Goal: Task Accomplishment & Management: Complete application form

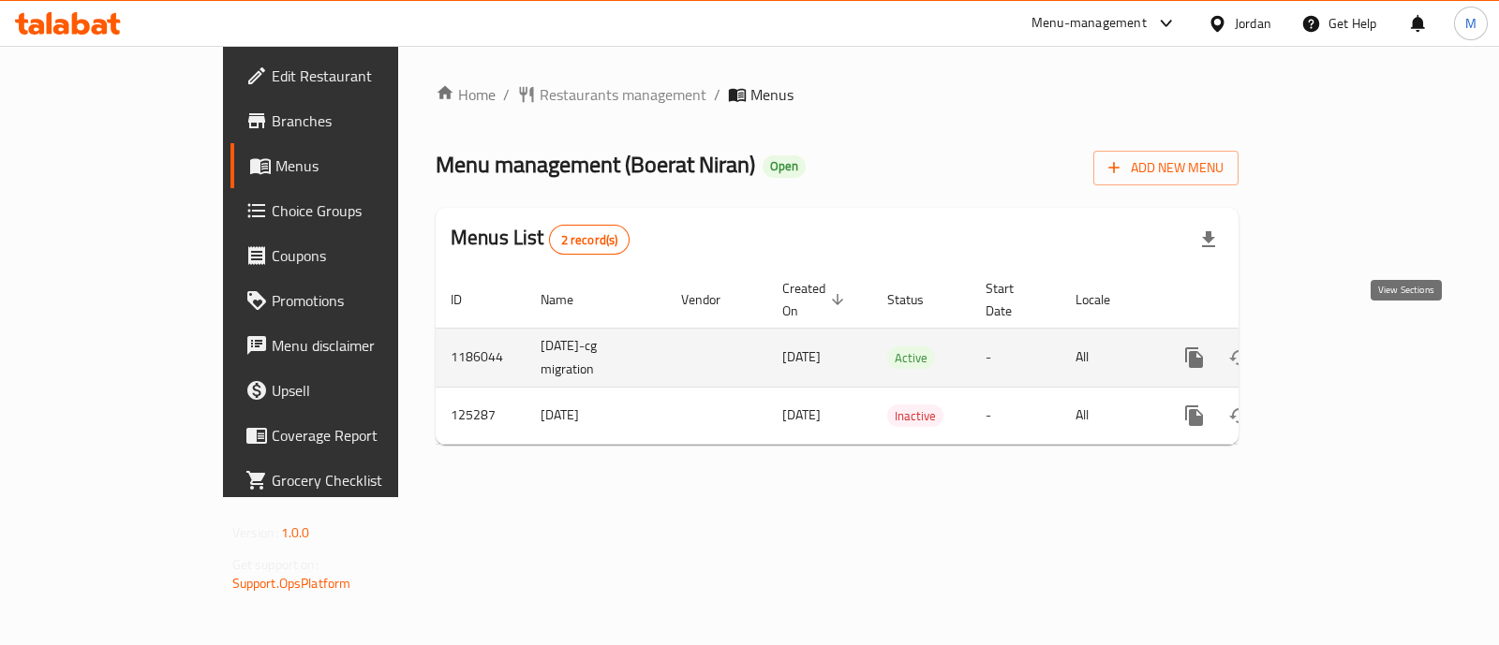
click at [1340, 347] on icon "enhanced table" at bounding box center [1329, 358] width 22 height 22
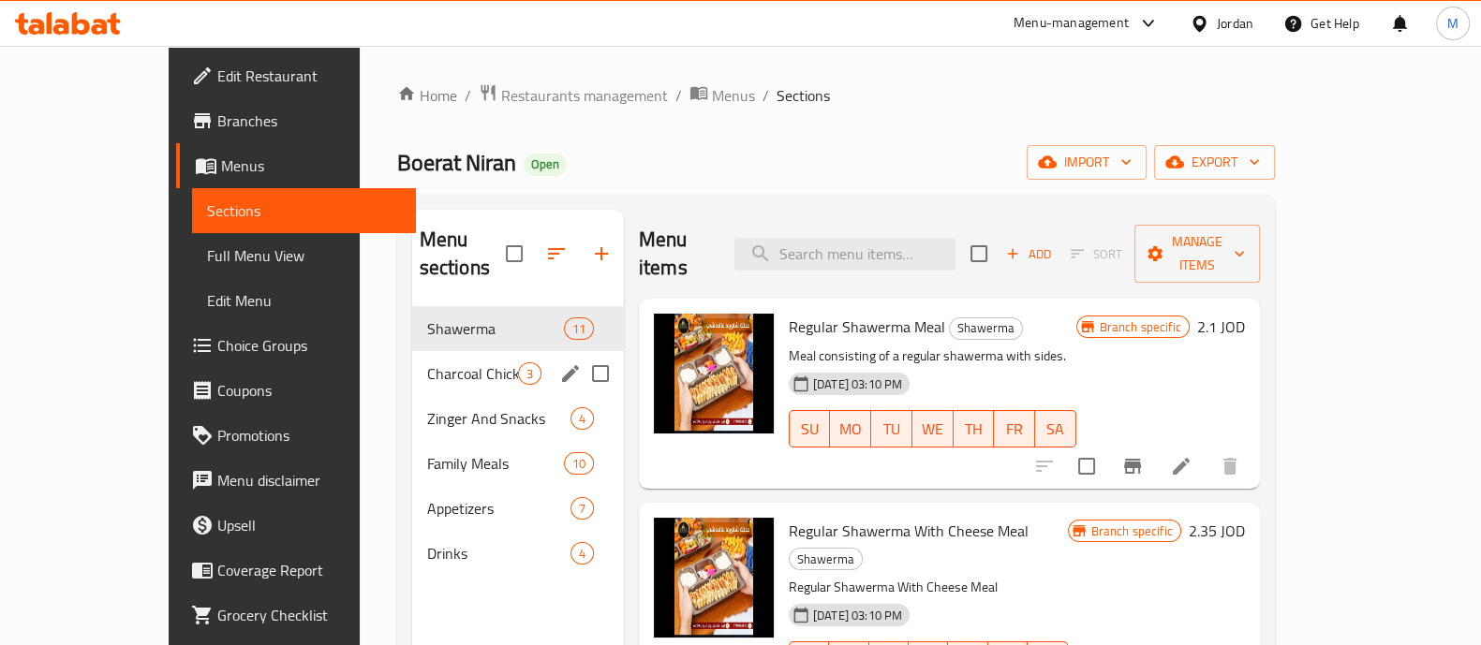
drag, startPoint x: 410, startPoint y: 350, endPoint x: 431, endPoint y: 352, distance: 20.7
click at [427, 362] on span "Charcoal Chicken Tikka" at bounding box center [472, 373] width 91 height 22
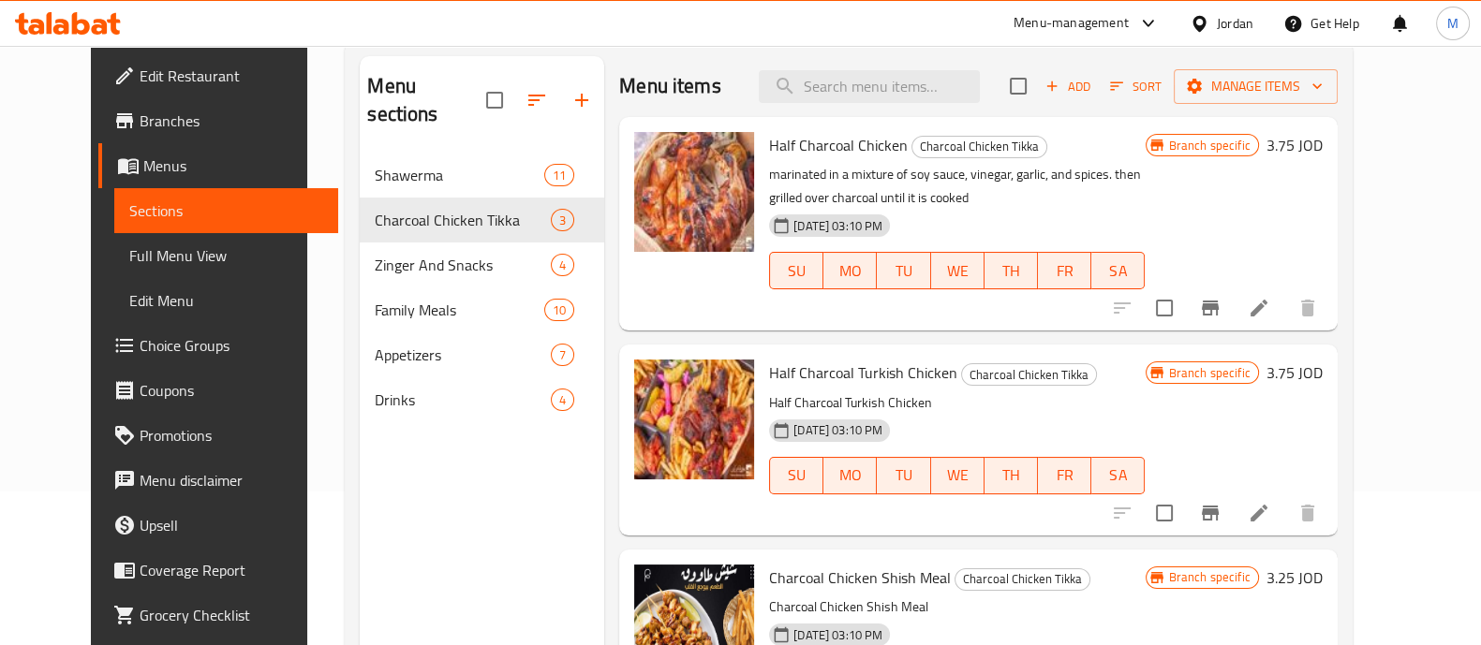
scroll to position [116, 0]
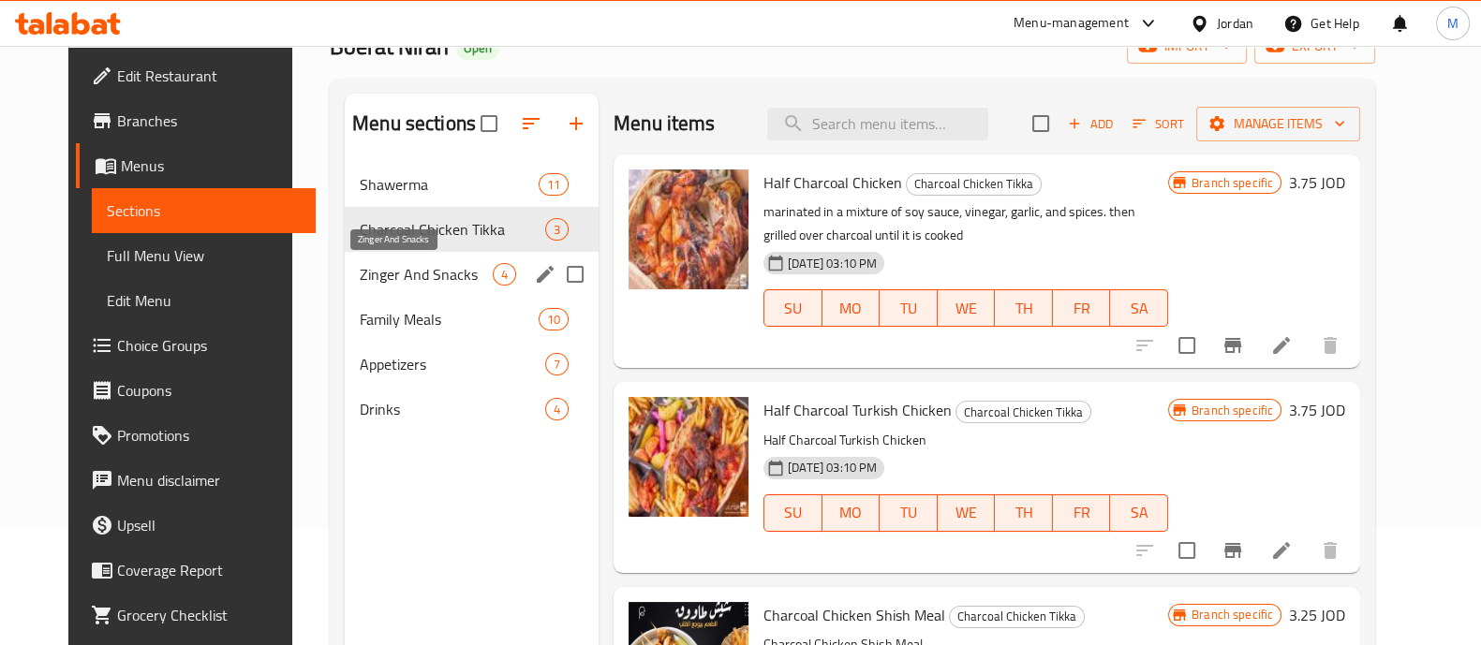
click at [399, 274] on span "Zinger And Snacks" at bounding box center [426, 274] width 133 height 22
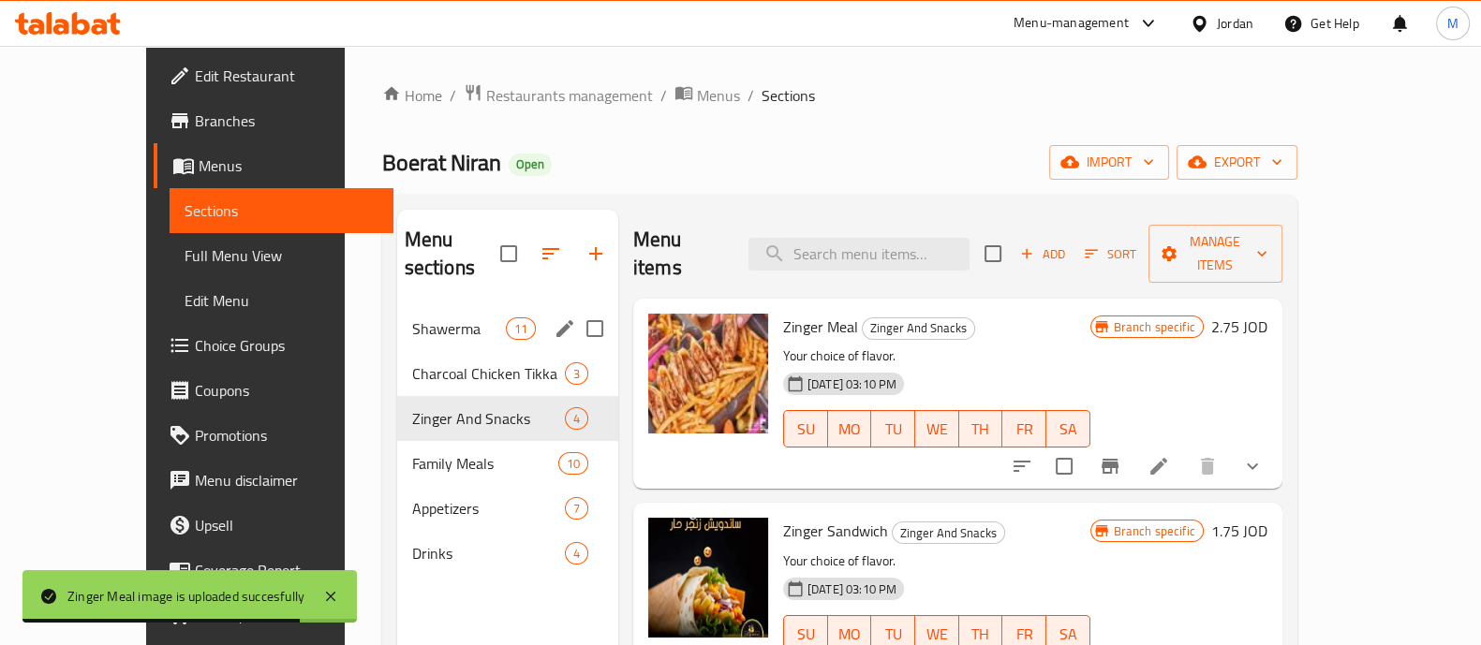
click at [412, 318] on span "Shawerma" at bounding box center [459, 329] width 94 height 22
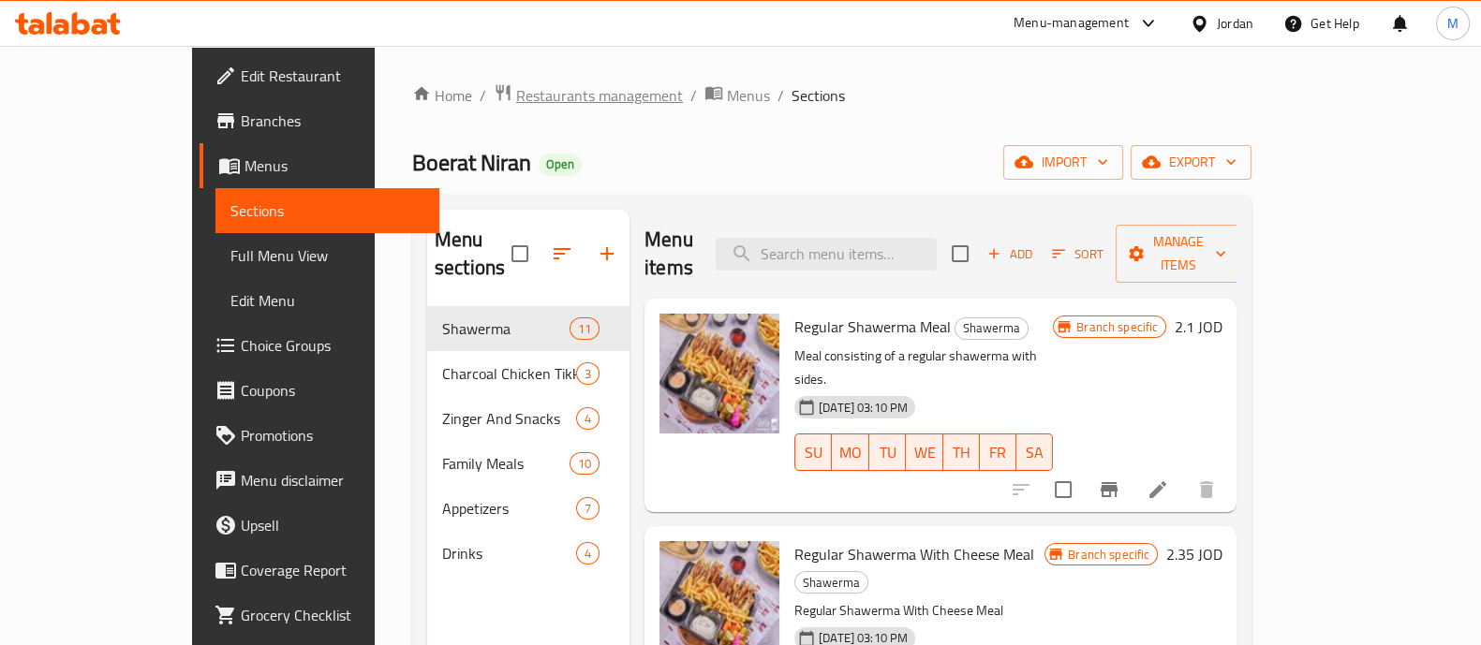
click at [516, 91] on span "Restaurants management" at bounding box center [599, 95] width 167 height 22
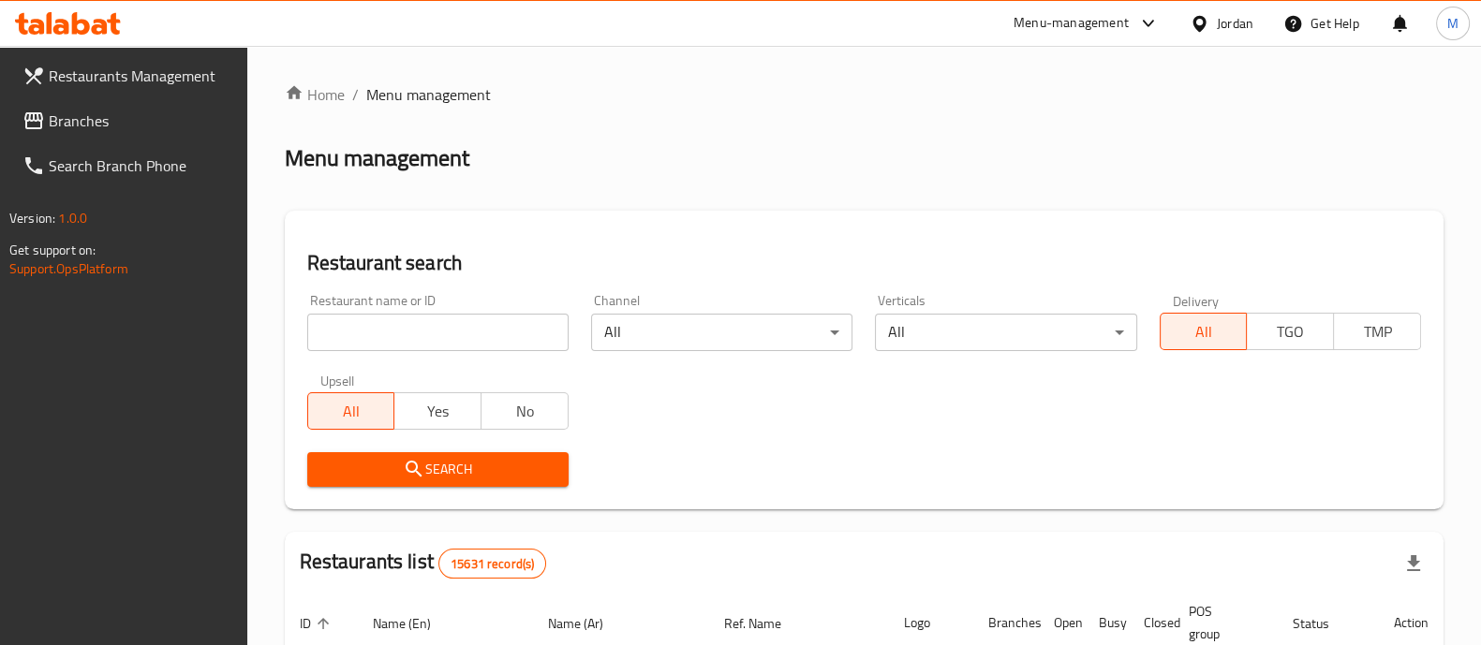
drag, startPoint x: 84, startPoint y: 126, endPoint x: 401, endPoint y: 168, distance: 319.2
click at [84, 126] on span "Branches" at bounding box center [141, 121] width 184 height 22
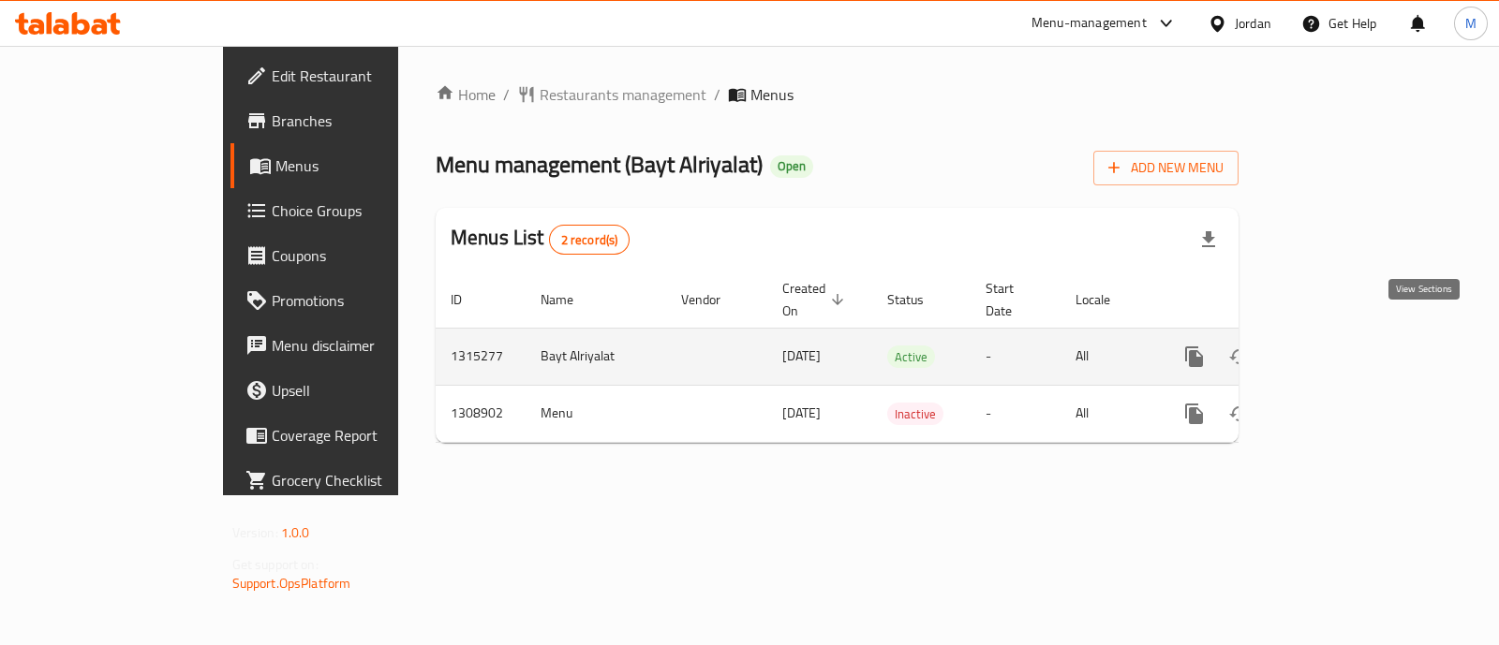
click at [1340, 346] on icon "enhanced table" at bounding box center [1329, 357] width 22 height 22
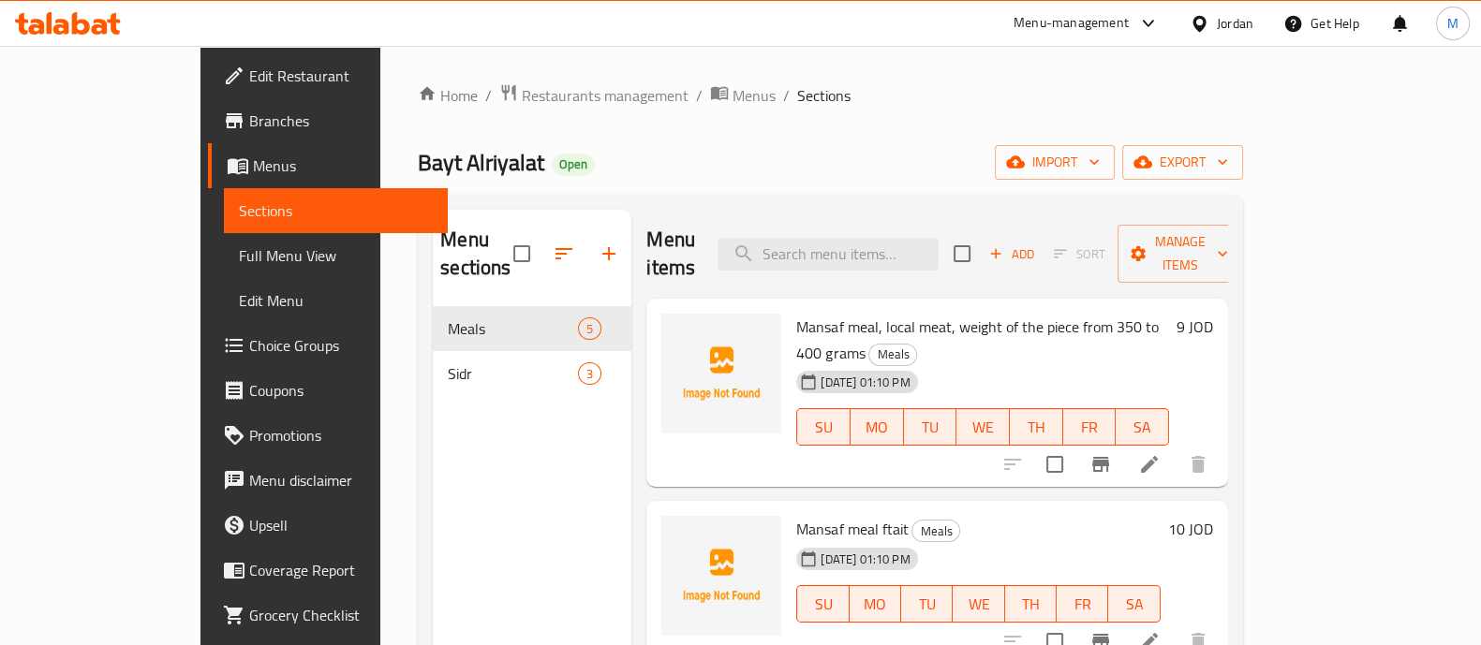
click at [249, 113] on span "Branches" at bounding box center [341, 121] width 184 height 22
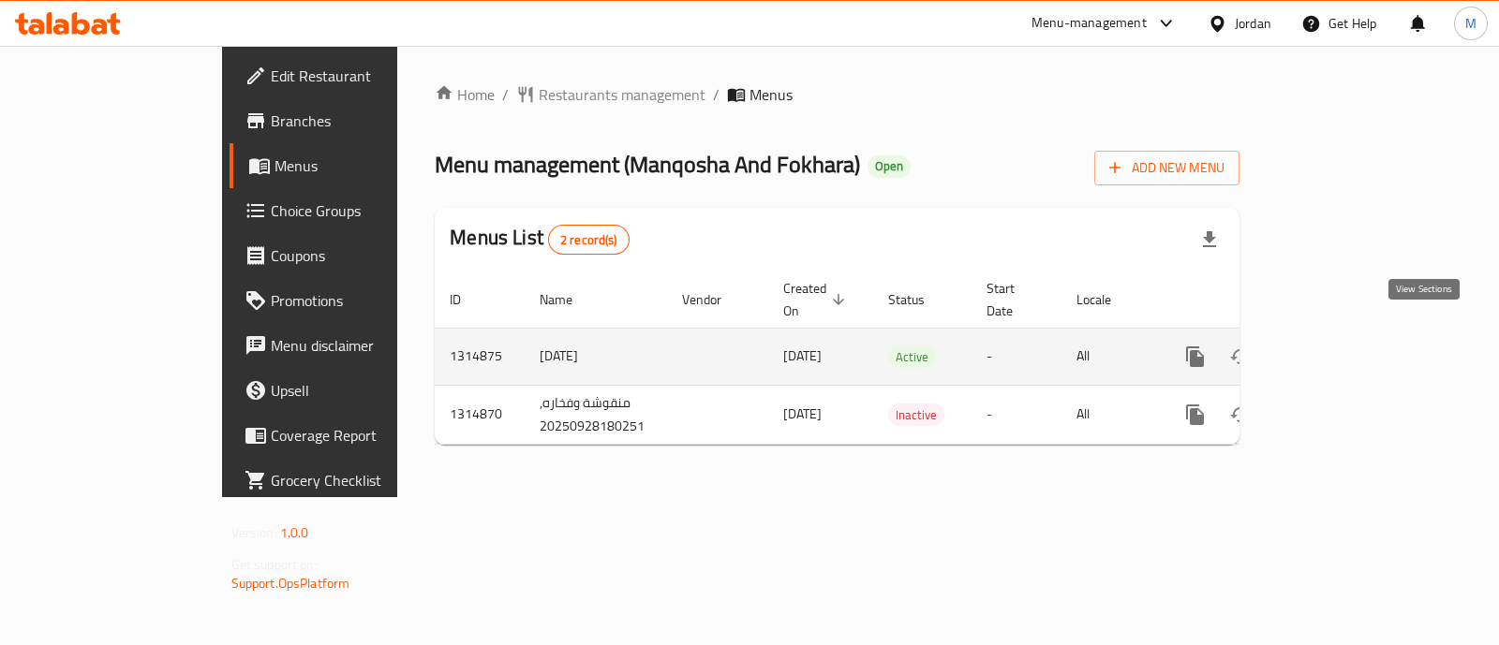
click at [1352, 335] on link "enhanced table" at bounding box center [1330, 356] width 45 height 45
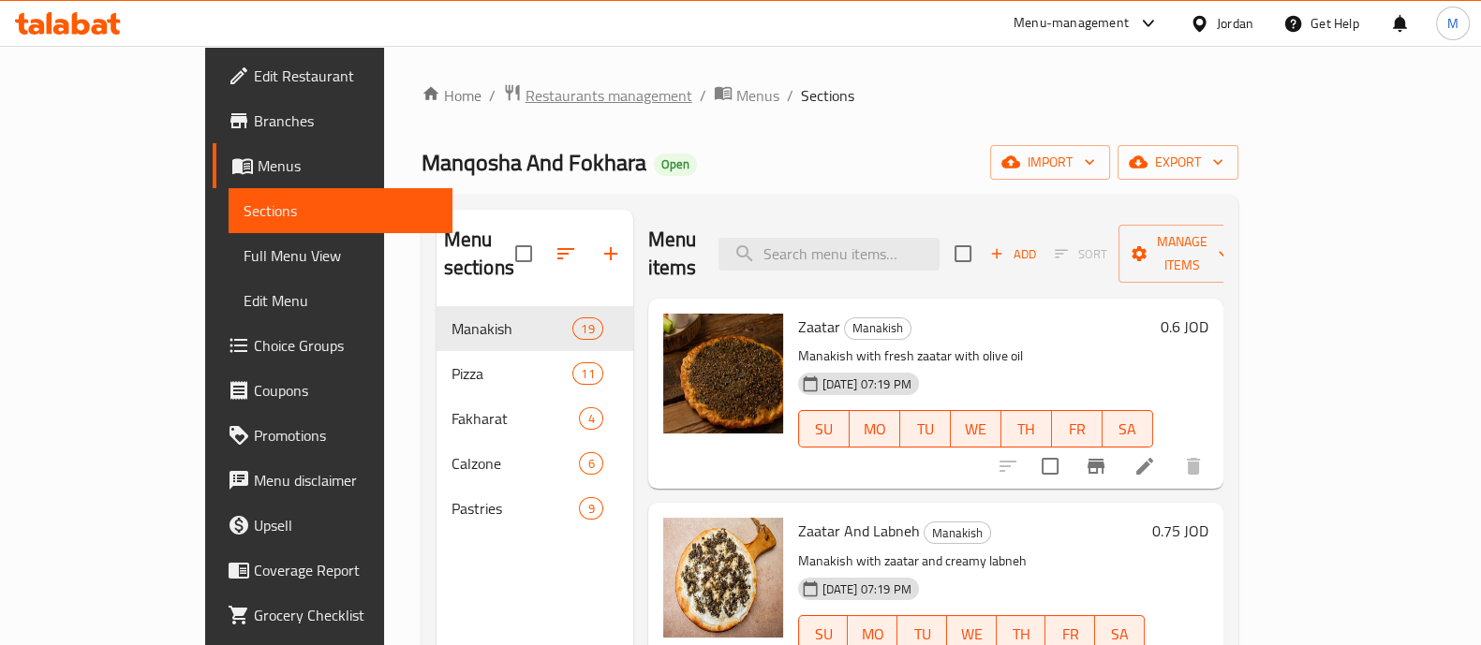
click at [525, 100] on span "Restaurants management" at bounding box center [608, 95] width 167 height 22
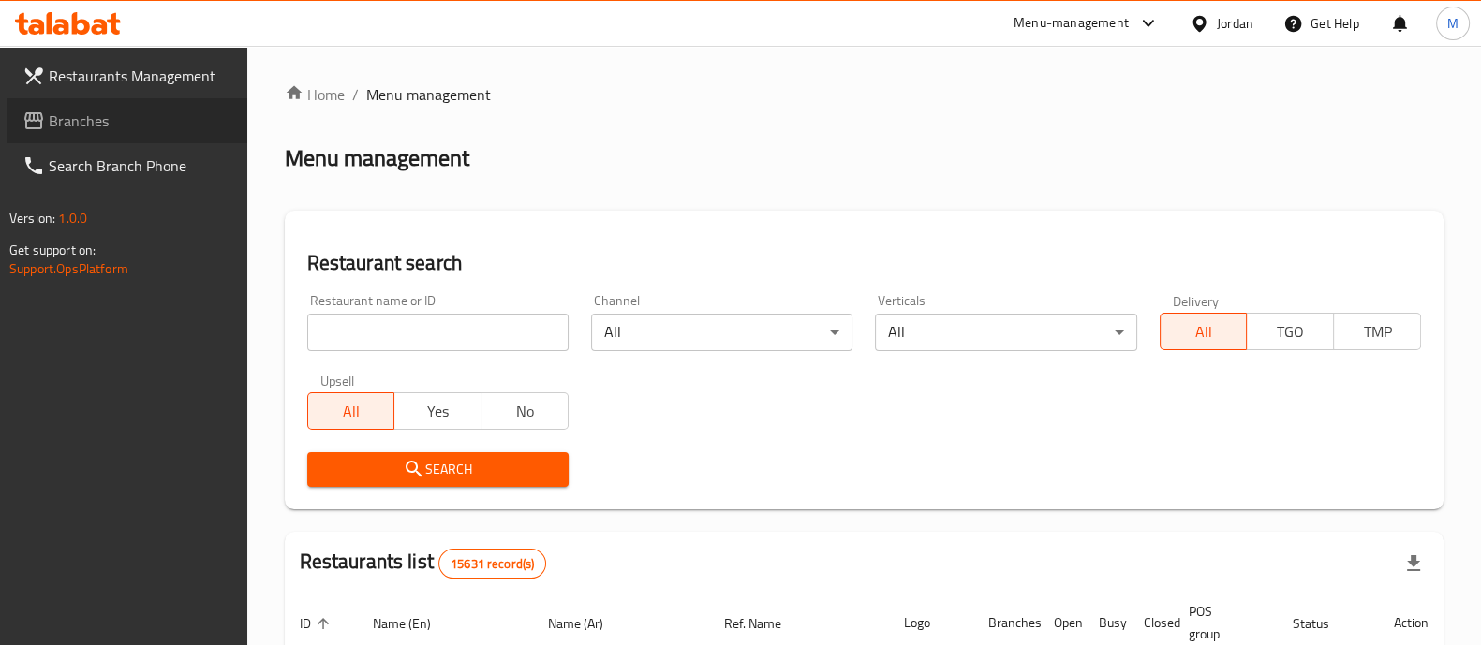
click at [101, 105] on link "Branches" at bounding box center [127, 120] width 240 height 45
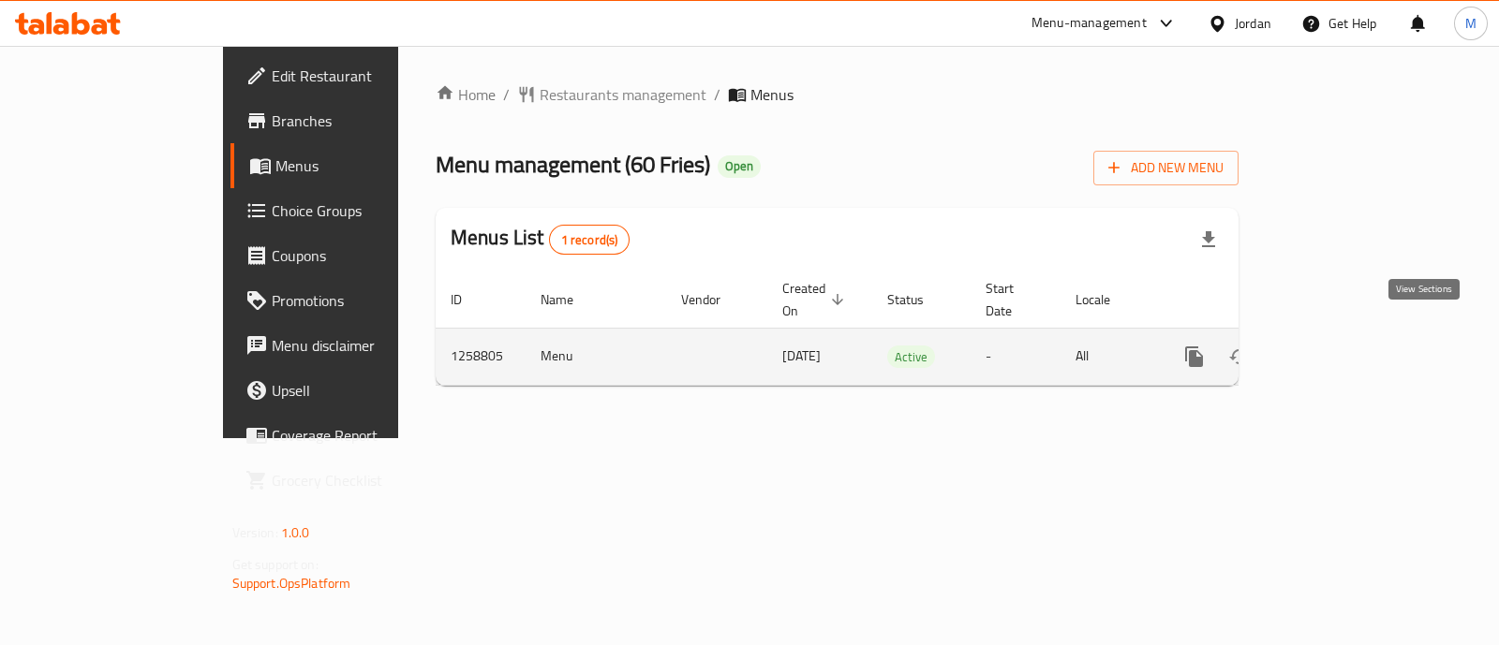
click at [1340, 346] on icon "enhanced table" at bounding box center [1329, 357] width 22 height 22
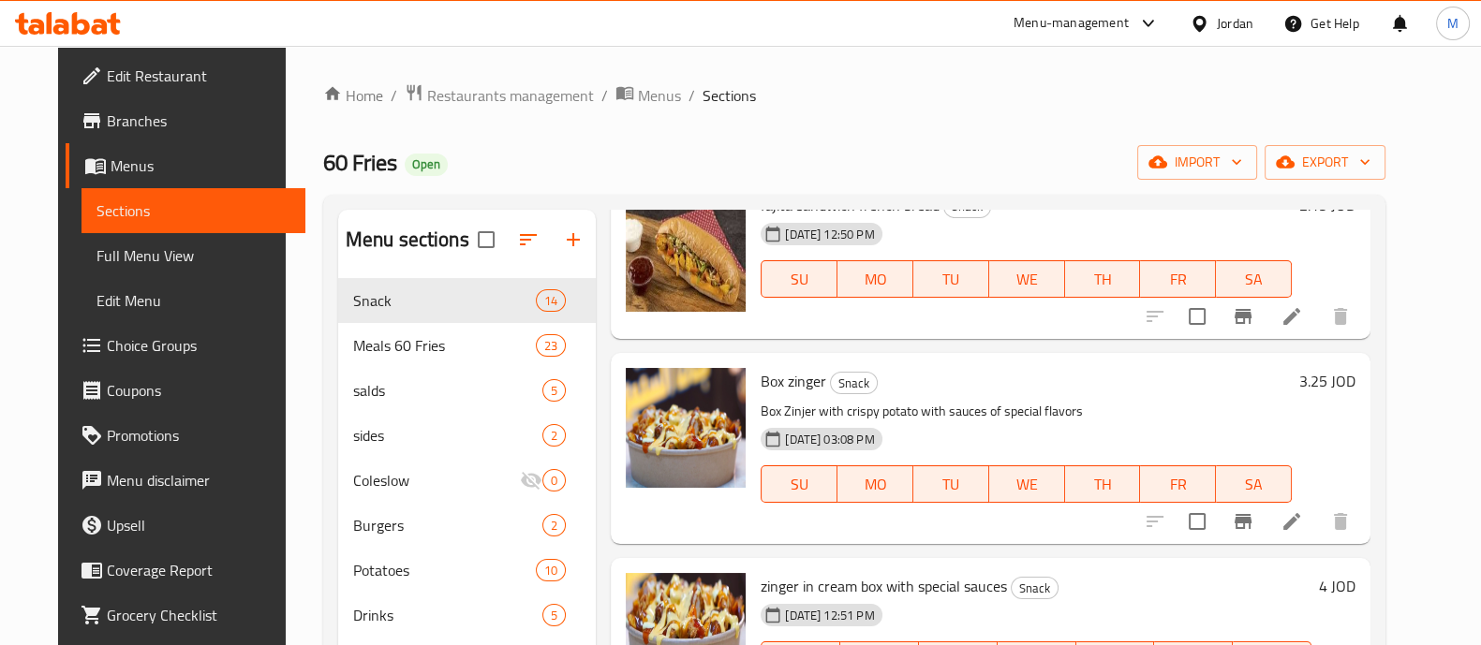
scroll to position [1288, 0]
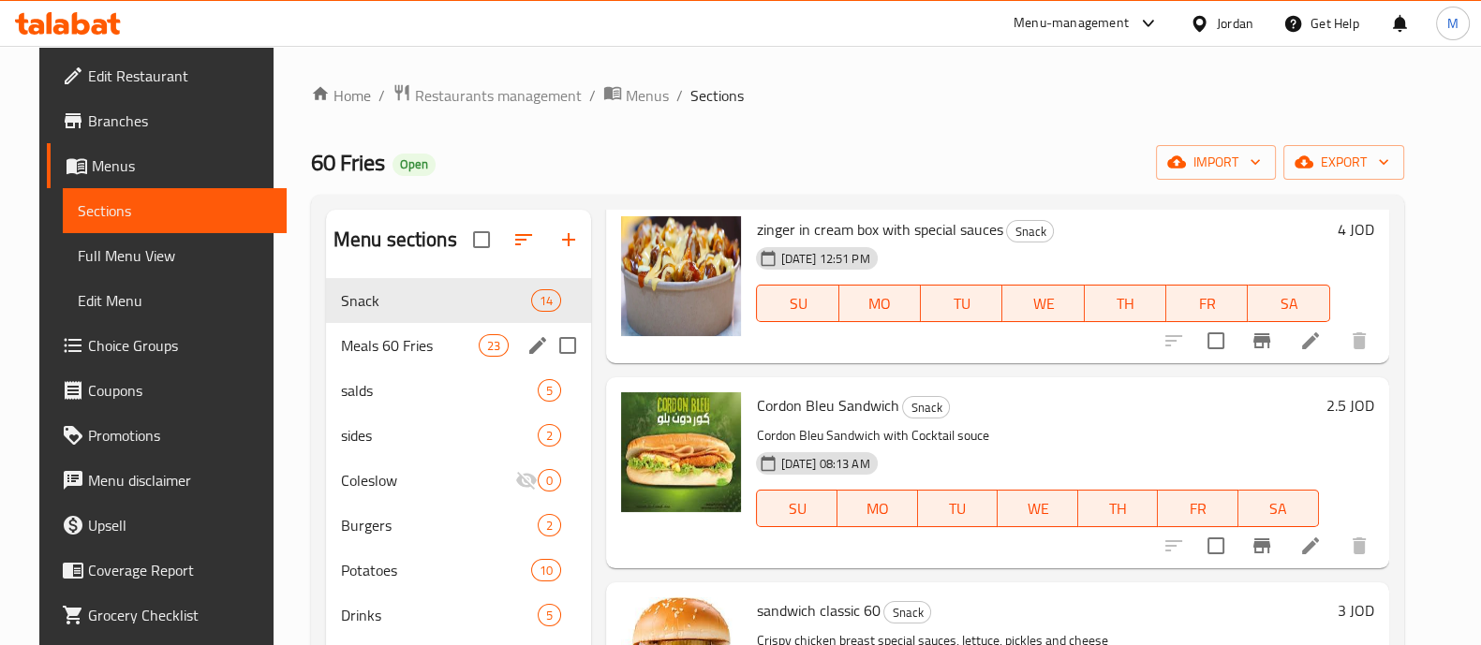
click at [392, 327] on div "Meals 60 Fries 23" at bounding box center [459, 345] width 266 height 45
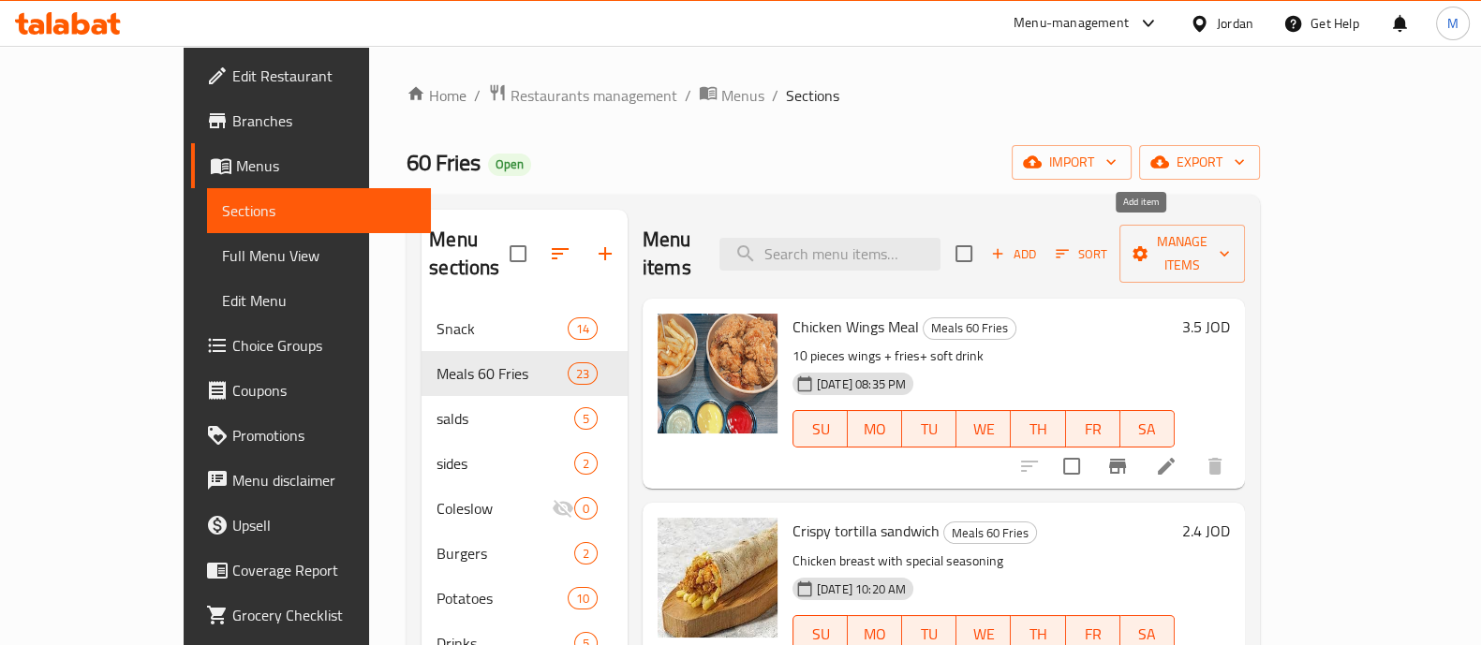
click at [1039, 245] on span "Add" at bounding box center [1013, 255] width 51 height 22
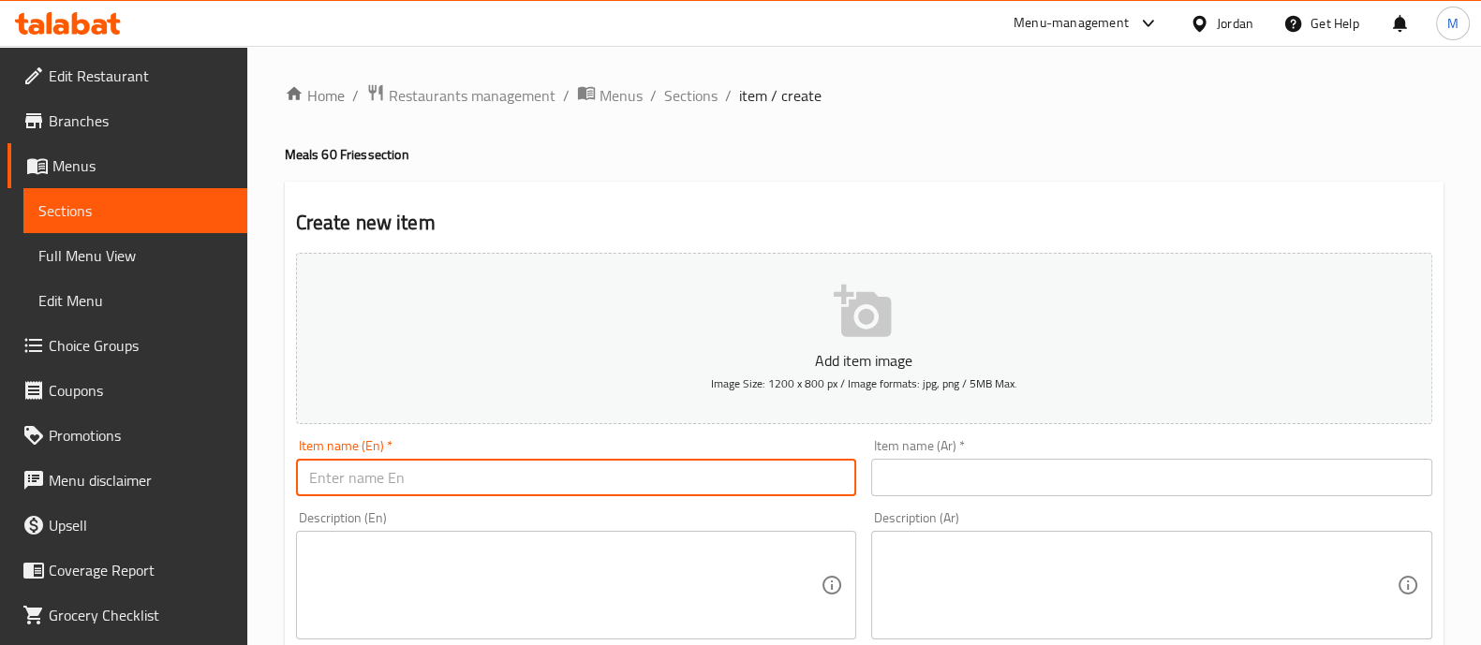
click at [472, 476] on input "text" at bounding box center [576, 477] width 561 height 37
paste input "Chicken fingers with cheddar"
type input "Chicken fingers with cheddar"
click at [979, 471] on input "text" at bounding box center [1151, 477] width 561 height 37
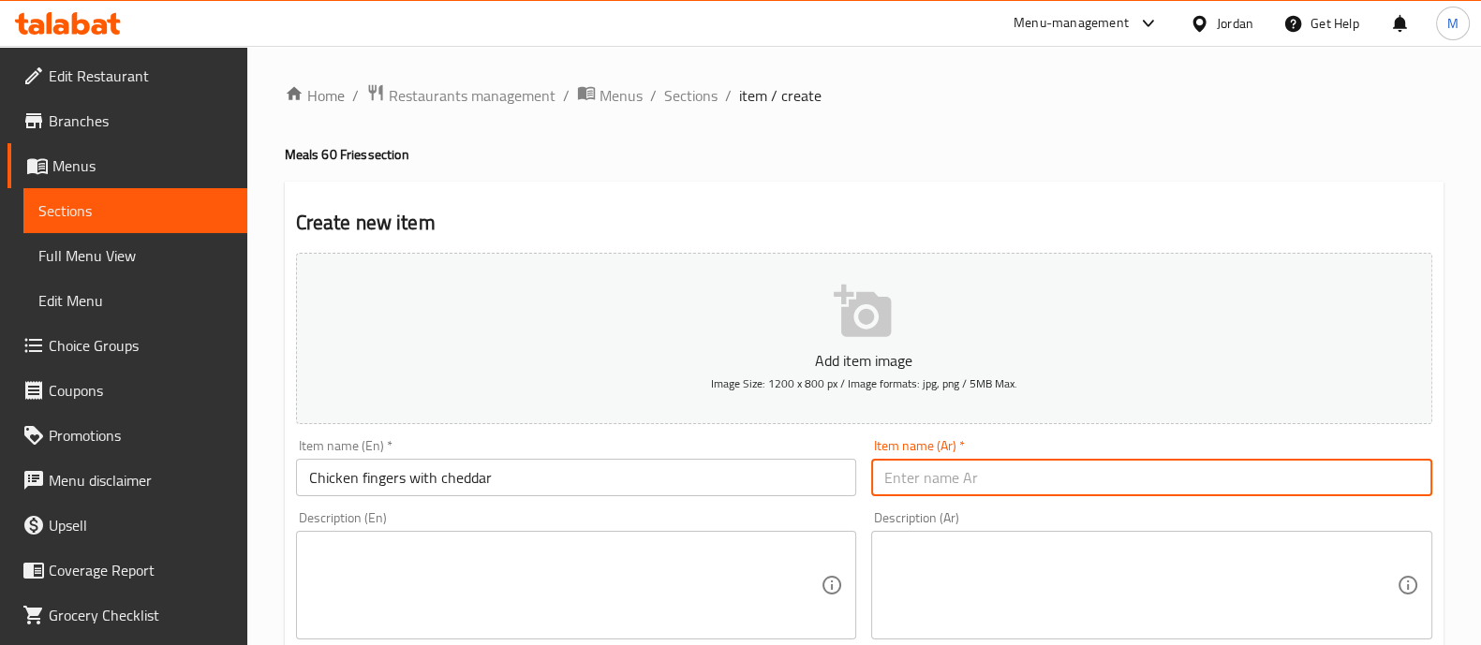
paste input "أصابع الدجاج بشيدر"
type input "أصابع الدجاج بشيدر"
click at [995, 554] on textarea at bounding box center [1140, 585] width 512 height 89
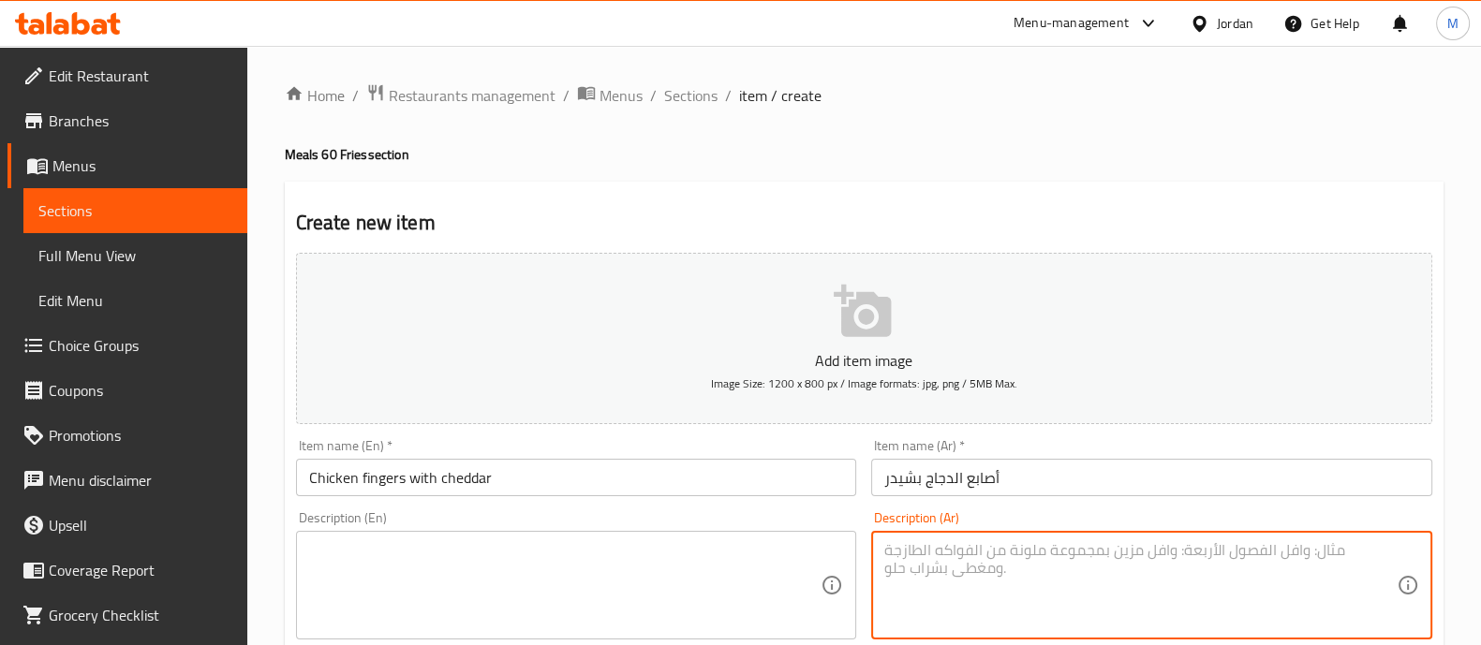
paste textarea "6 قطع"
type textarea "6 قطع"
click at [595, 568] on textarea at bounding box center [565, 585] width 512 height 89
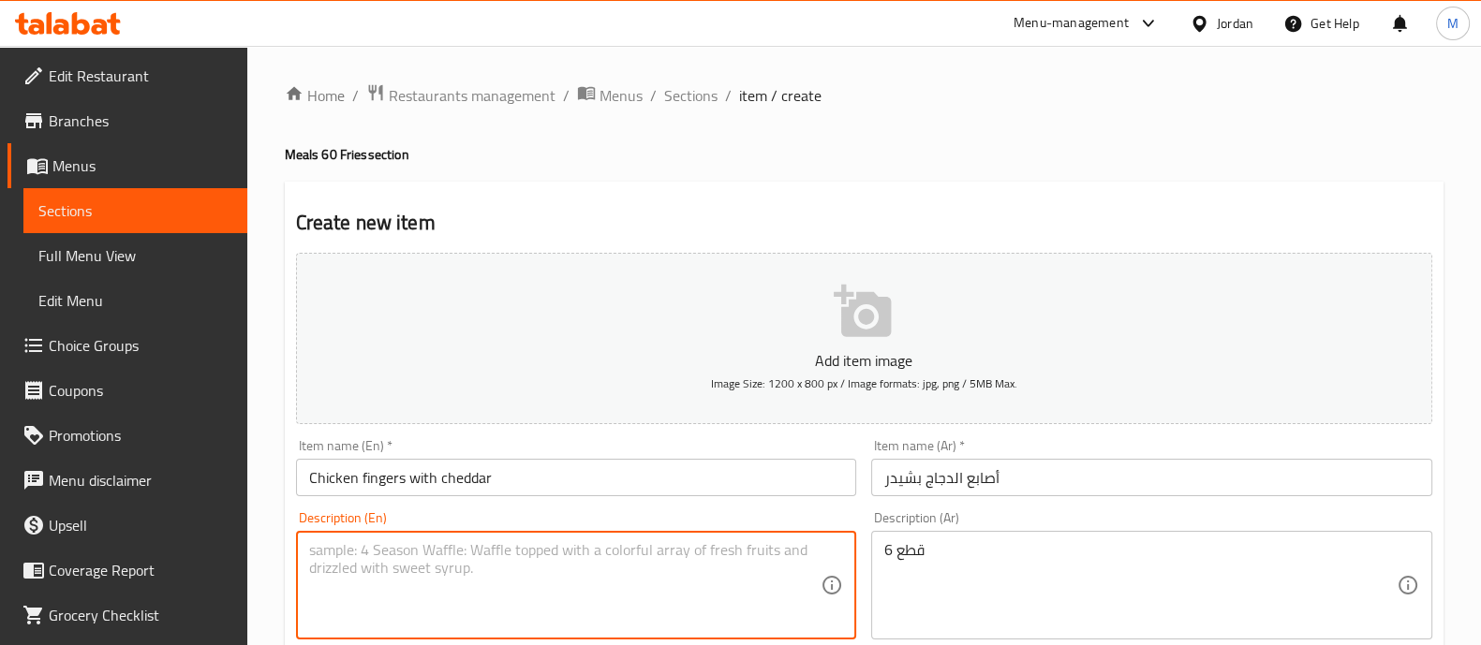
paste textarea "6 pieces"
type textarea "6 pieces"
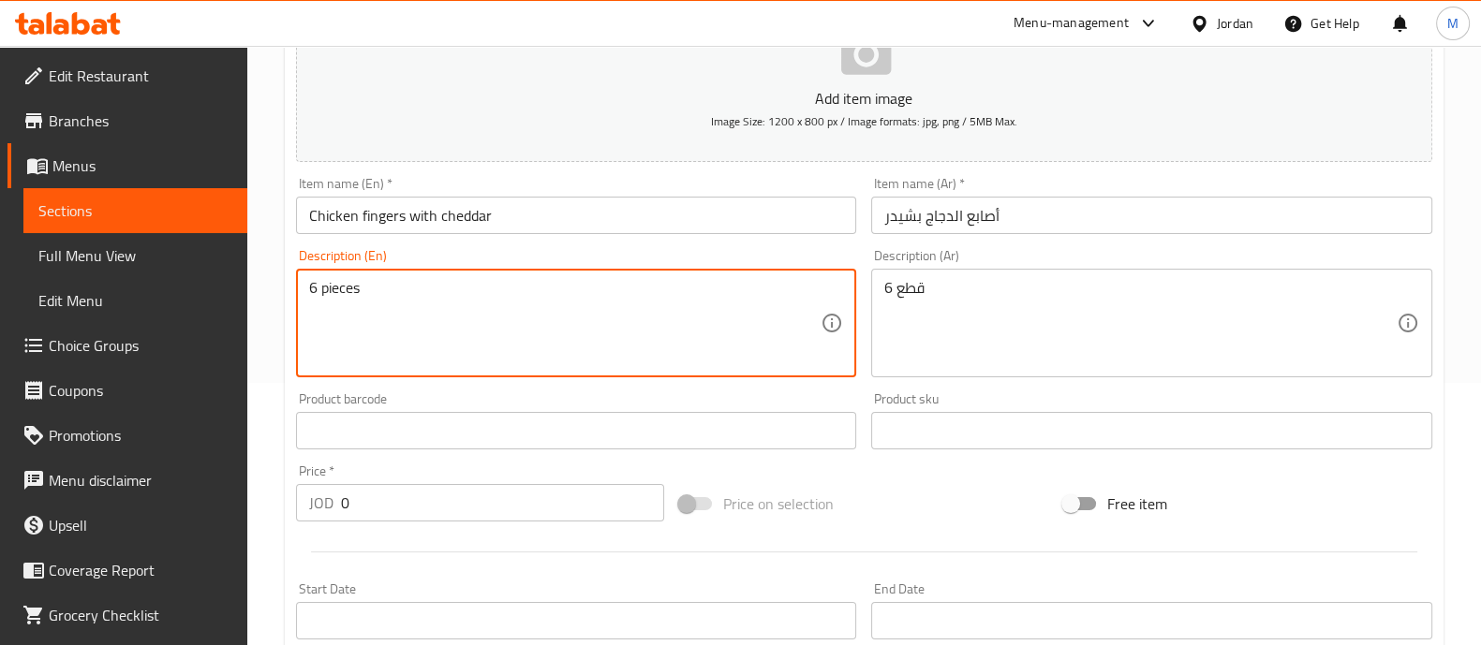
scroll to position [467, 0]
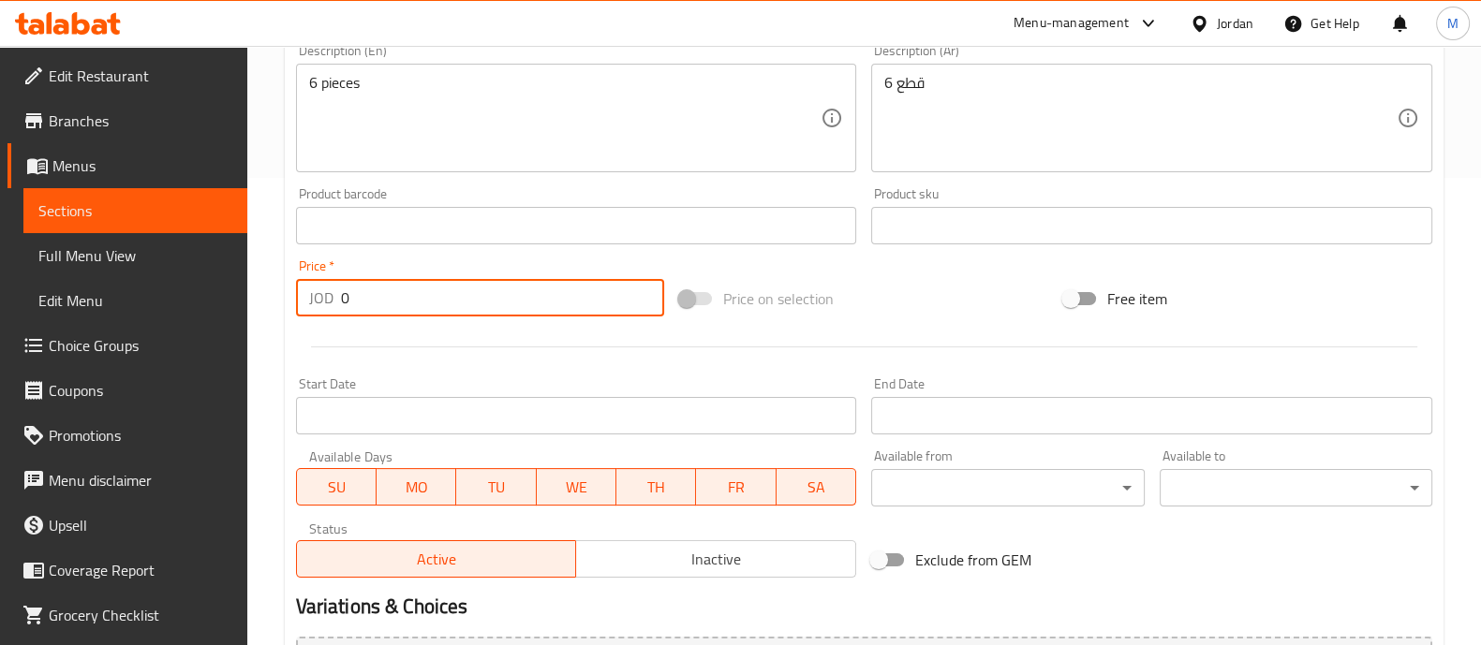
drag, startPoint x: 440, startPoint y: 292, endPoint x: 279, endPoint y: 297, distance: 161.2
click at [279, 297] on div "Home / Restaurants management / Menus / Sections / item / create Meals 60 Fries…" at bounding box center [864, 218] width 1234 height 1278
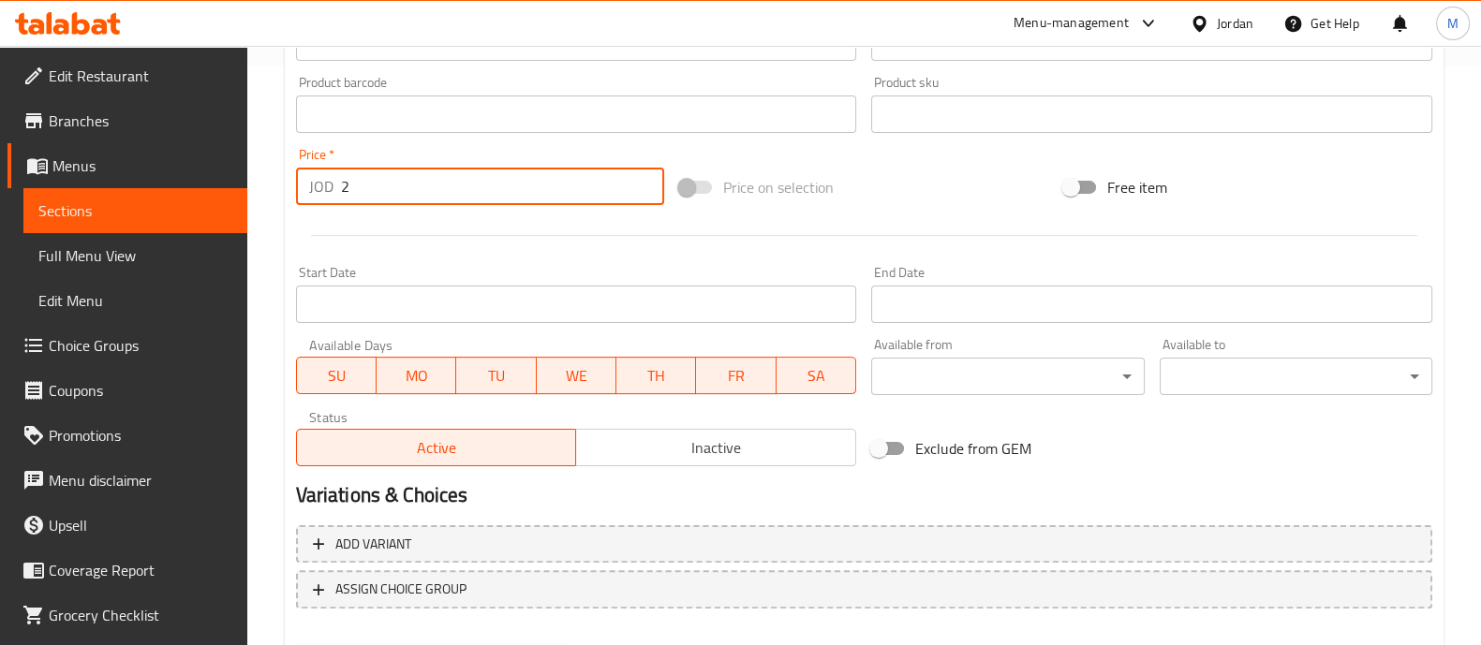
scroll to position [676, 0]
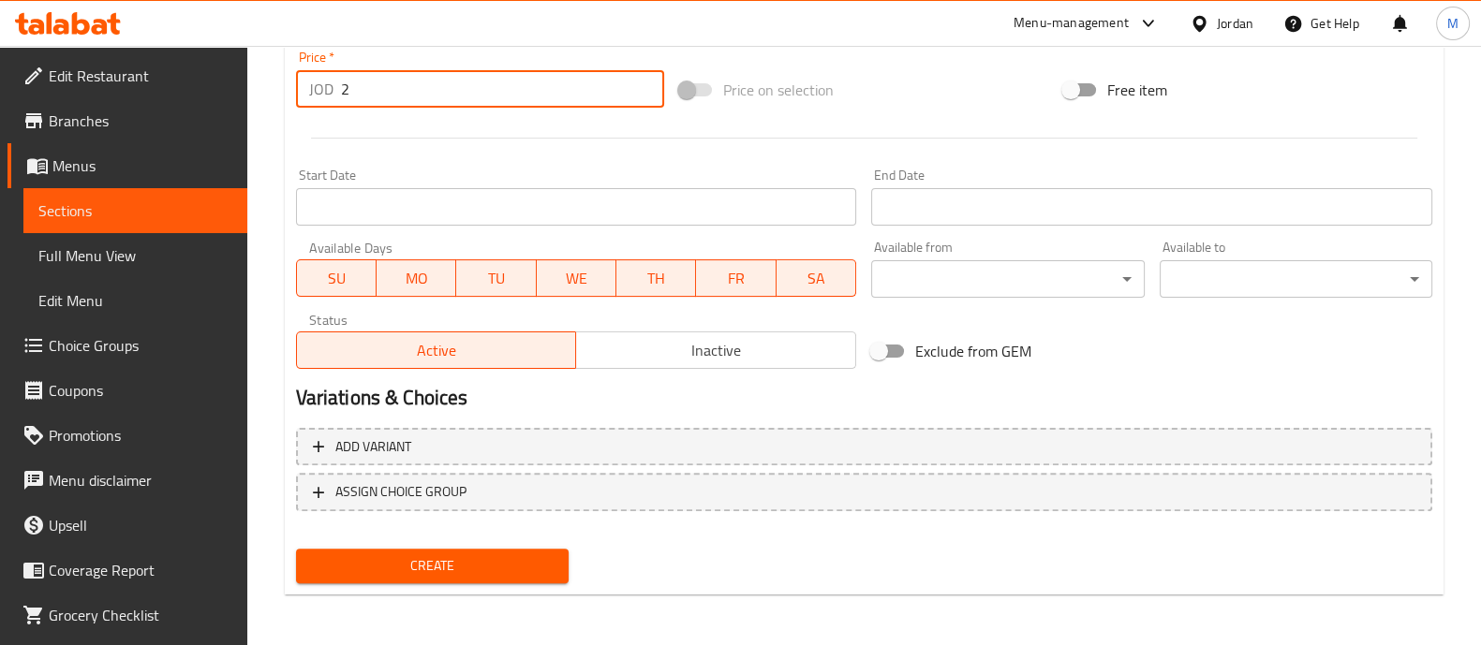
type input "2"
click at [528, 554] on span "Create" at bounding box center [432, 565] width 243 height 23
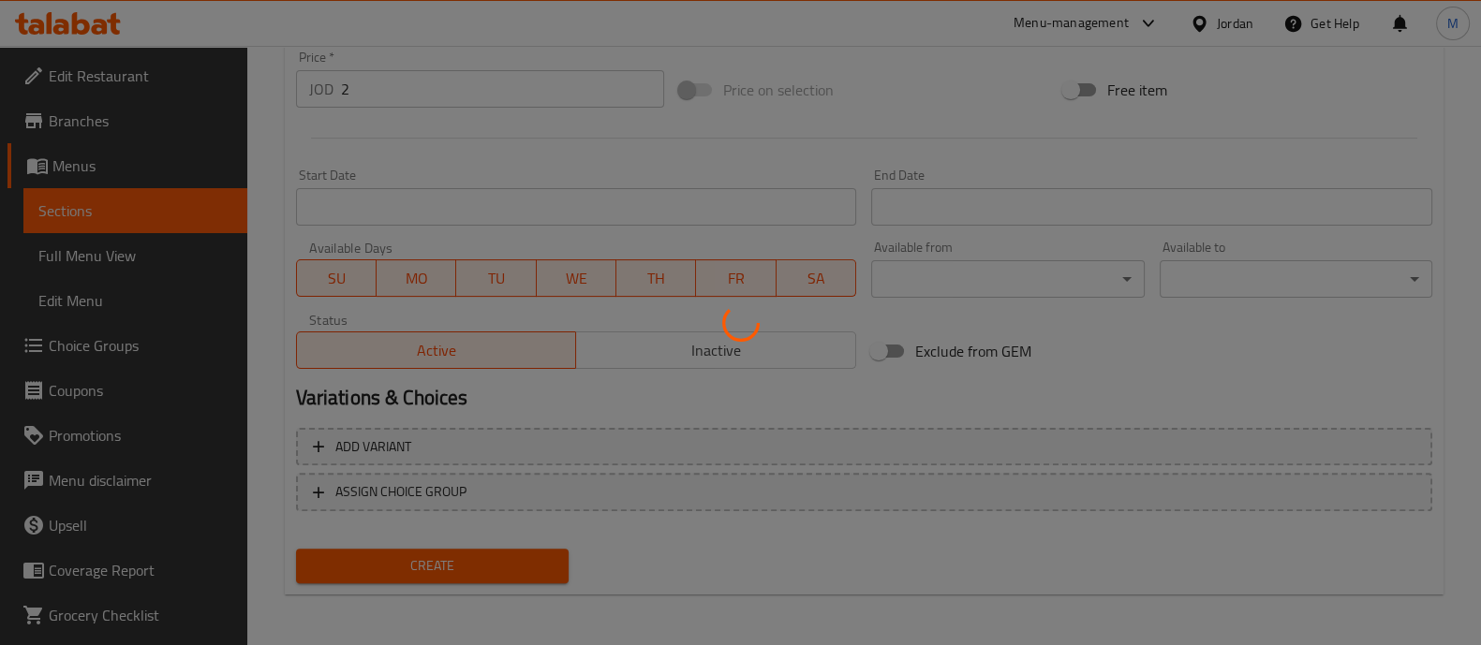
type input "0"
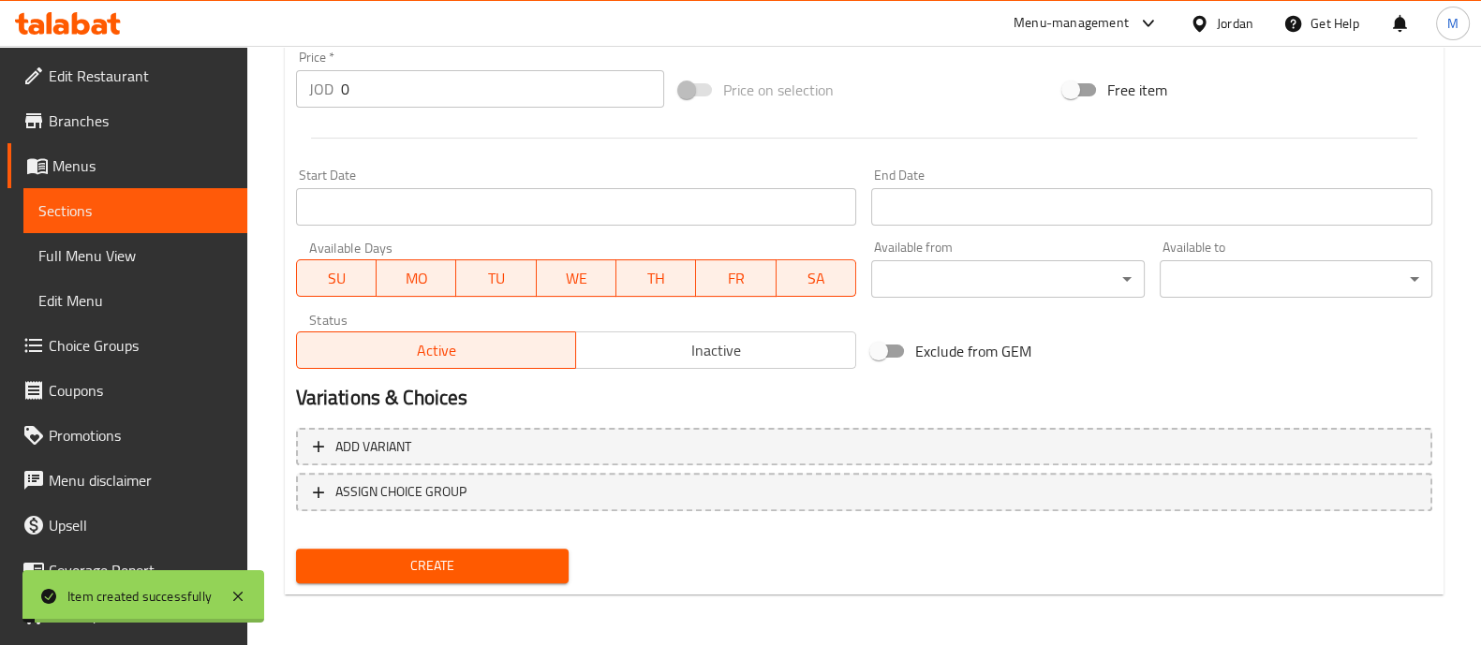
scroll to position [0, 0]
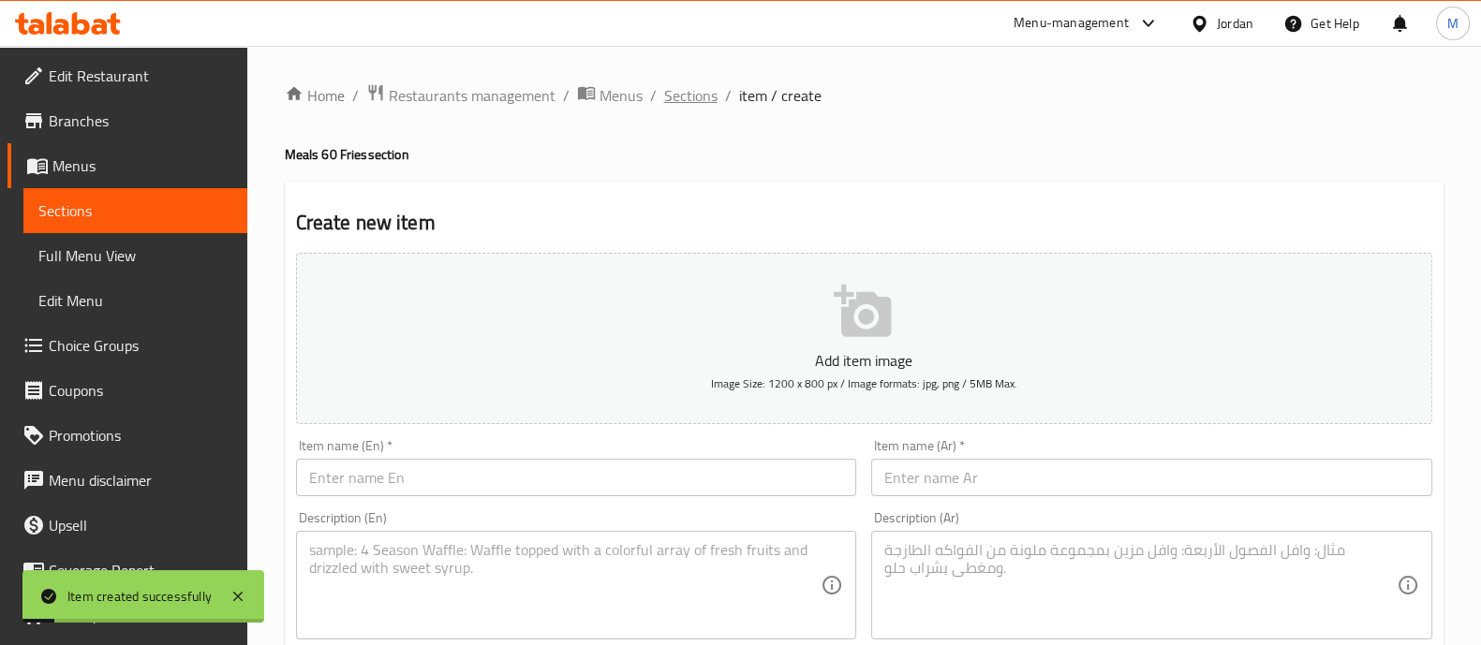
click at [702, 92] on span "Sections" at bounding box center [690, 95] width 53 height 22
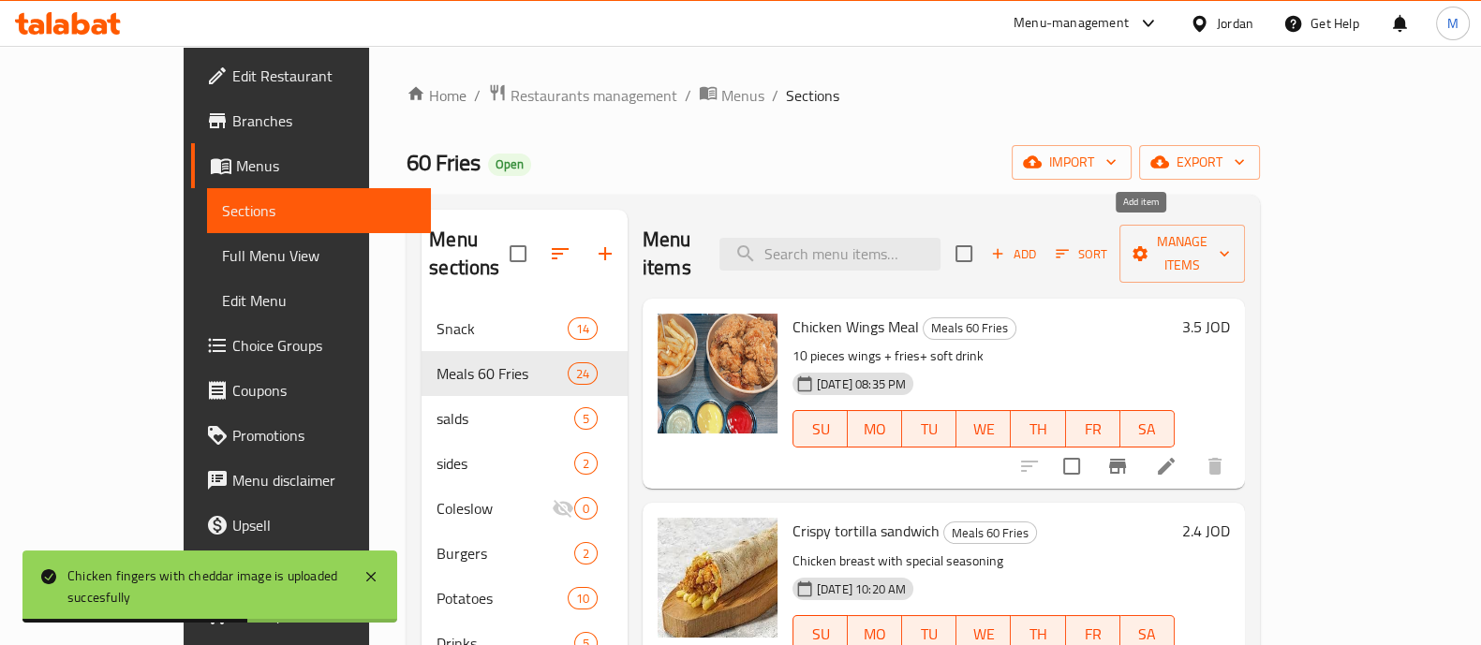
click at [1039, 244] on span "Add" at bounding box center [1013, 255] width 51 height 22
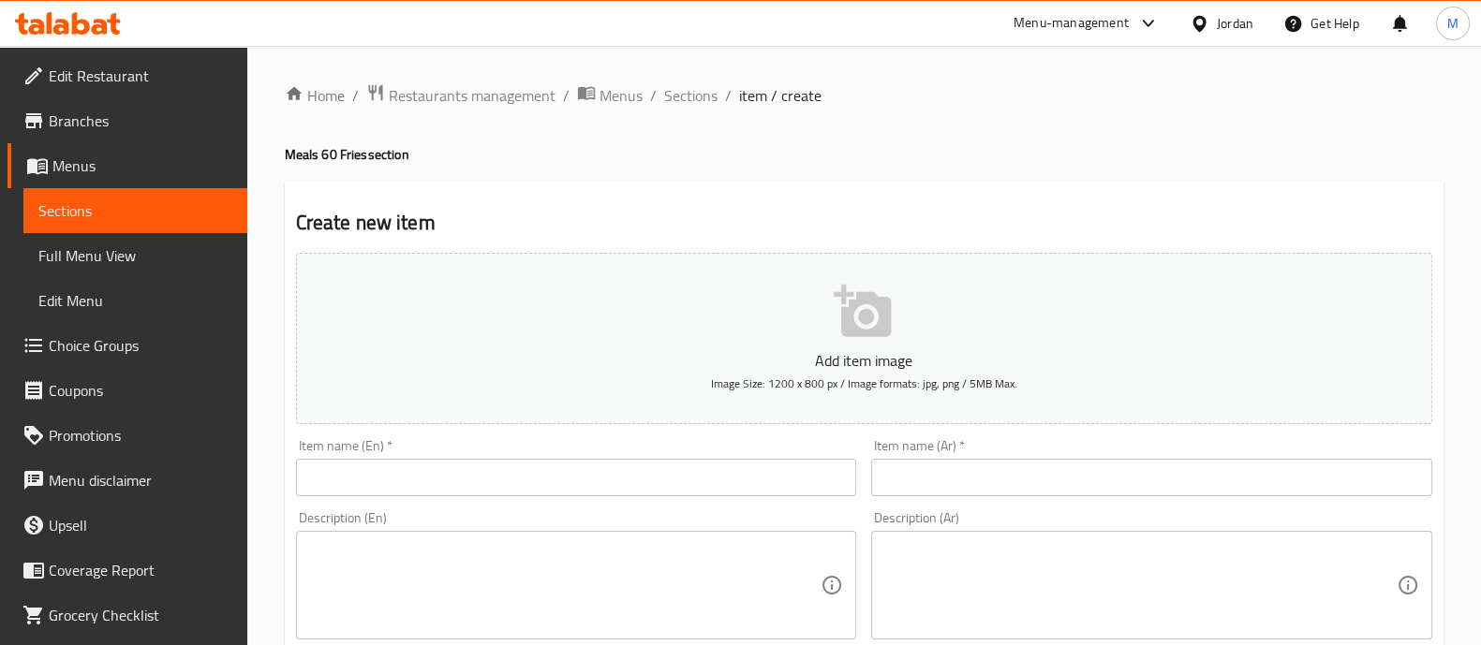
click at [649, 466] on input "text" at bounding box center [576, 477] width 561 height 37
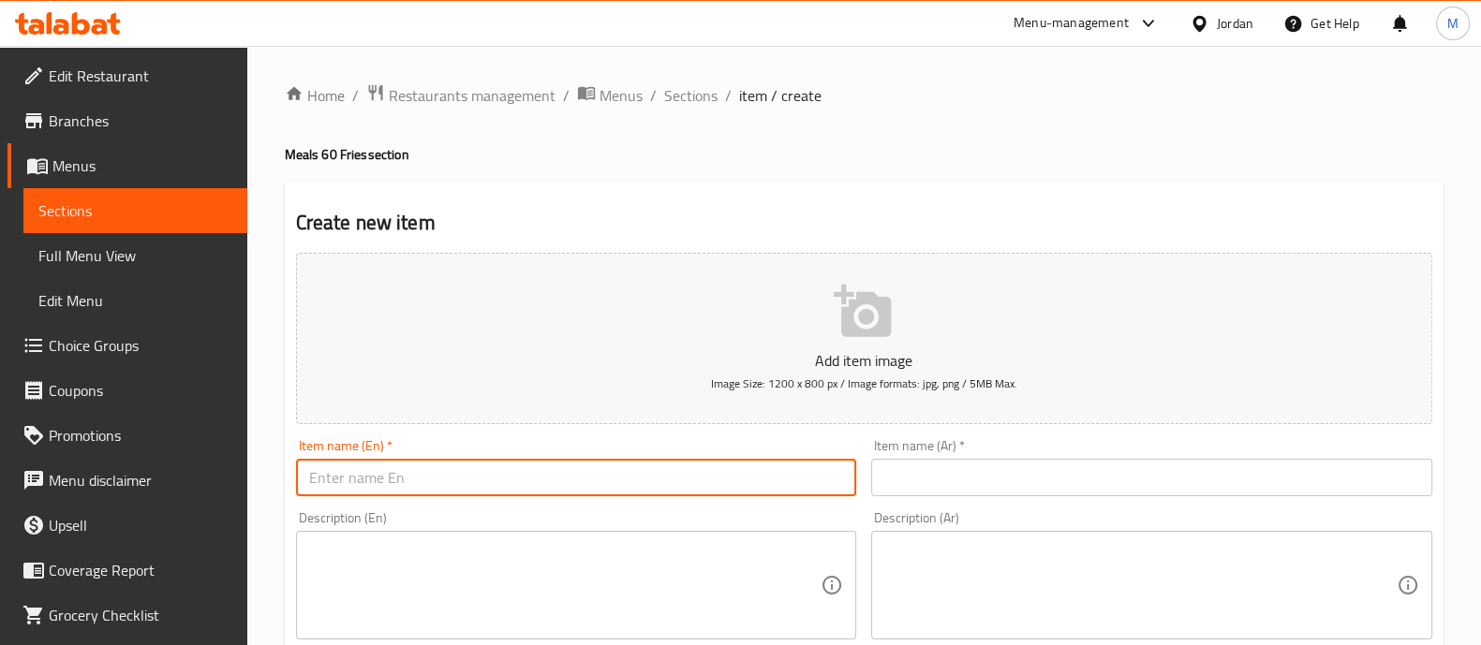
paste input "Potato fingers with mozzarella"
type input "Potato fingers with mozzarella"
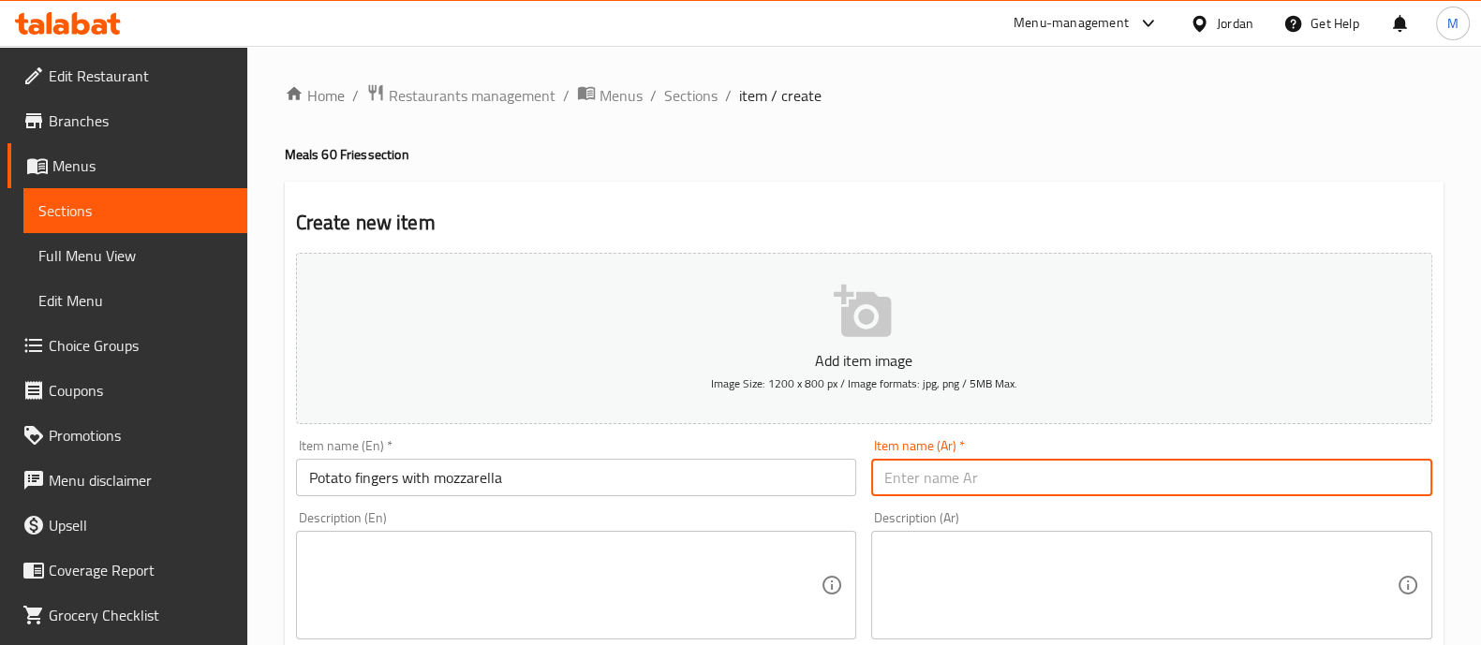
click at [1022, 479] on input "text" at bounding box center [1151, 477] width 561 height 37
paste input "أصابع بطاطا بل موزريلا"
type input "أصابع بطاطا بل موزريلا"
click at [661, 549] on textarea at bounding box center [565, 585] width 512 height 89
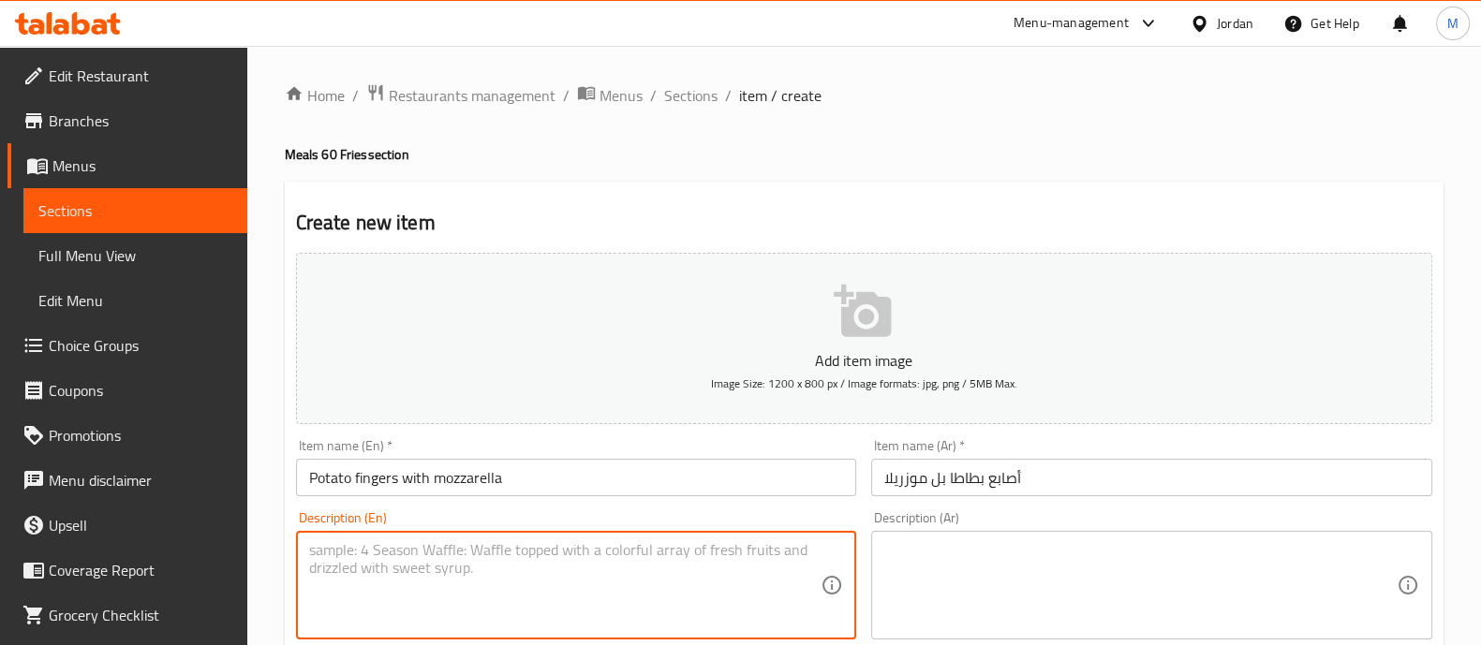
click at [978, 563] on textarea at bounding box center [1140, 585] width 512 height 89
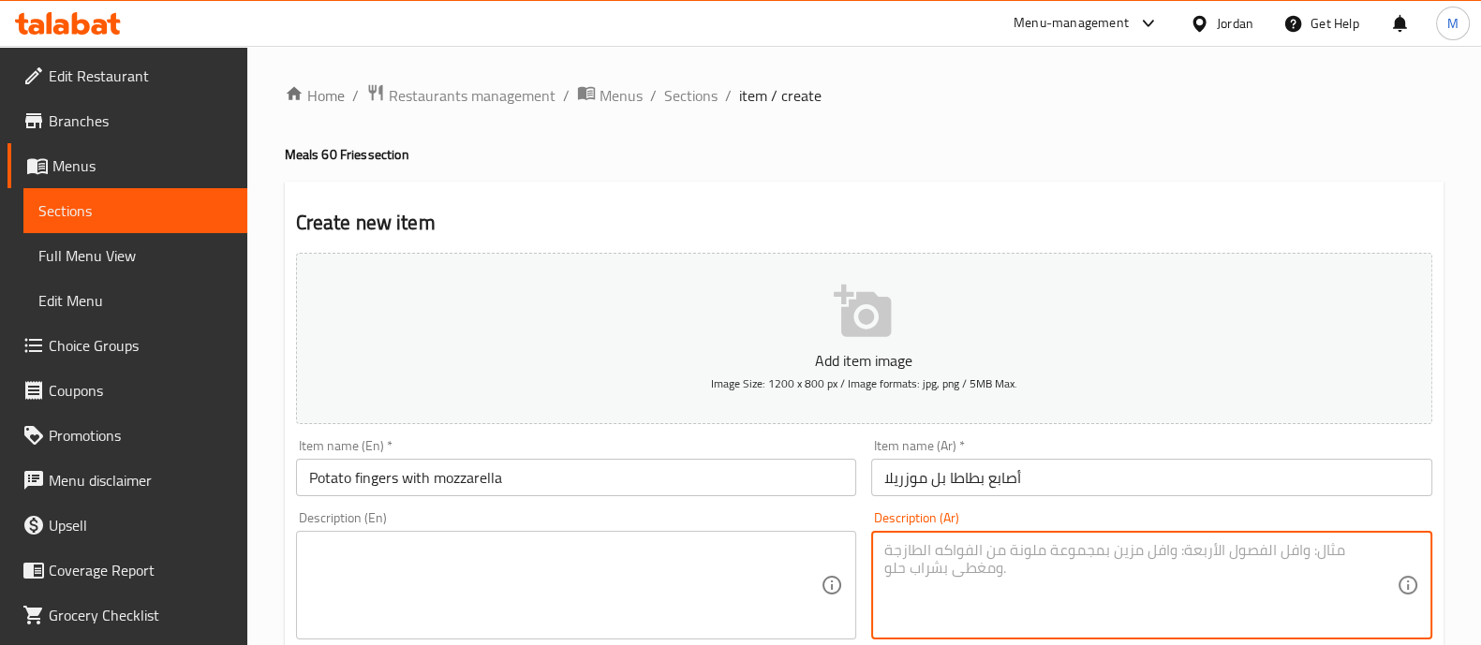
paste textarea "6 pieces"
type textarea "6 pieces"
click at [631, 564] on textarea at bounding box center [565, 585] width 512 height 89
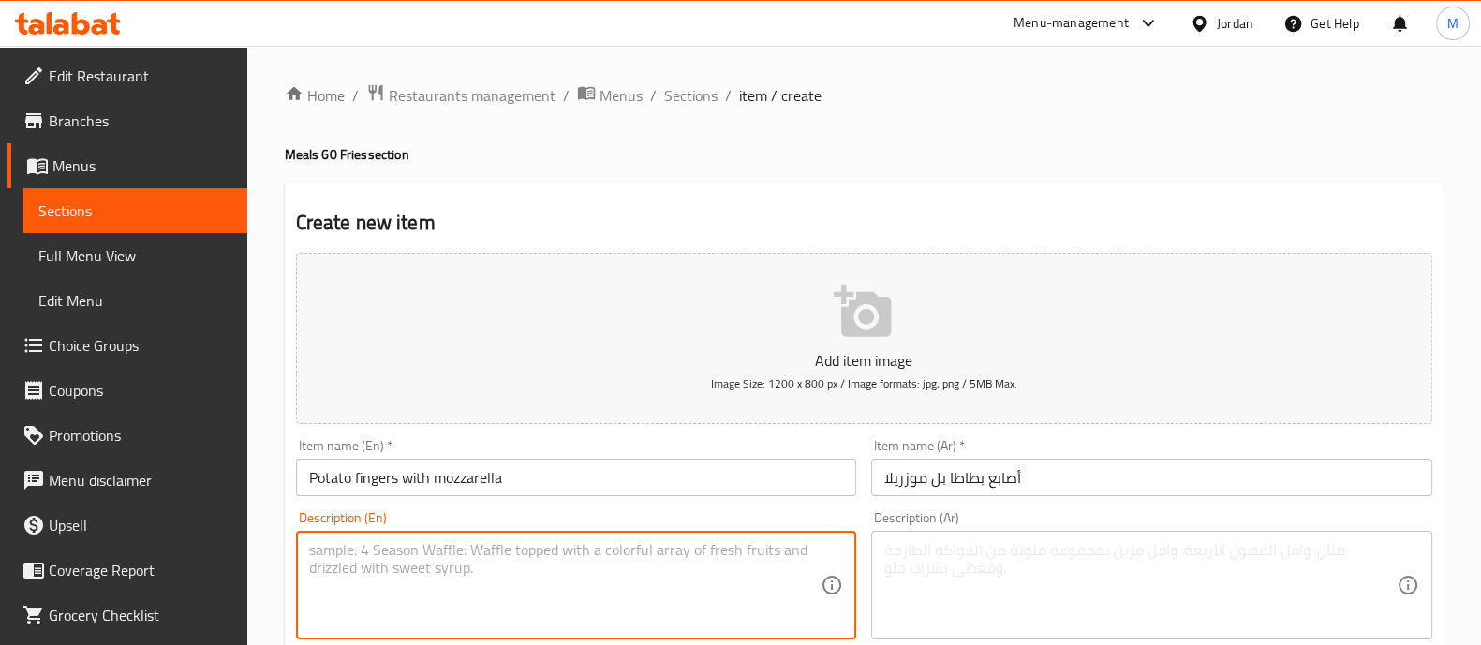
paste textarea "6 pieces"
type textarea "6 pieces"
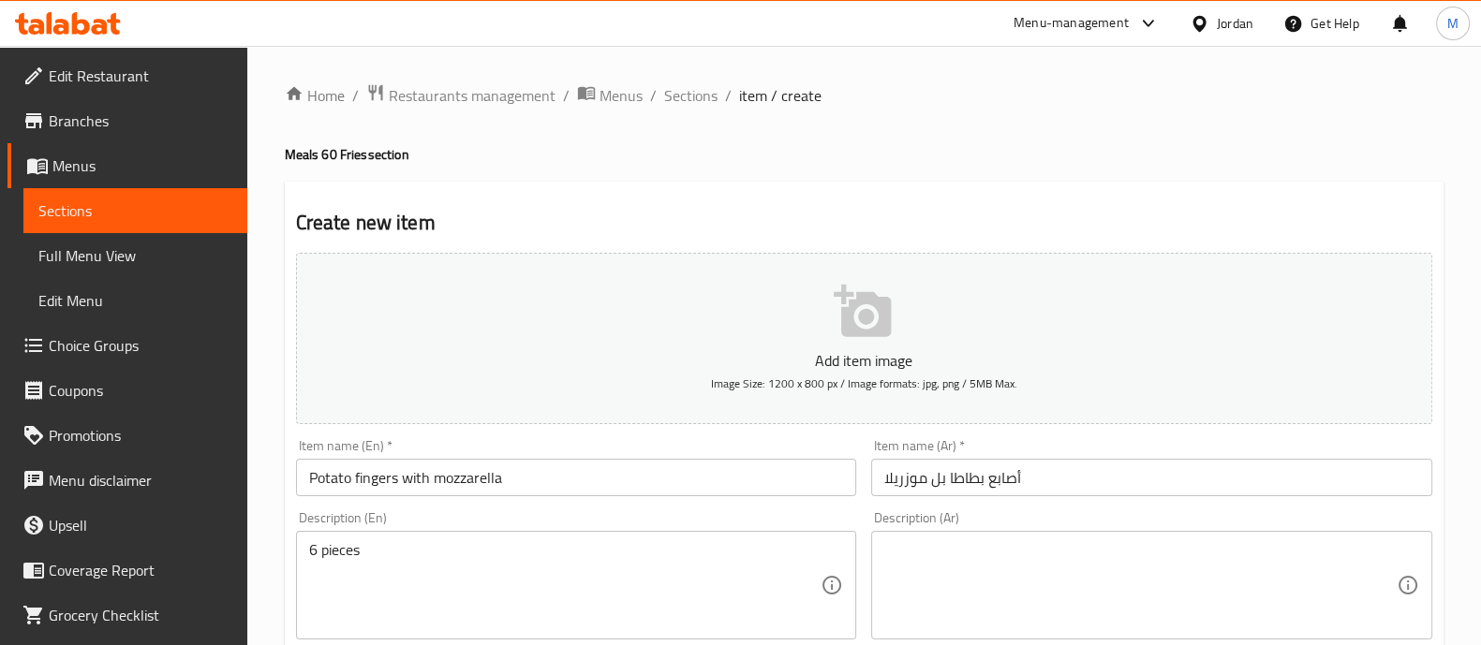
click at [994, 535] on div "Description (Ar)" at bounding box center [1151, 585] width 561 height 109
paste textarea "6 قطع"
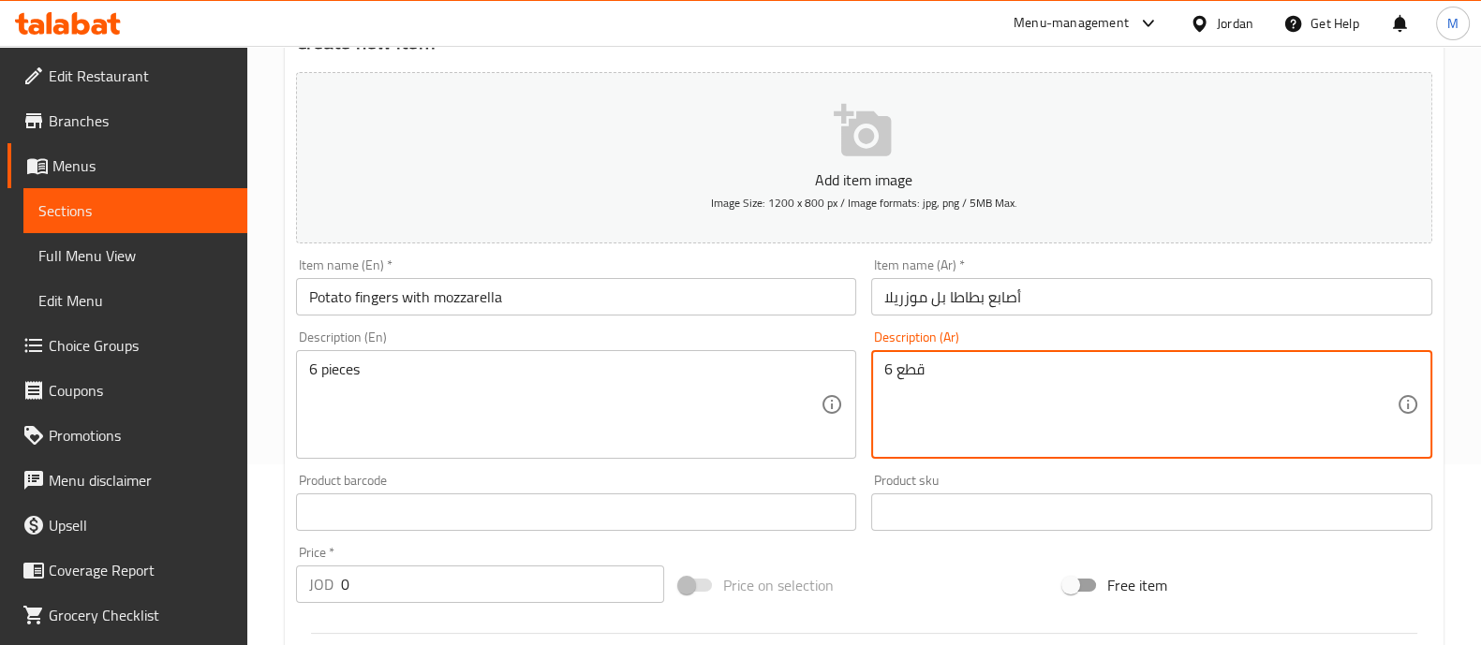
scroll to position [467, 0]
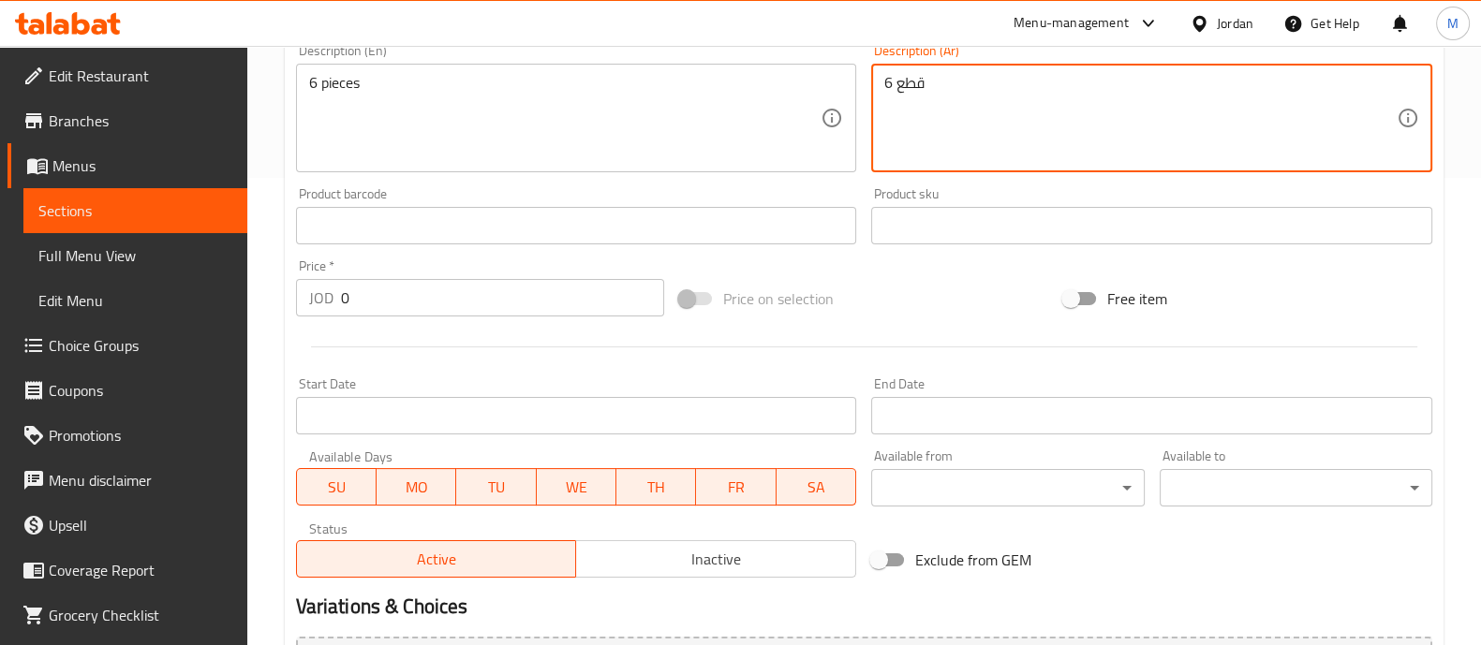
type textarea "6 قطع"
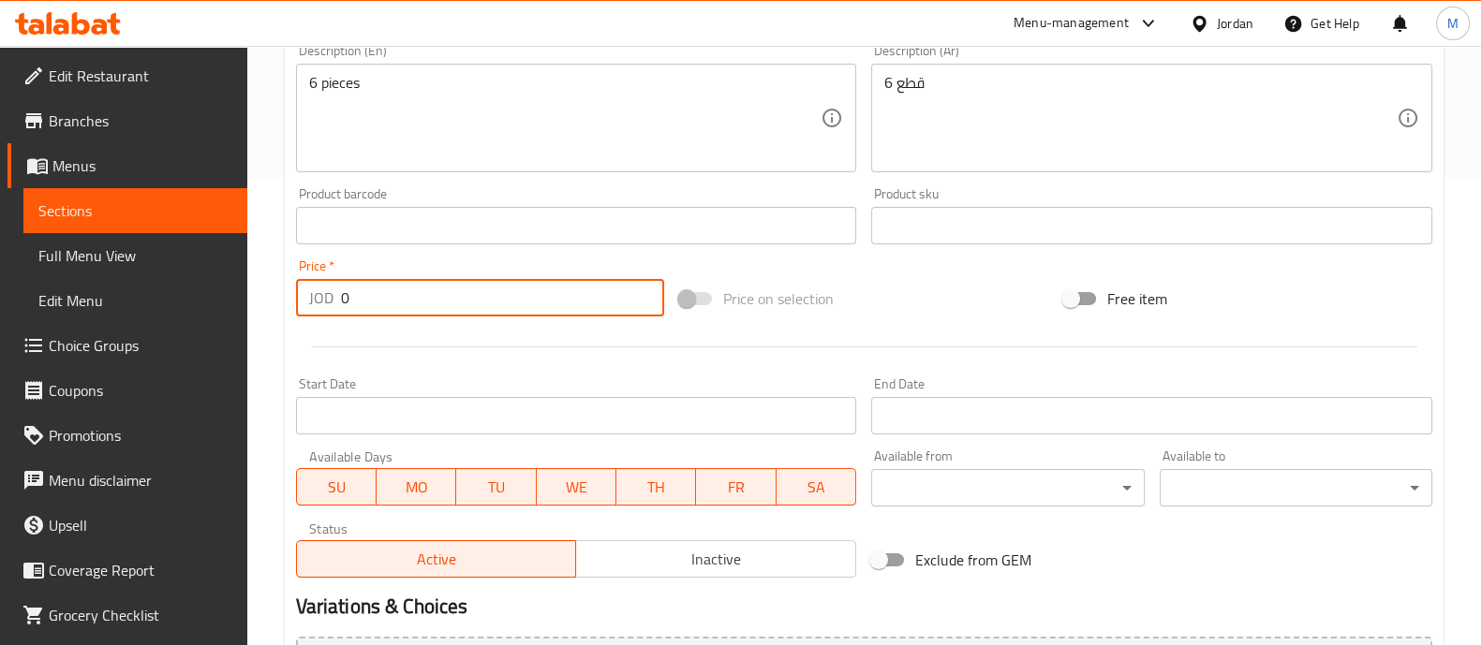
drag, startPoint x: 323, startPoint y: 306, endPoint x: 268, endPoint y: 306, distance: 55.3
click at [267, 306] on div "Home / Restaurants management / Menus / Sections / item / create Meals 60 Fries…" at bounding box center [864, 218] width 1234 height 1278
type input "2"
click at [480, 340] on div at bounding box center [863, 347] width 1151 height 46
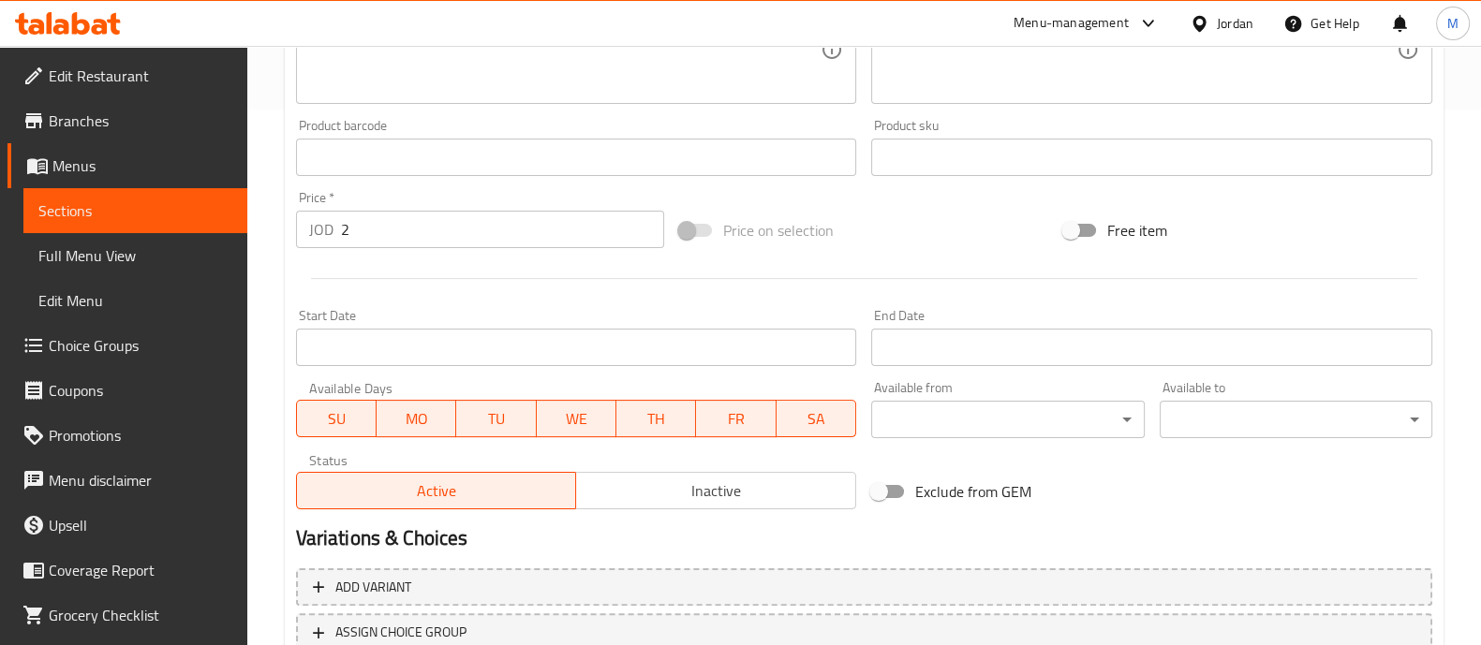
scroll to position [676, 0]
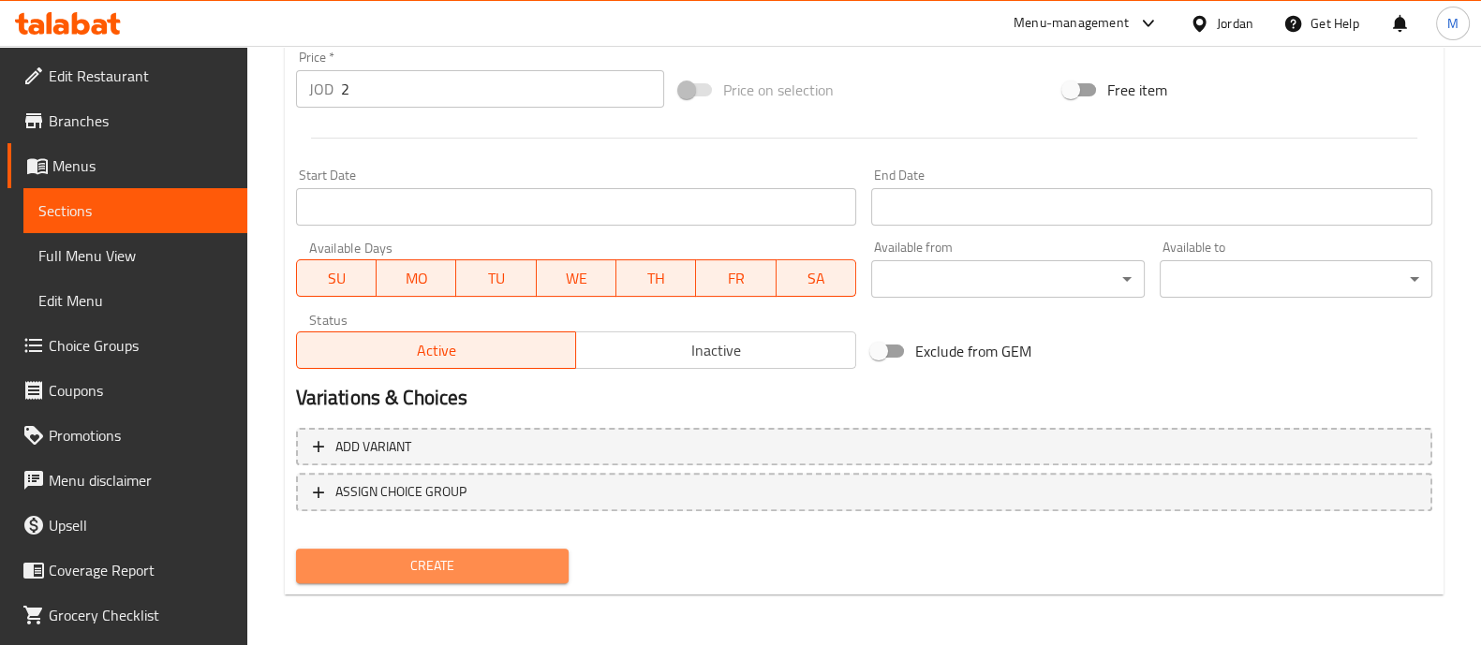
click at [520, 565] on span "Create" at bounding box center [432, 565] width 243 height 23
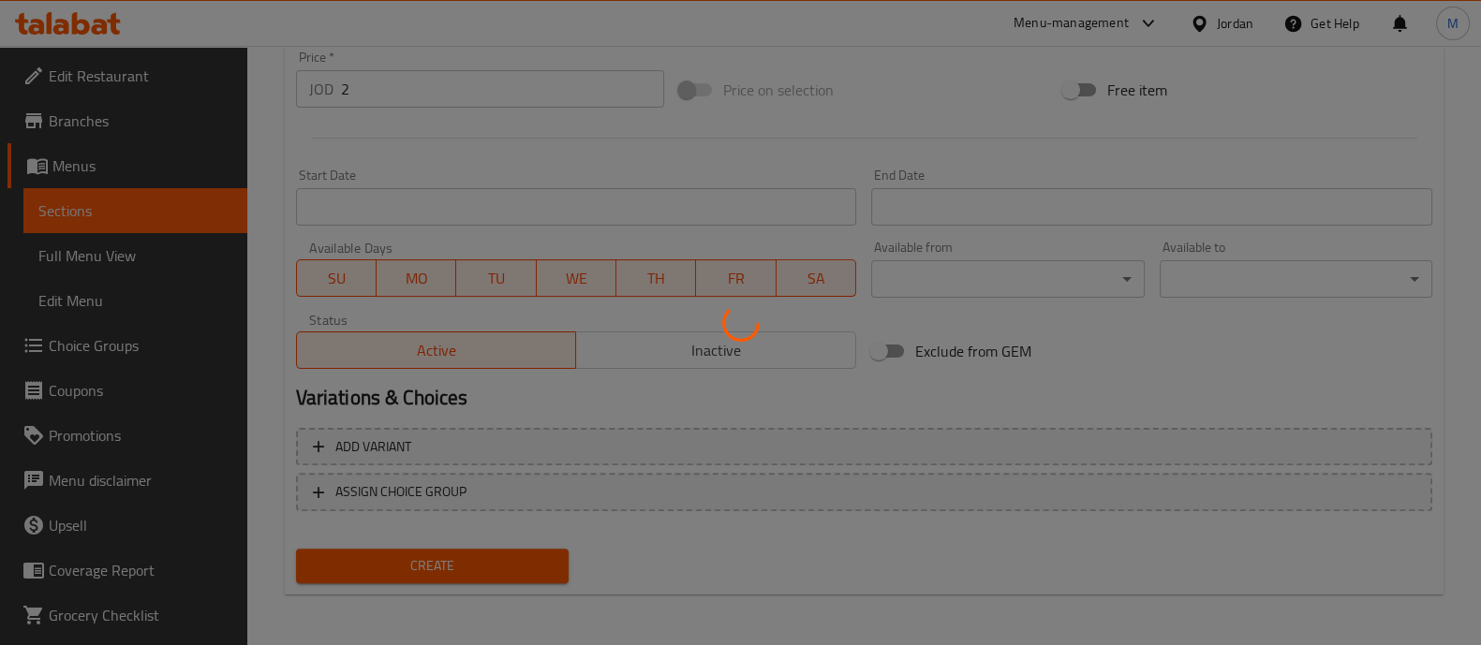
type input "0"
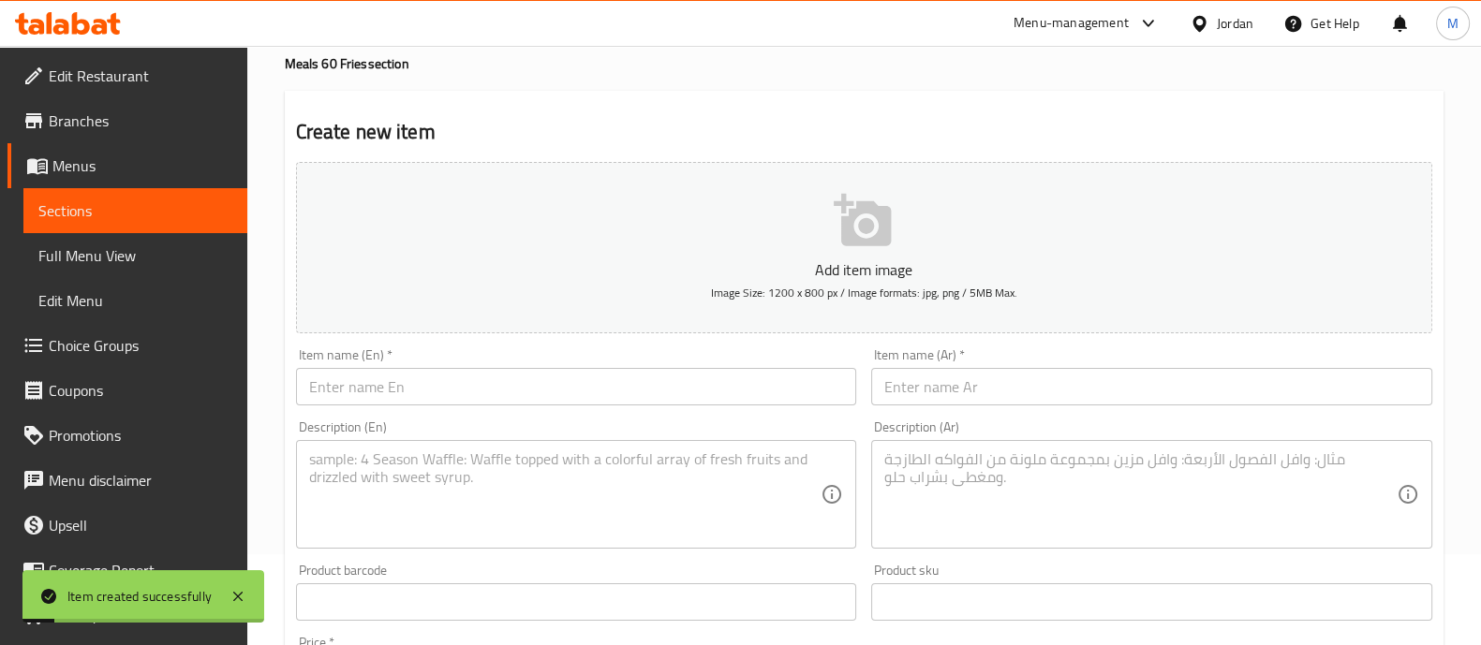
scroll to position [0, 0]
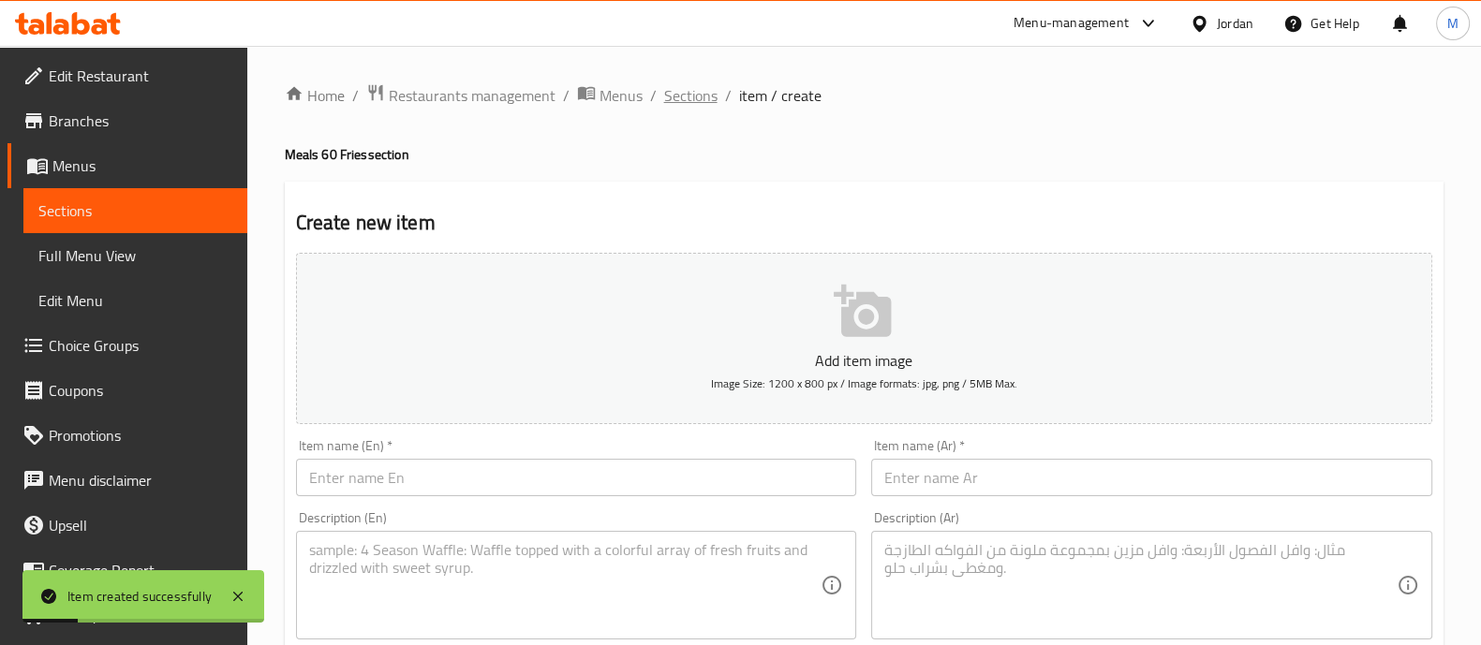
click at [706, 104] on span "Sections" at bounding box center [690, 95] width 53 height 22
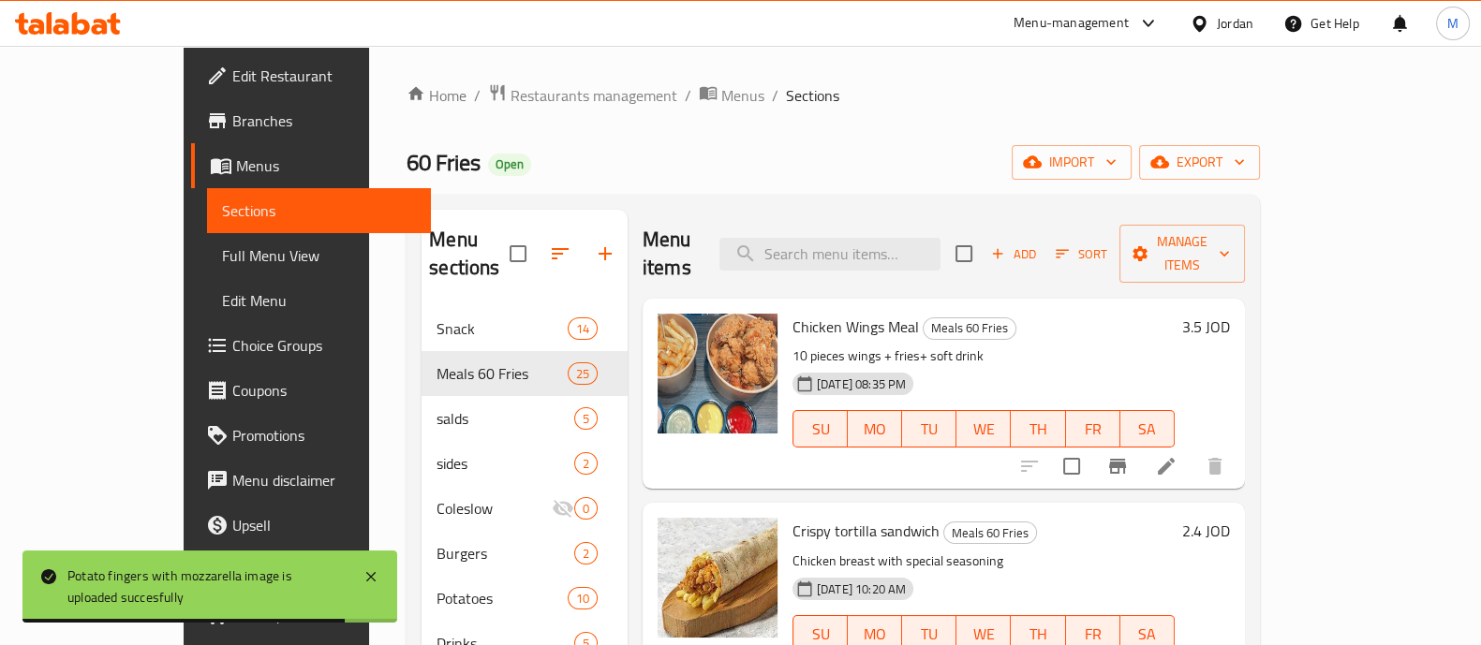
click at [1039, 244] on span "Add" at bounding box center [1013, 255] width 51 height 22
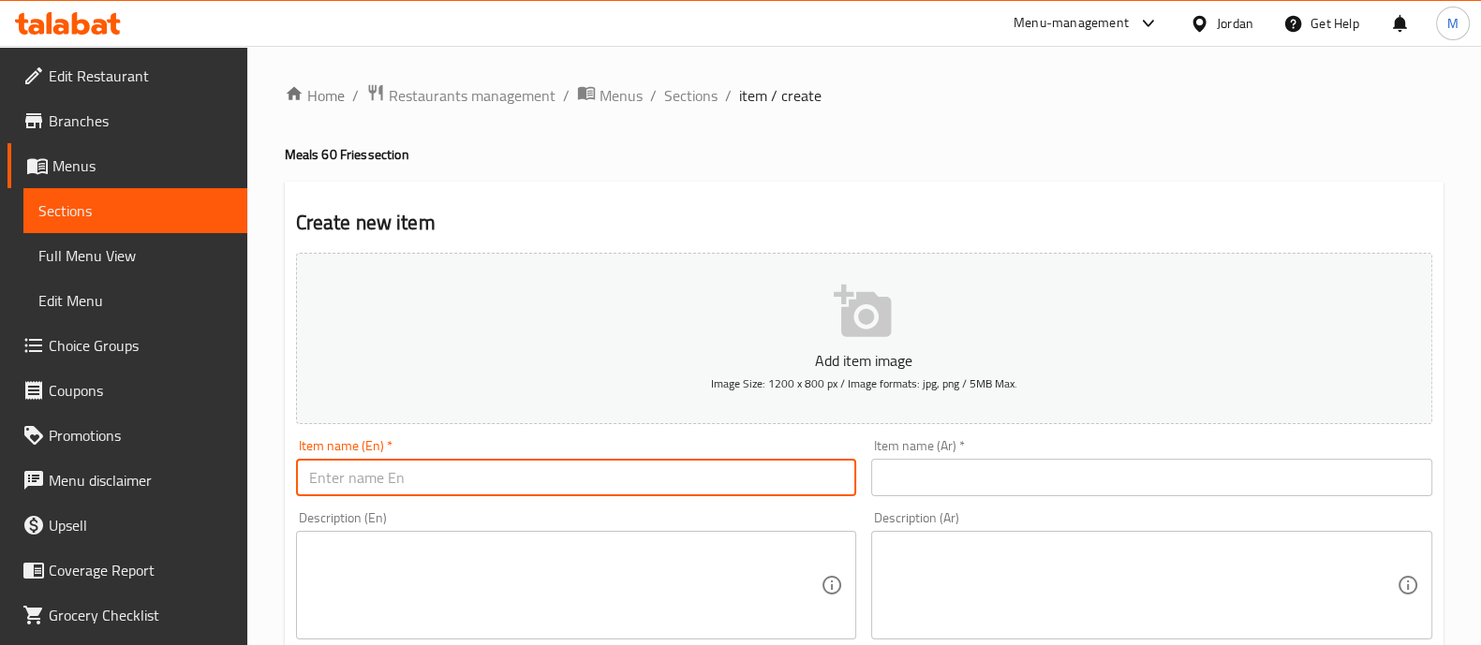
click at [538, 486] on input "text" at bounding box center [576, 477] width 561 height 37
paste input "Chicken cheese rings"
type input "Chicken cheese rings"
click at [971, 471] on input "text" at bounding box center [1151, 477] width 561 height 37
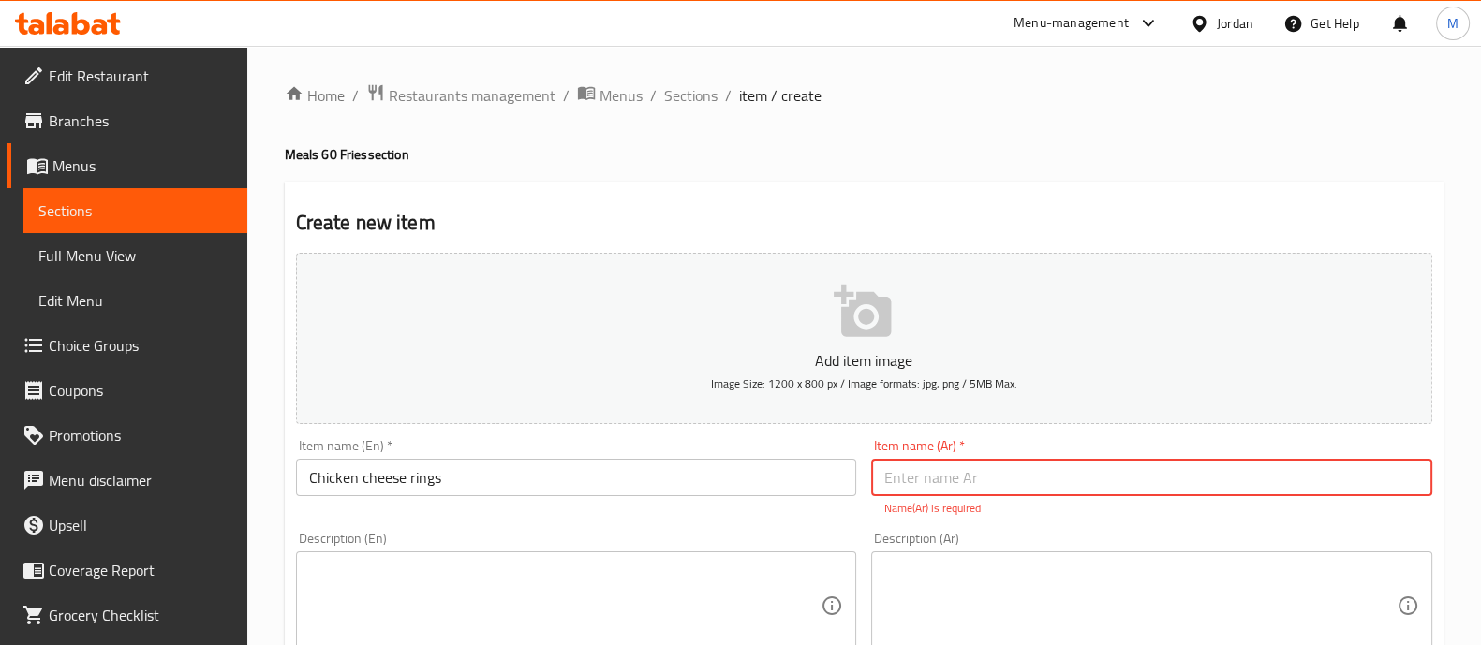
paste input "حلقات الدجاج بالجبنة"
type input "حلقات الدجاج بالجبنة"
click at [741, 567] on textarea at bounding box center [565, 606] width 512 height 89
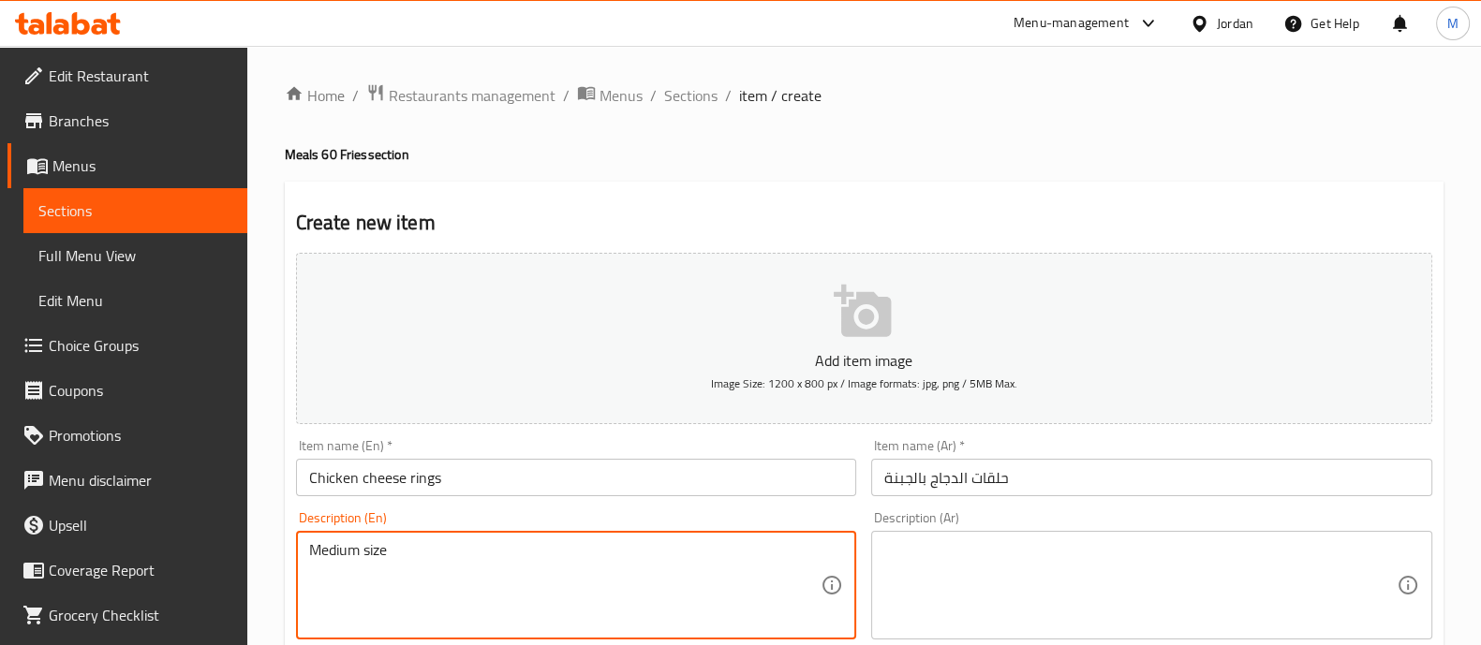
type textarea "Medium size"
click at [370, 539] on div "Medium size Description (En)" at bounding box center [576, 585] width 561 height 109
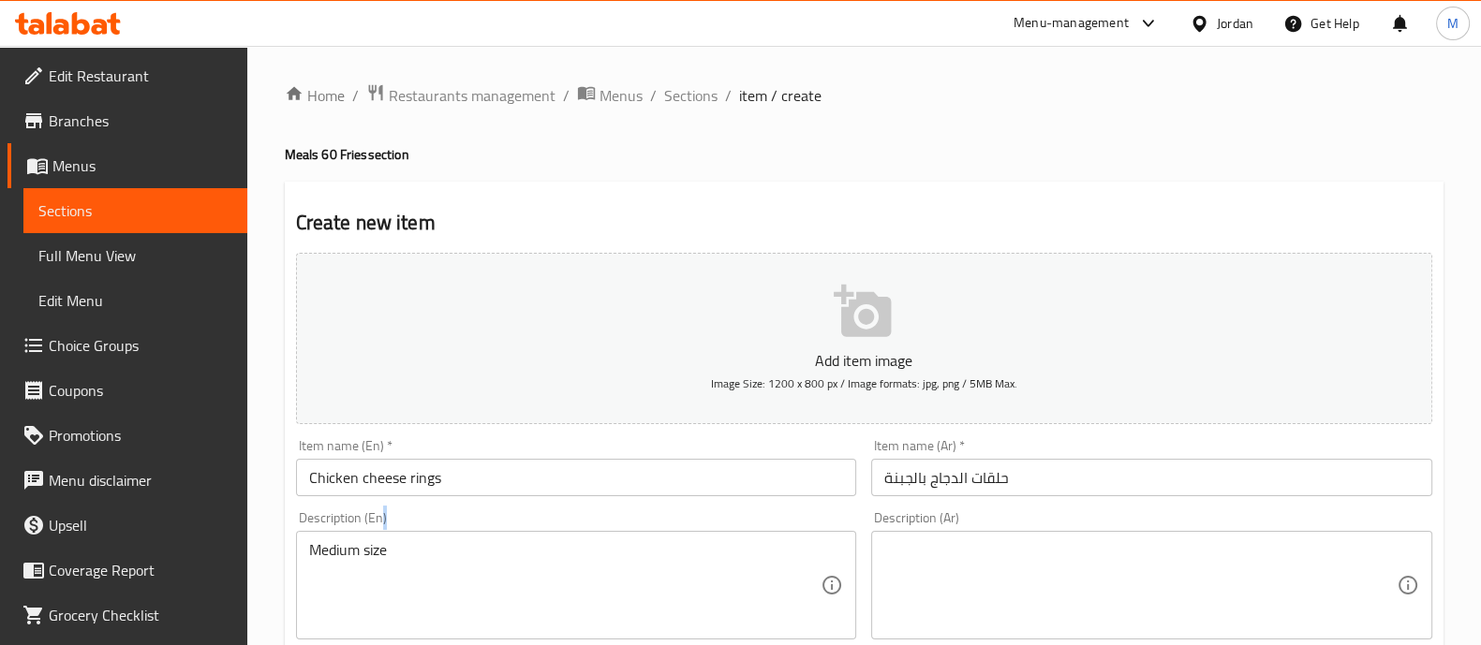
click at [370, 539] on div "Medium size Description (En)" at bounding box center [576, 585] width 561 height 109
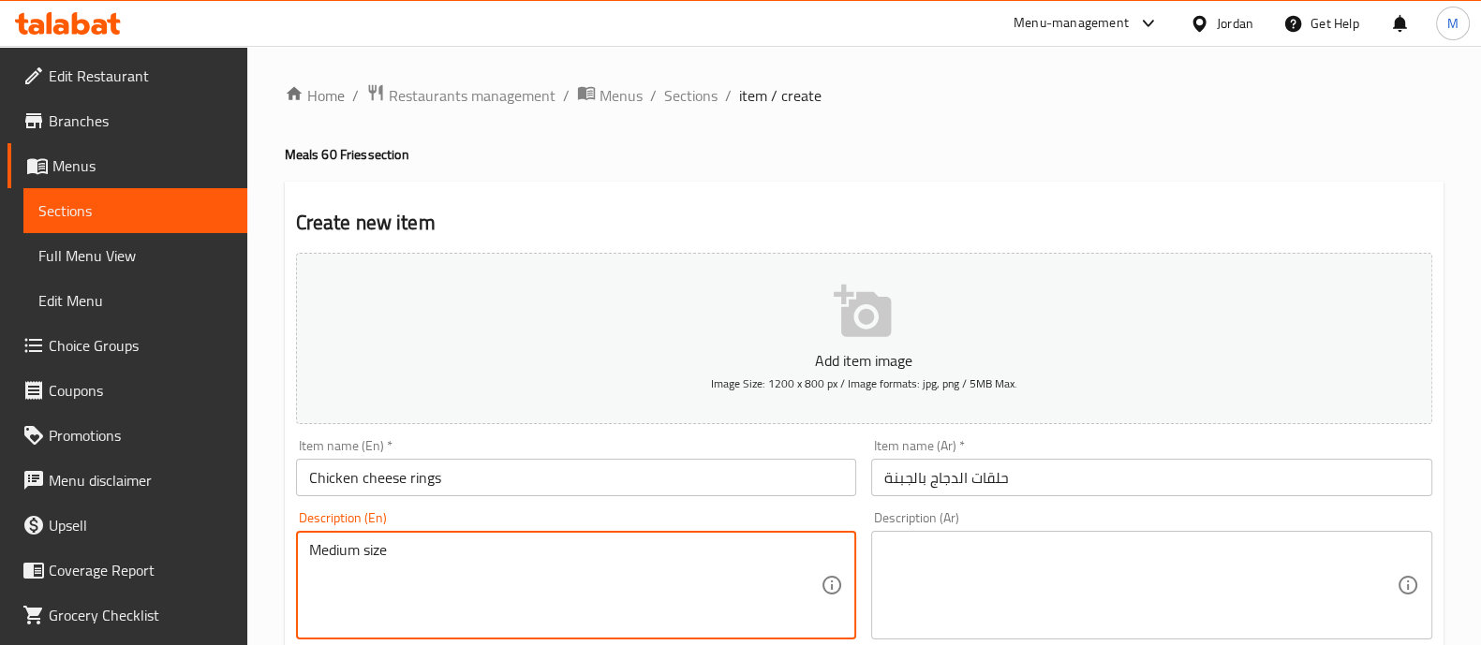
click at [370, 552] on textarea "Medium size" at bounding box center [565, 585] width 512 height 89
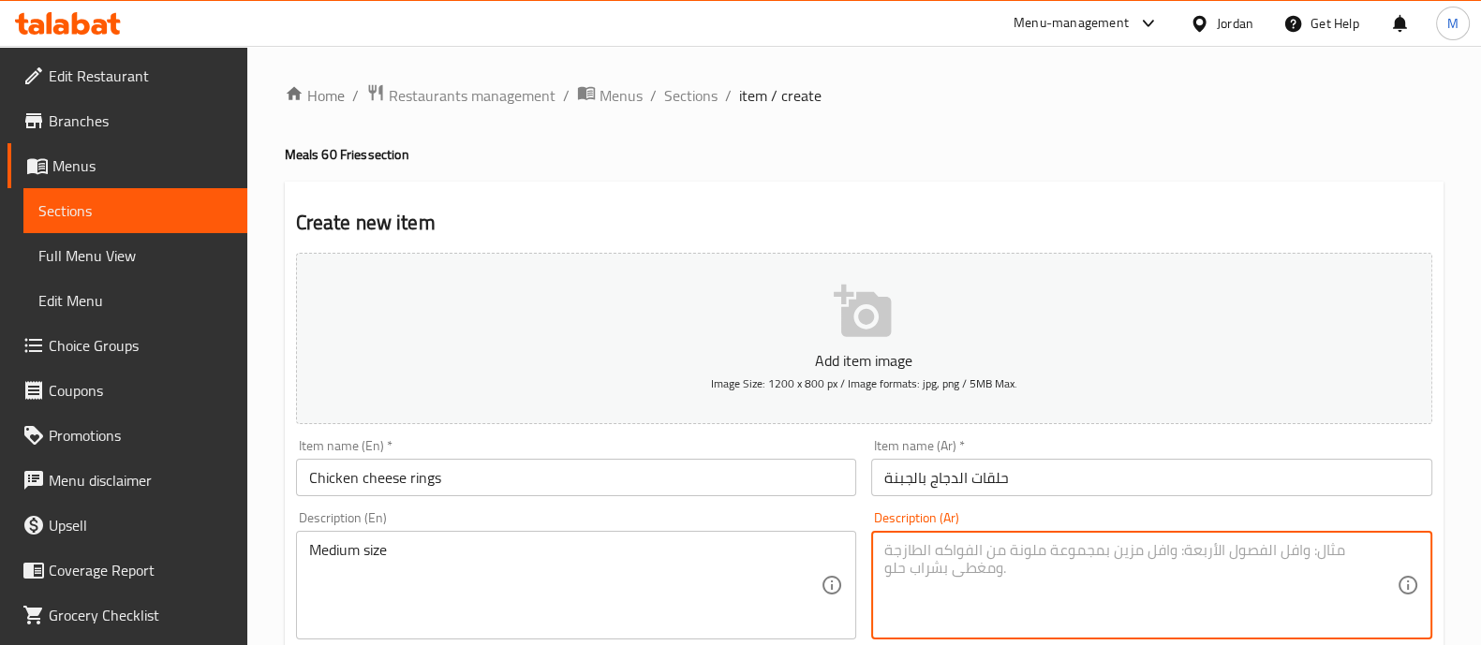
click at [1091, 569] on textarea at bounding box center [1140, 585] width 512 height 89
paste textarea "حجم متوسط"
type textarea "حجم متوسط"
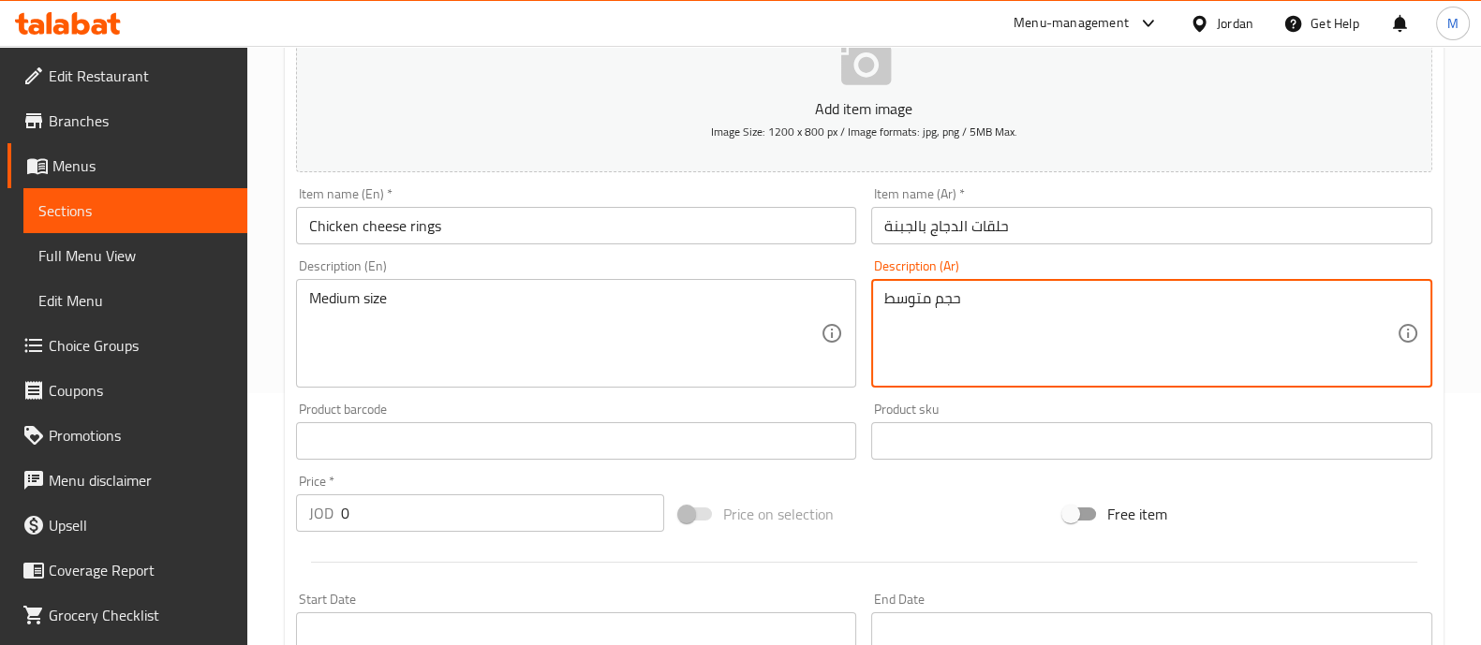
scroll to position [351, 0]
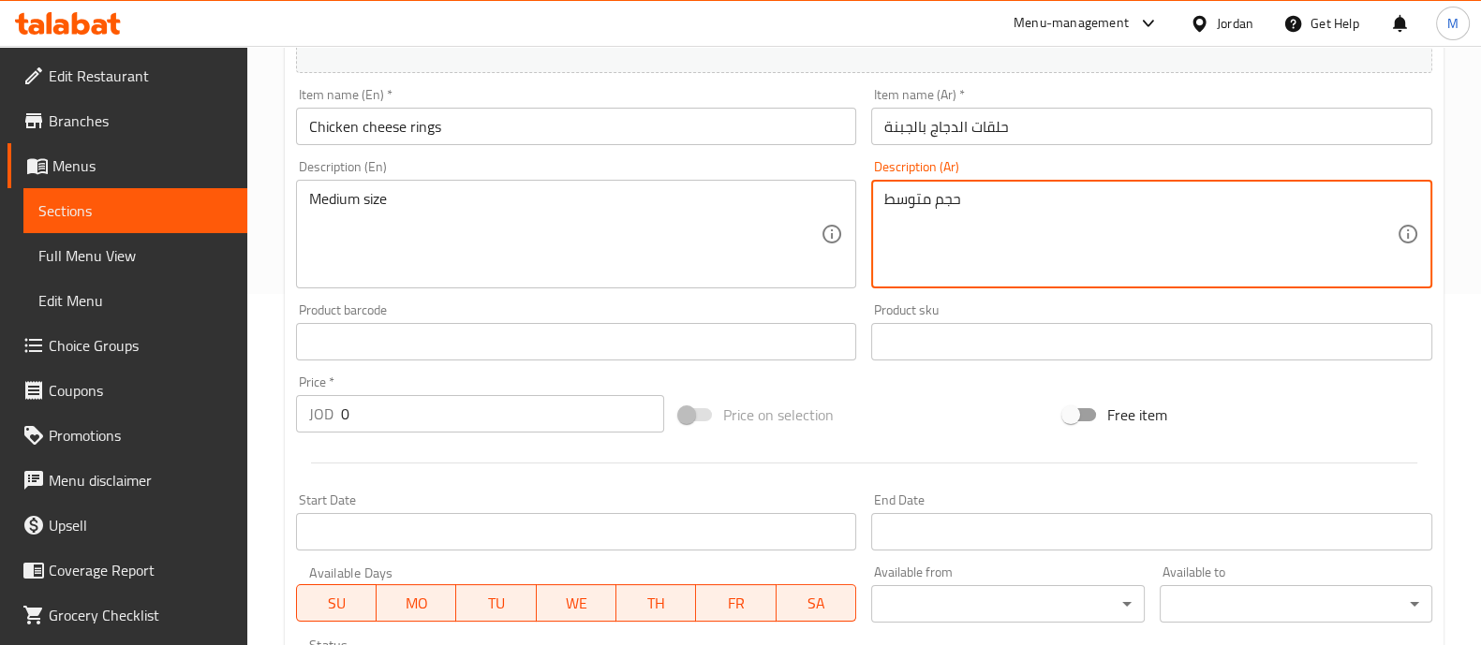
click at [239, 421] on div "Edit Restaurant Branches Menus Sections Full Menu View Edit Menu Choice Groups …" at bounding box center [740, 334] width 1481 height 1278
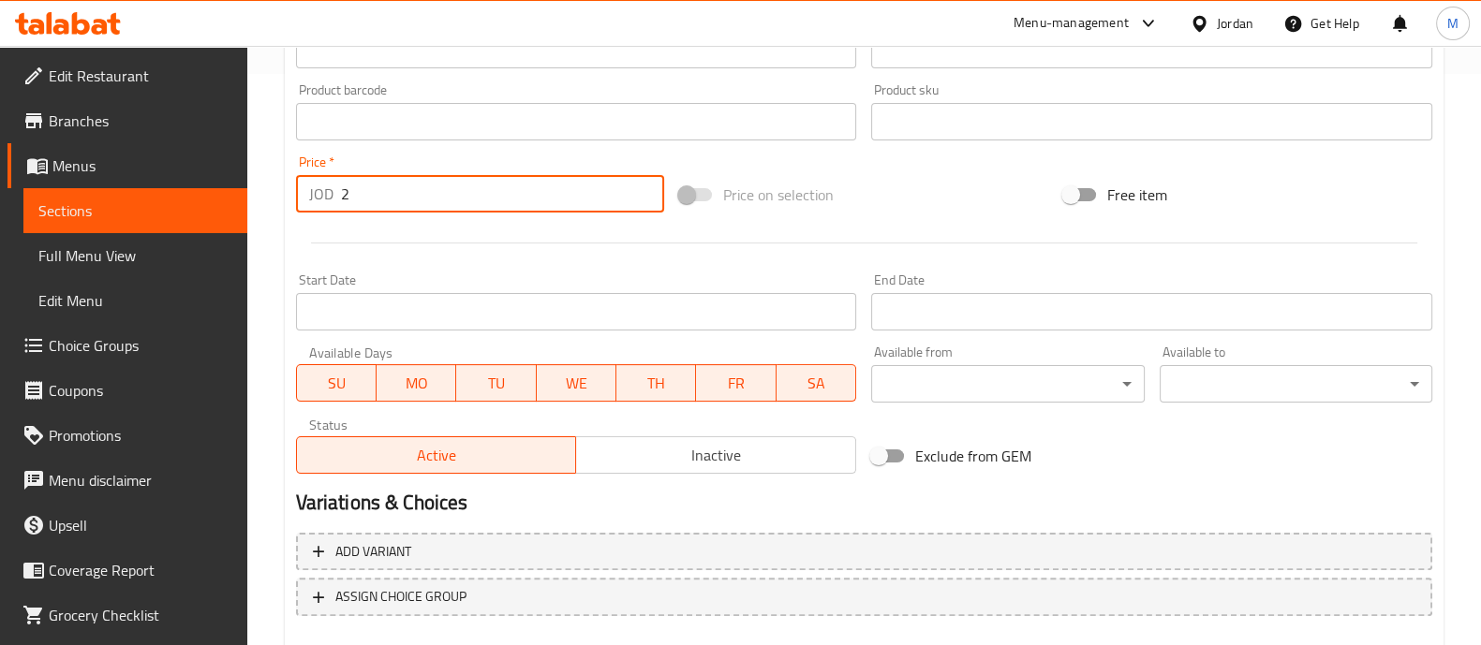
scroll to position [676, 0]
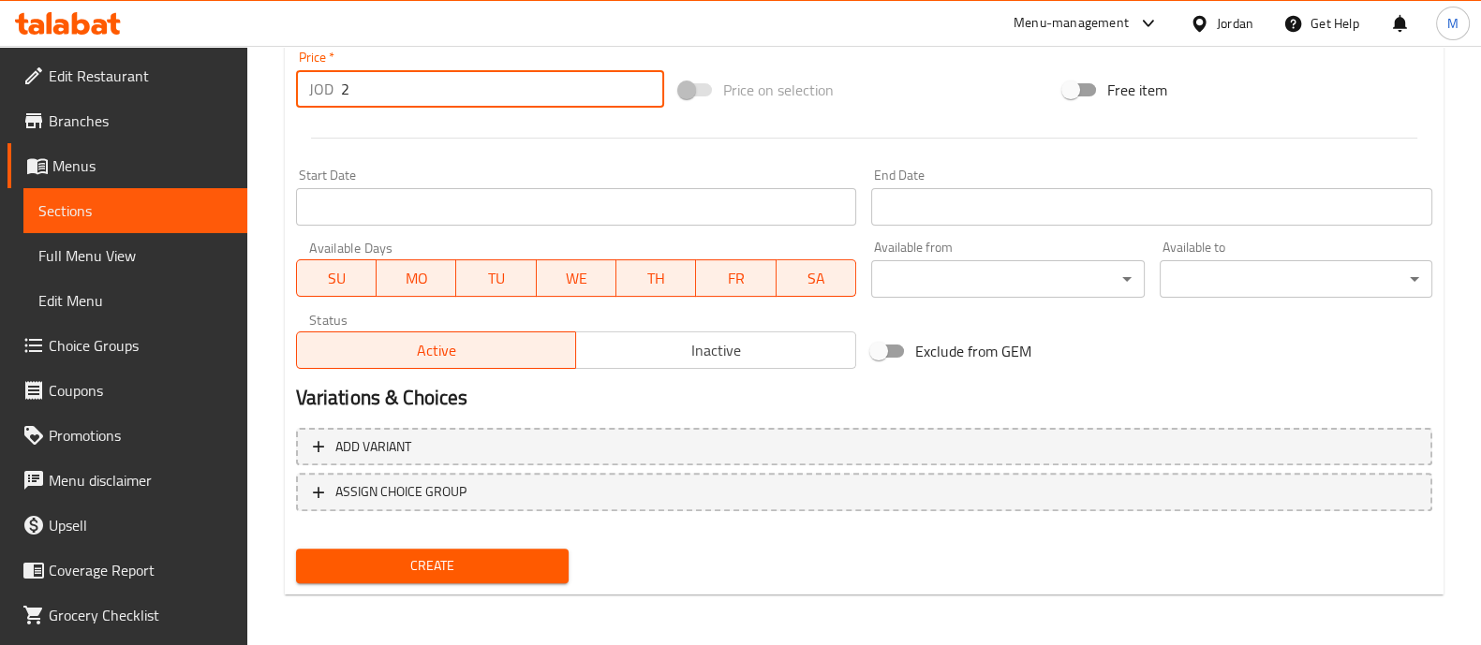
type input "2"
click at [464, 557] on span "Create" at bounding box center [432, 565] width 243 height 23
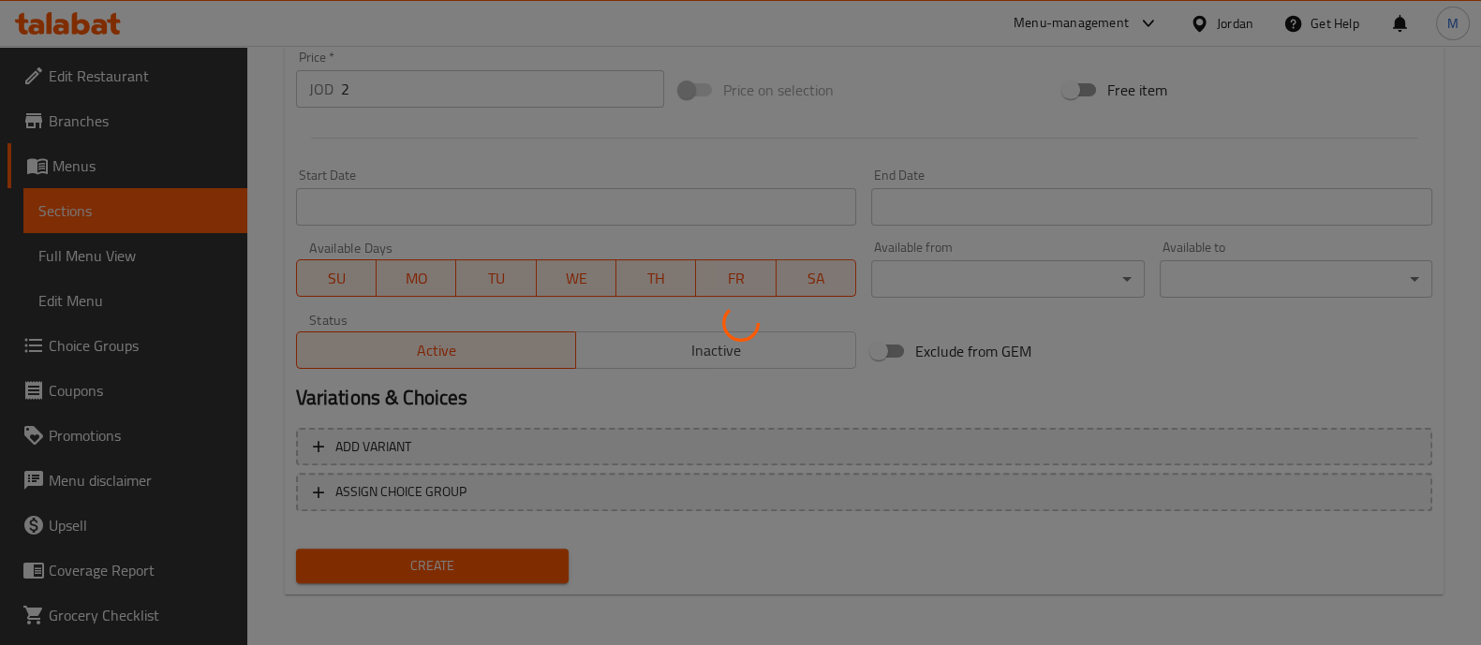
type input "0"
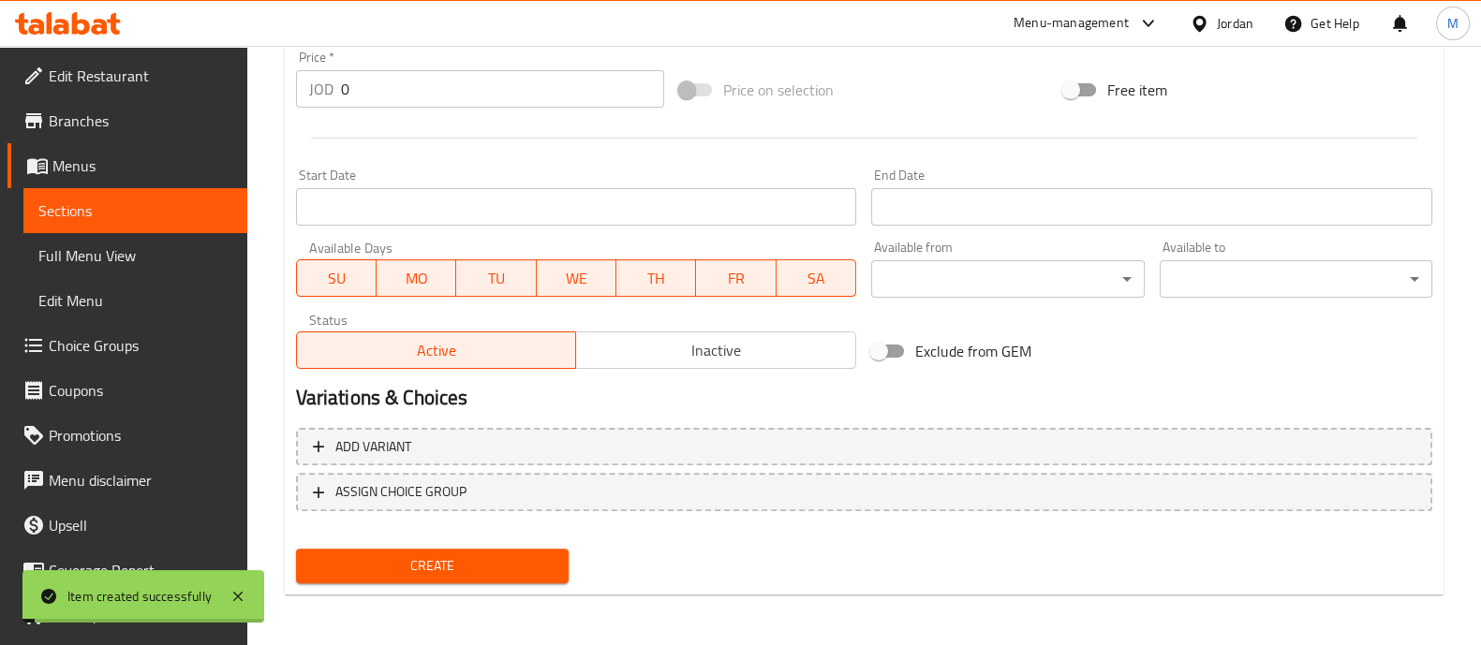
scroll to position [0, 0]
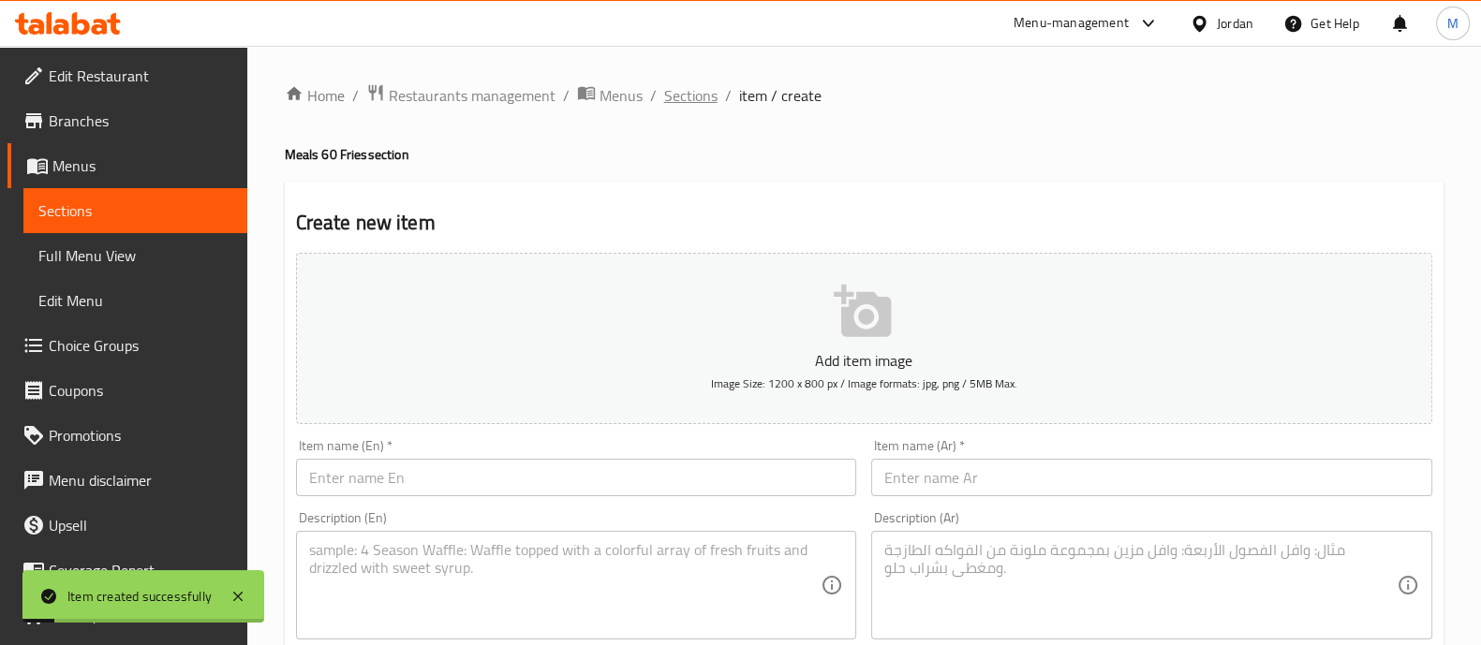
click at [688, 98] on span "Sections" at bounding box center [690, 95] width 53 height 22
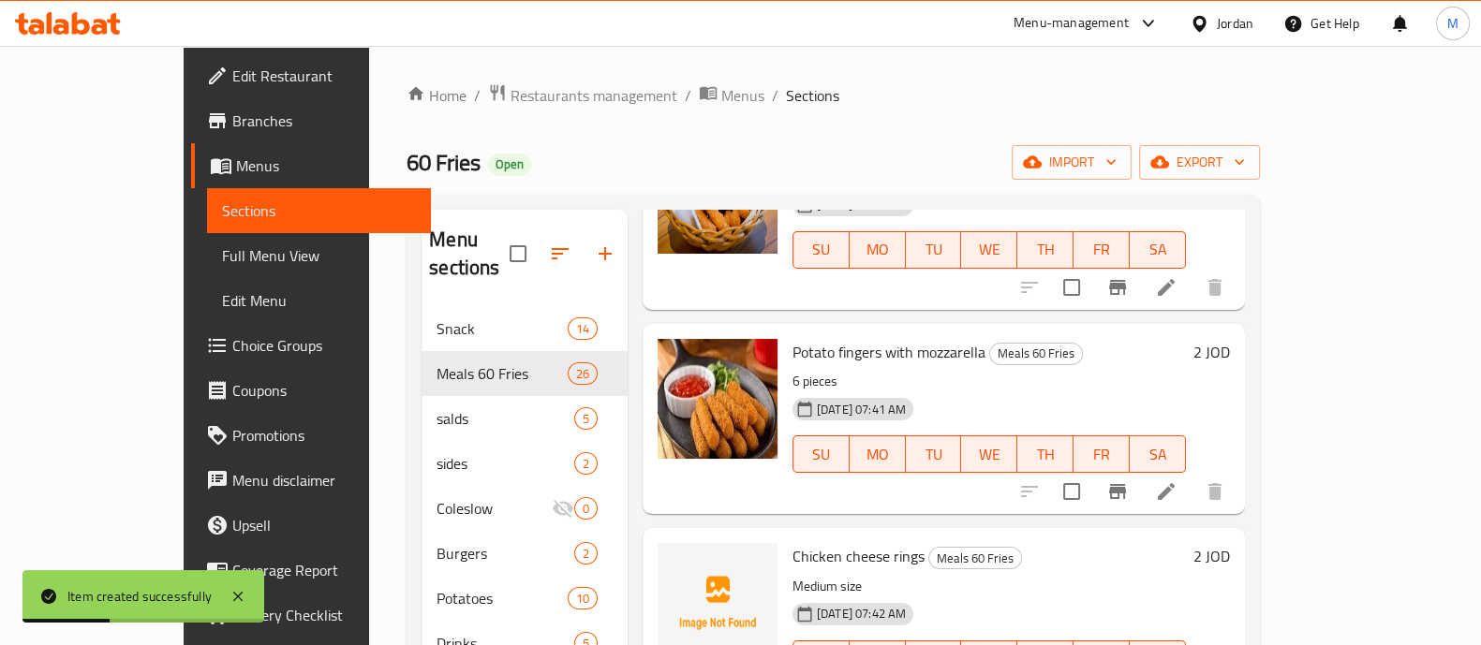
scroll to position [1755, 0]
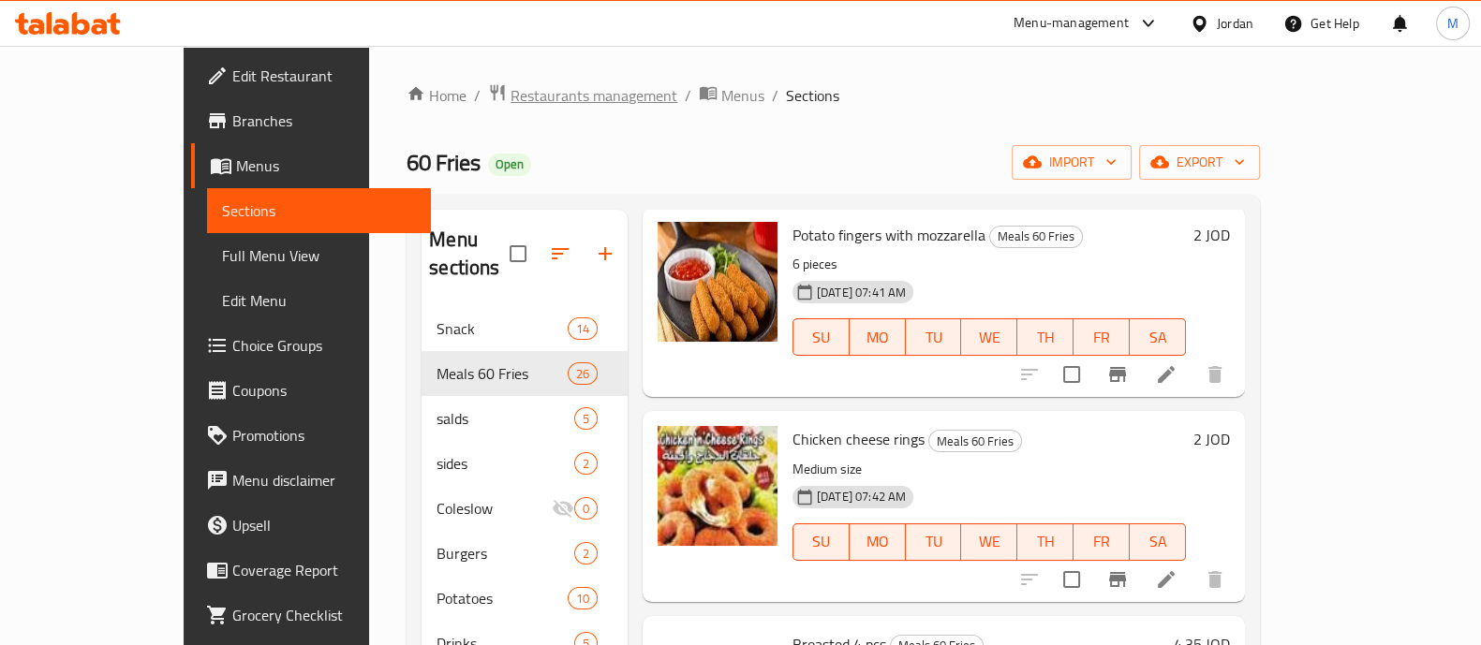
click at [510, 98] on span "Restaurants management" at bounding box center [593, 95] width 167 height 22
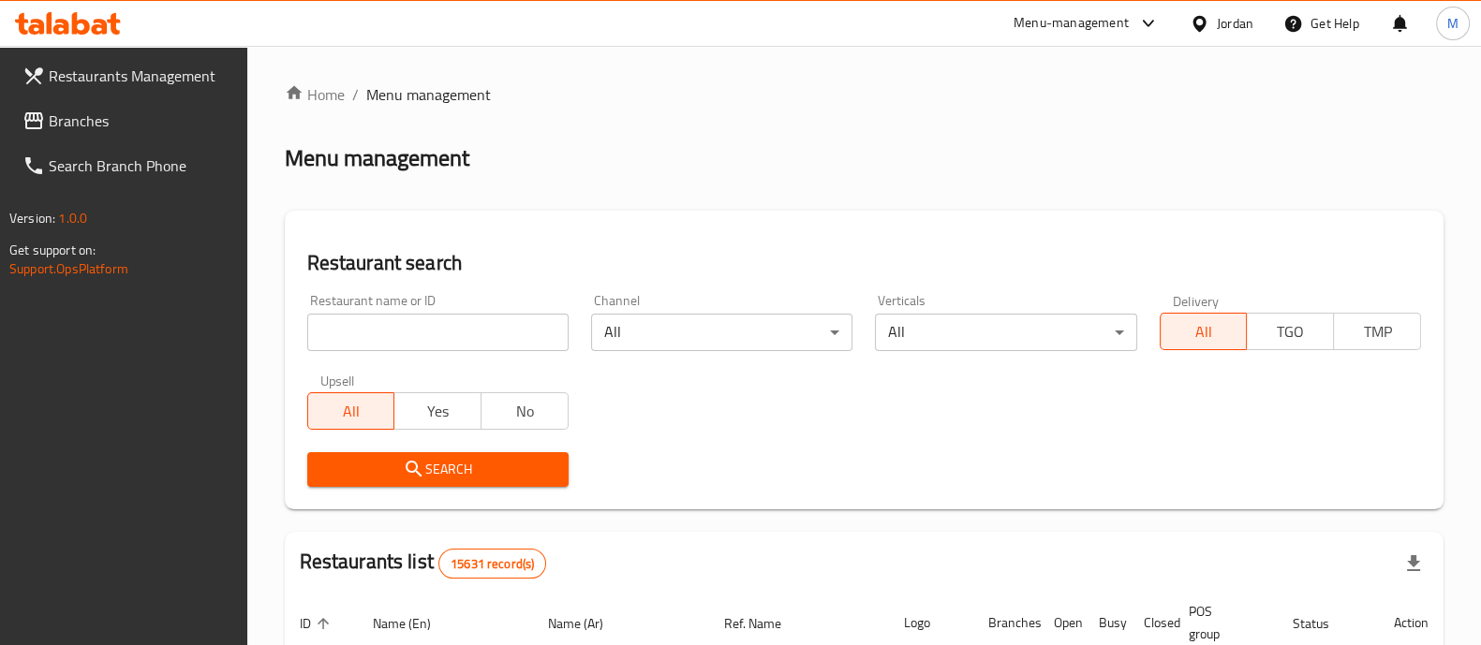
click at [131, 124] on span "Branches" at bounding box center [141, 121] width 184 height 22
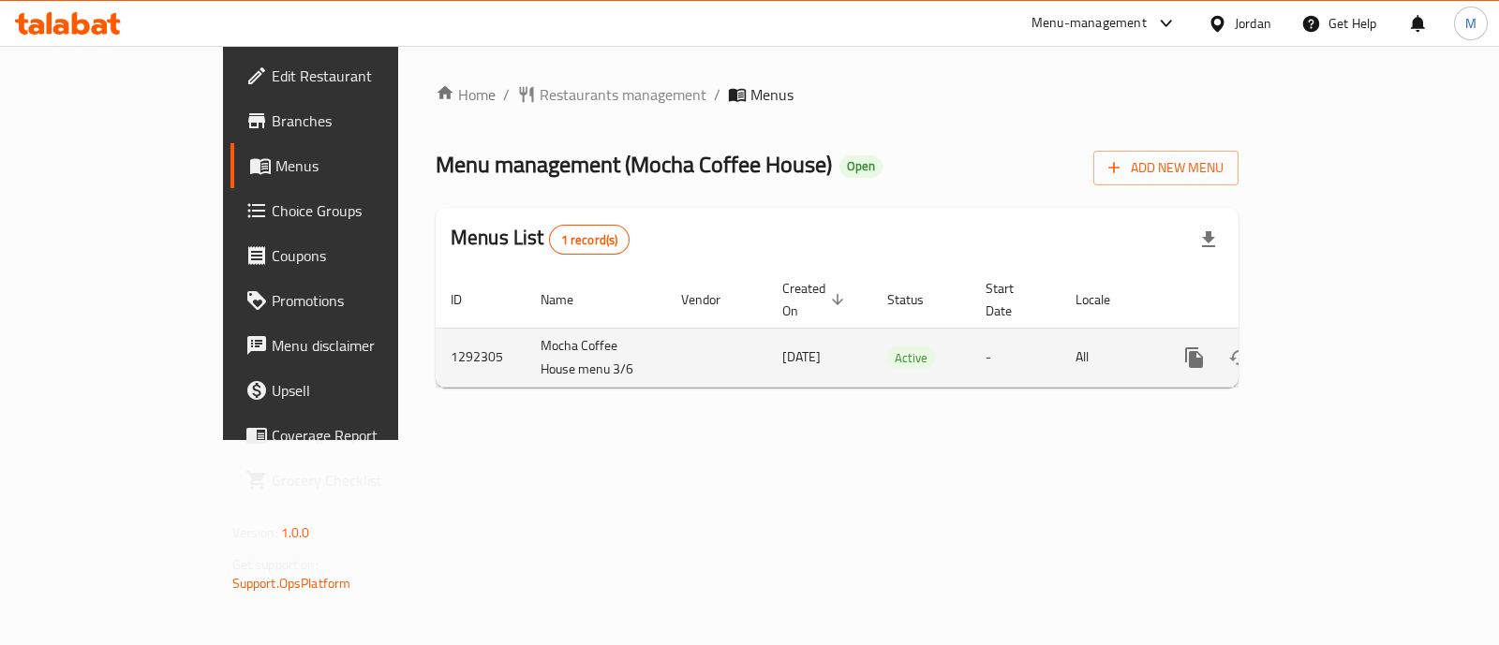
click at [1340, 347] on icon "enhanced table" at bounding box center [1329, 358] width 22 height 22
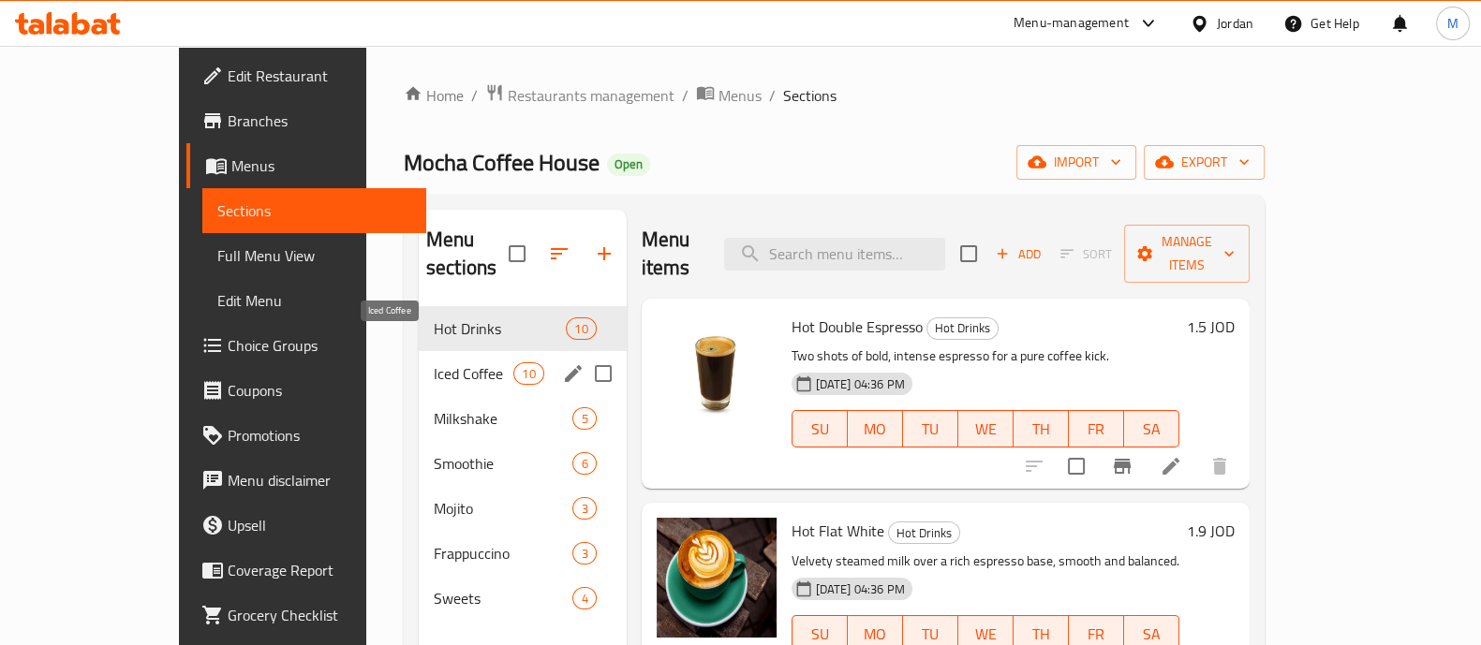
click at [434, 362] on span "Iced Coffee" at bounding box center [474, 373] width 80 height 22
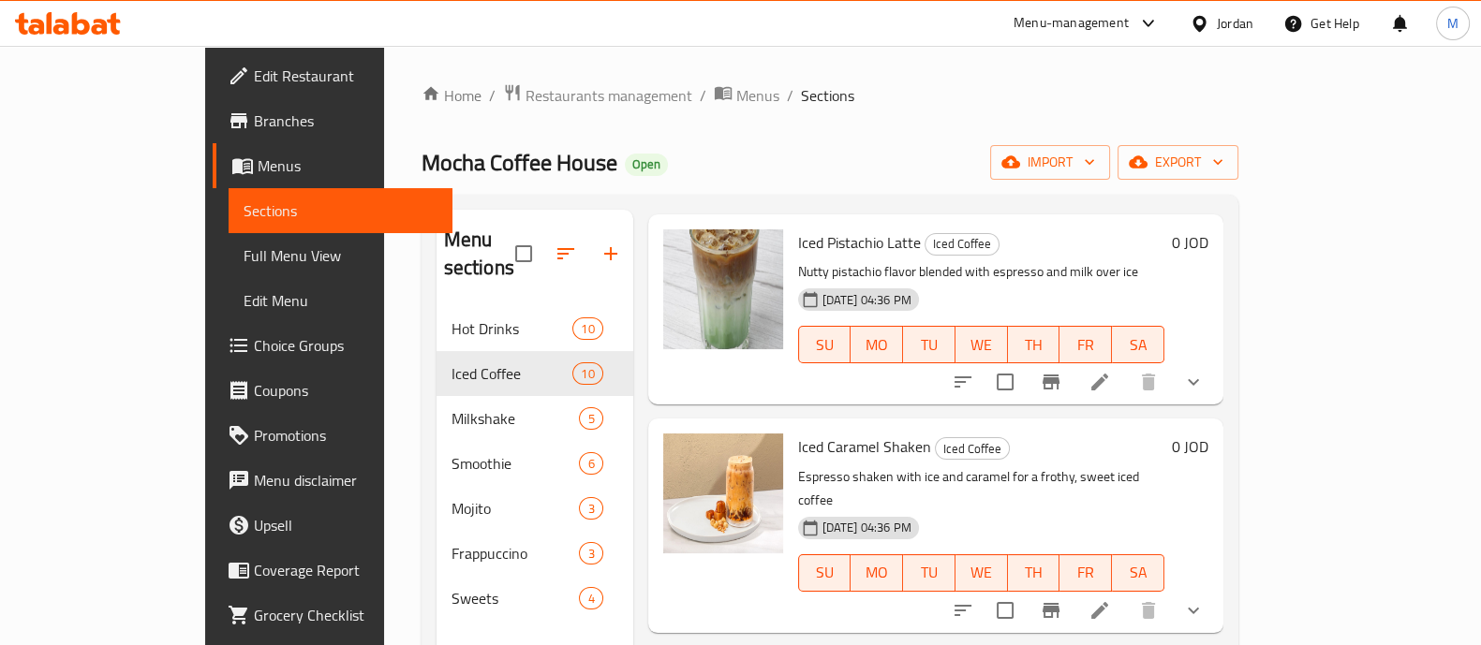
scroll to position [1446, 0]
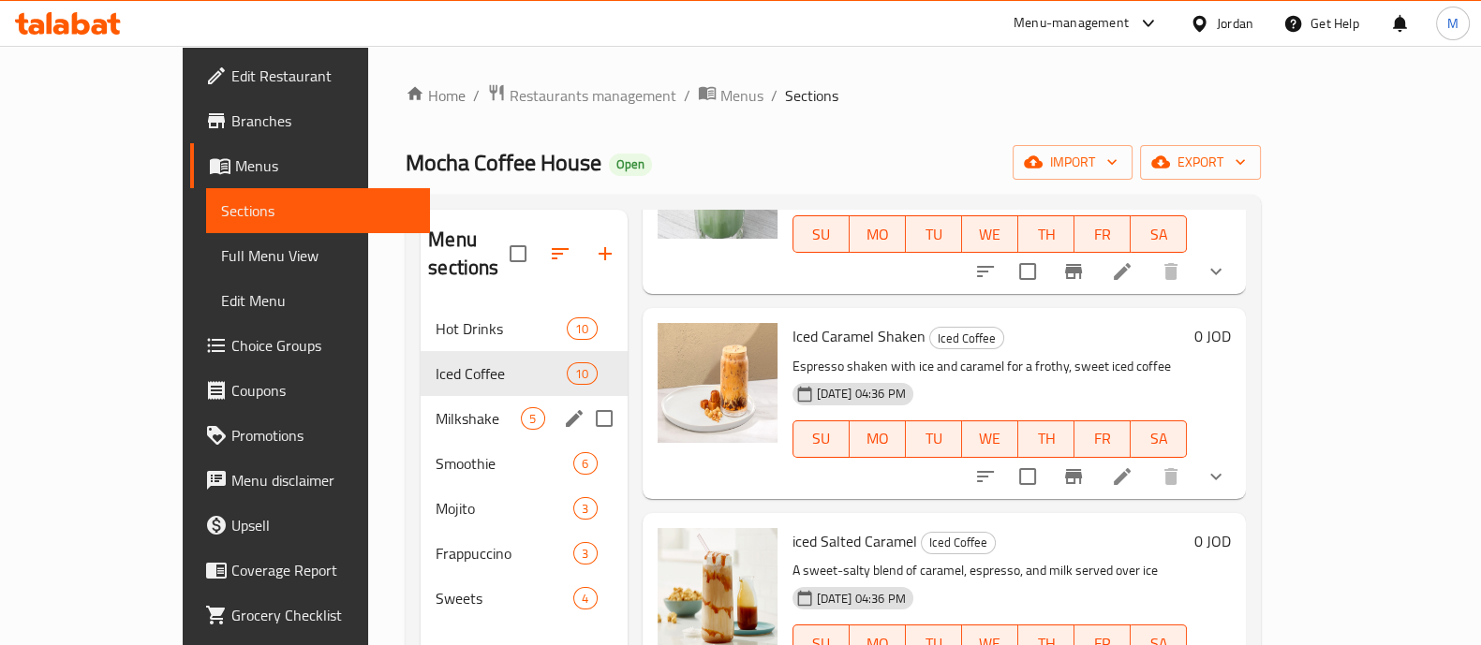
click at [421, 405] on div "Milkshake 5" at bounding box center [524, 418] width 206 height 45
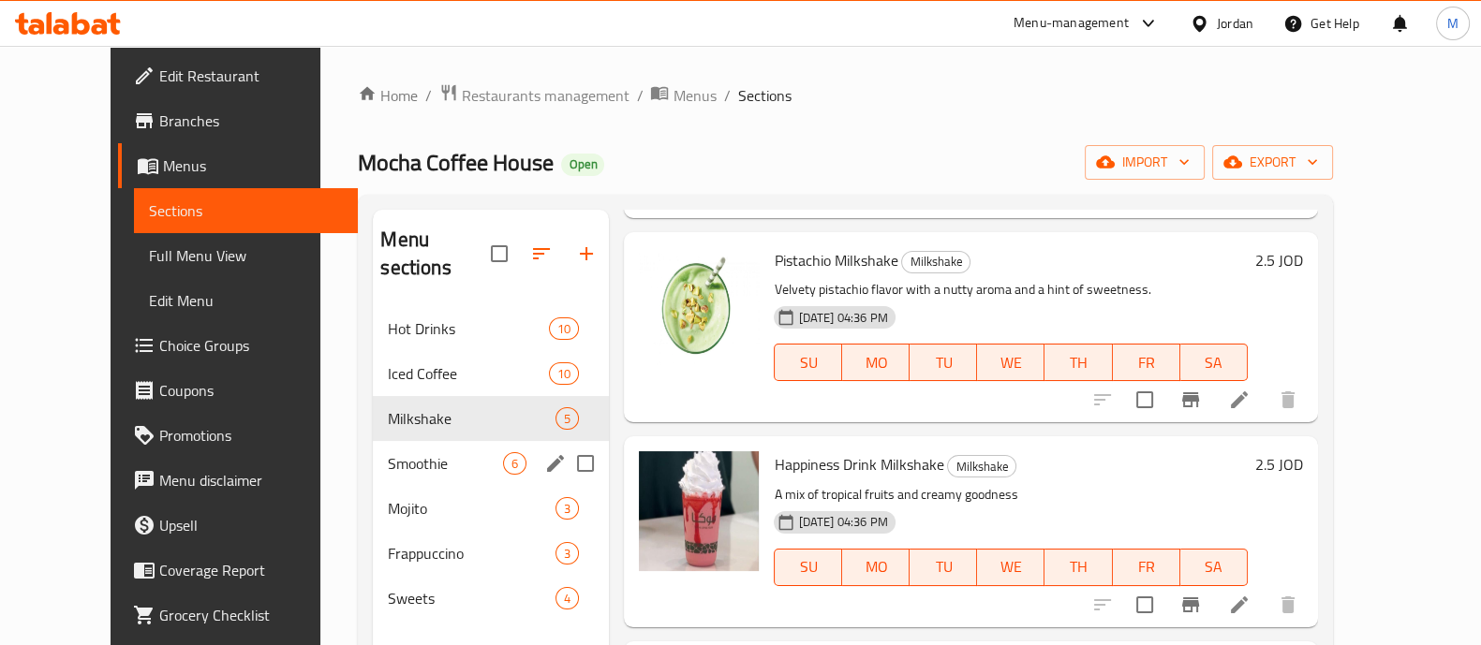
scroll to position [447, 0]
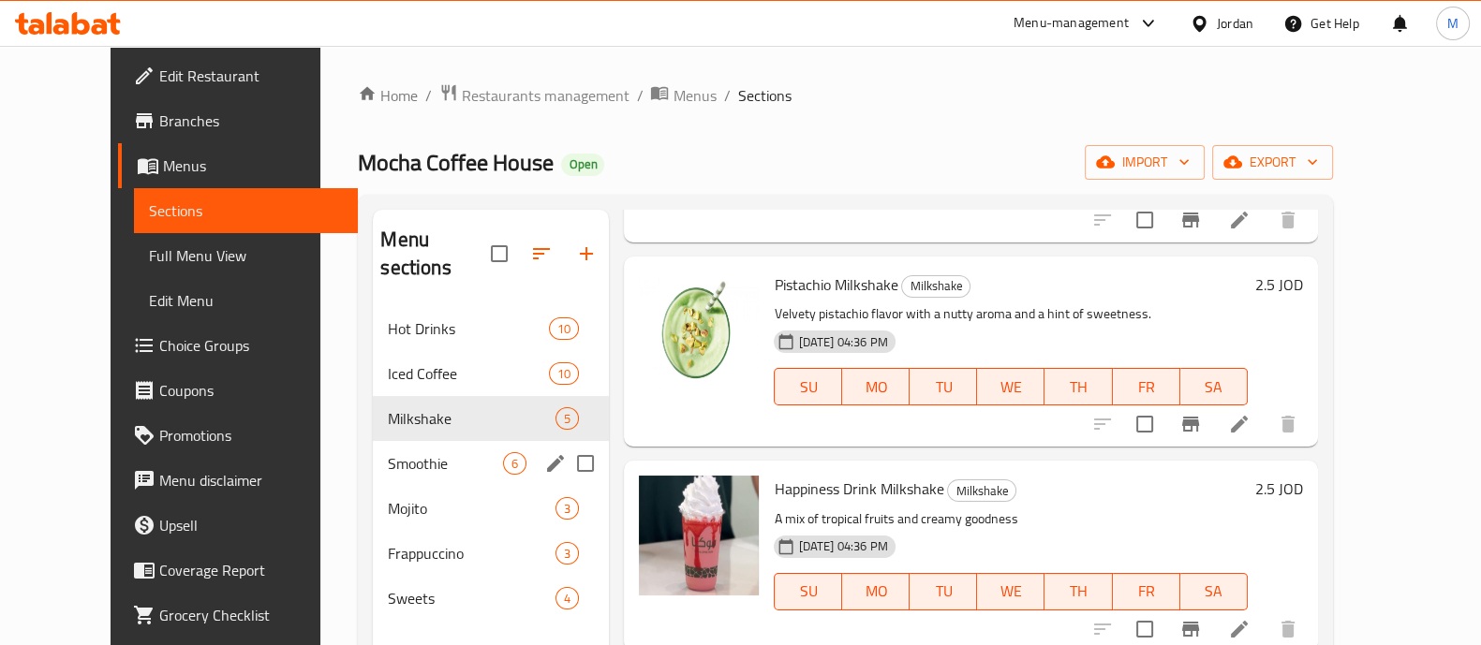
click at [373, 441] on div "Smoothie 6" at bounding box center [491, 463] width 236 height 45
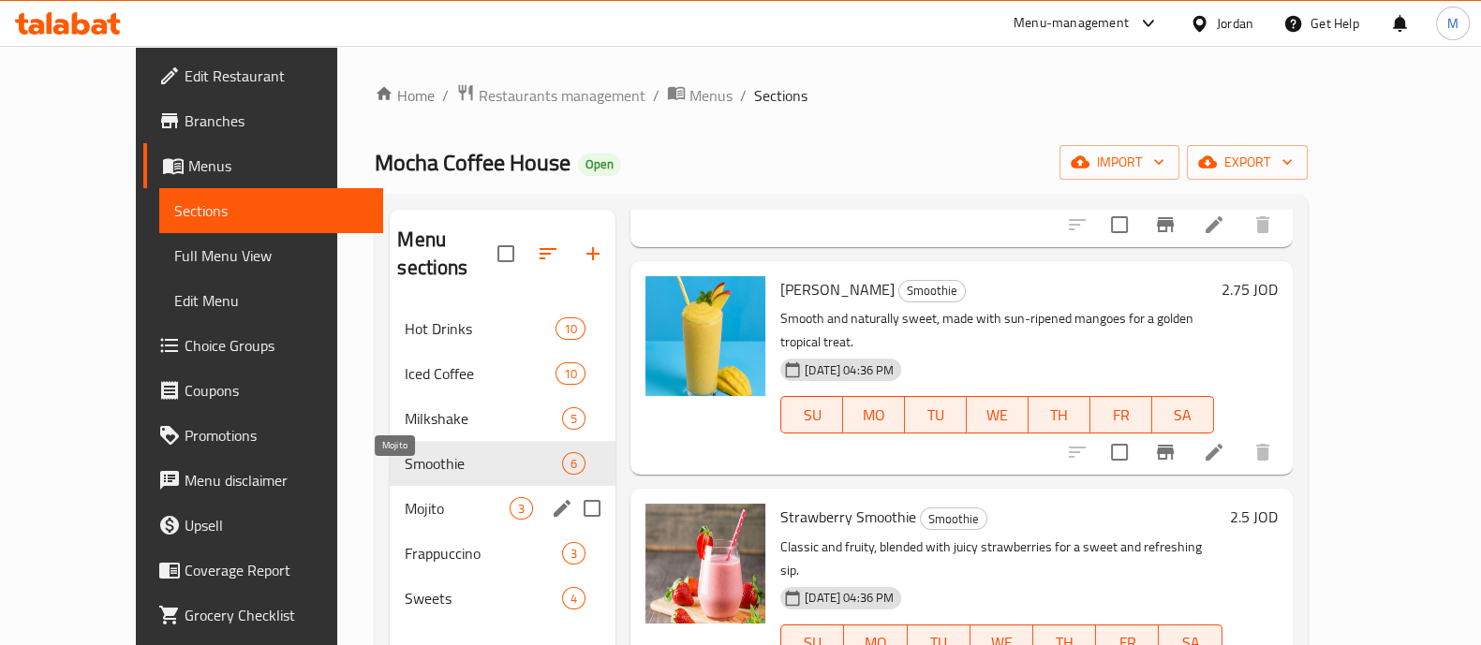
click at [405, 497] on span "Mojito" at bounding box center [457, 508] width 105 height 22
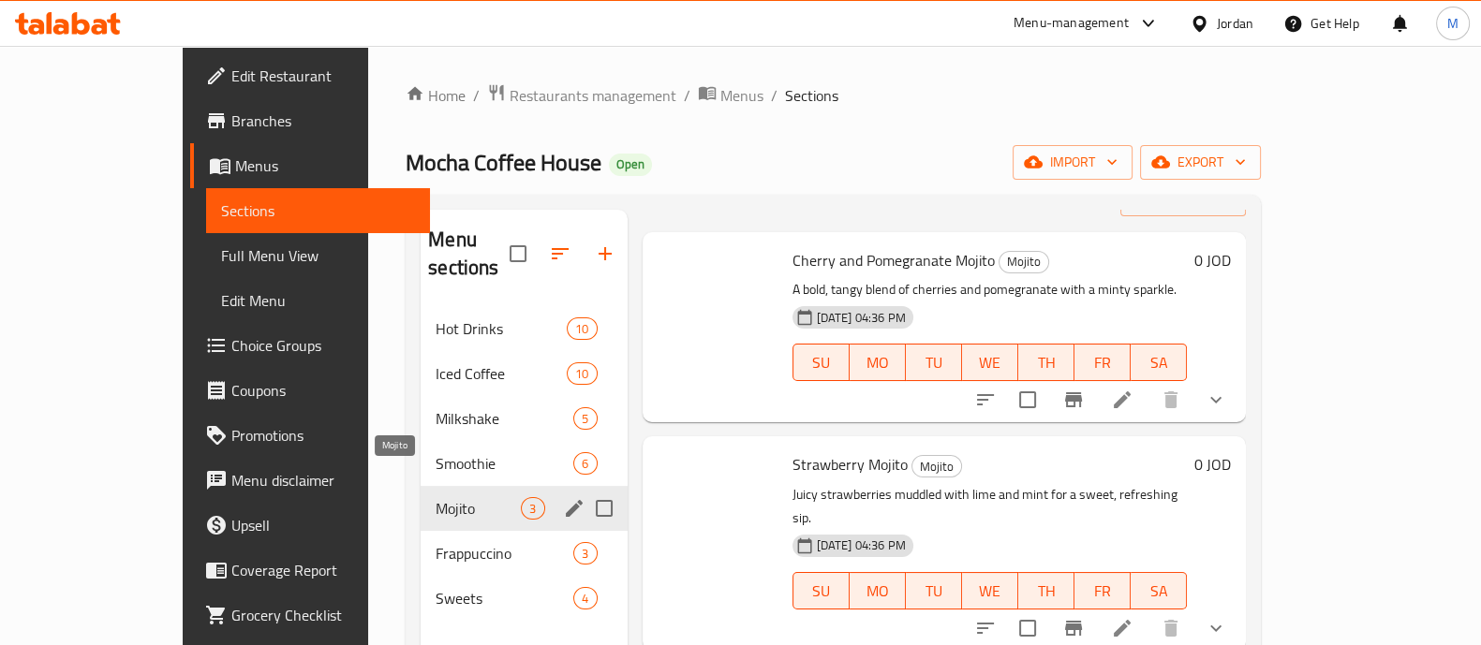
scroll to position [14, 0]
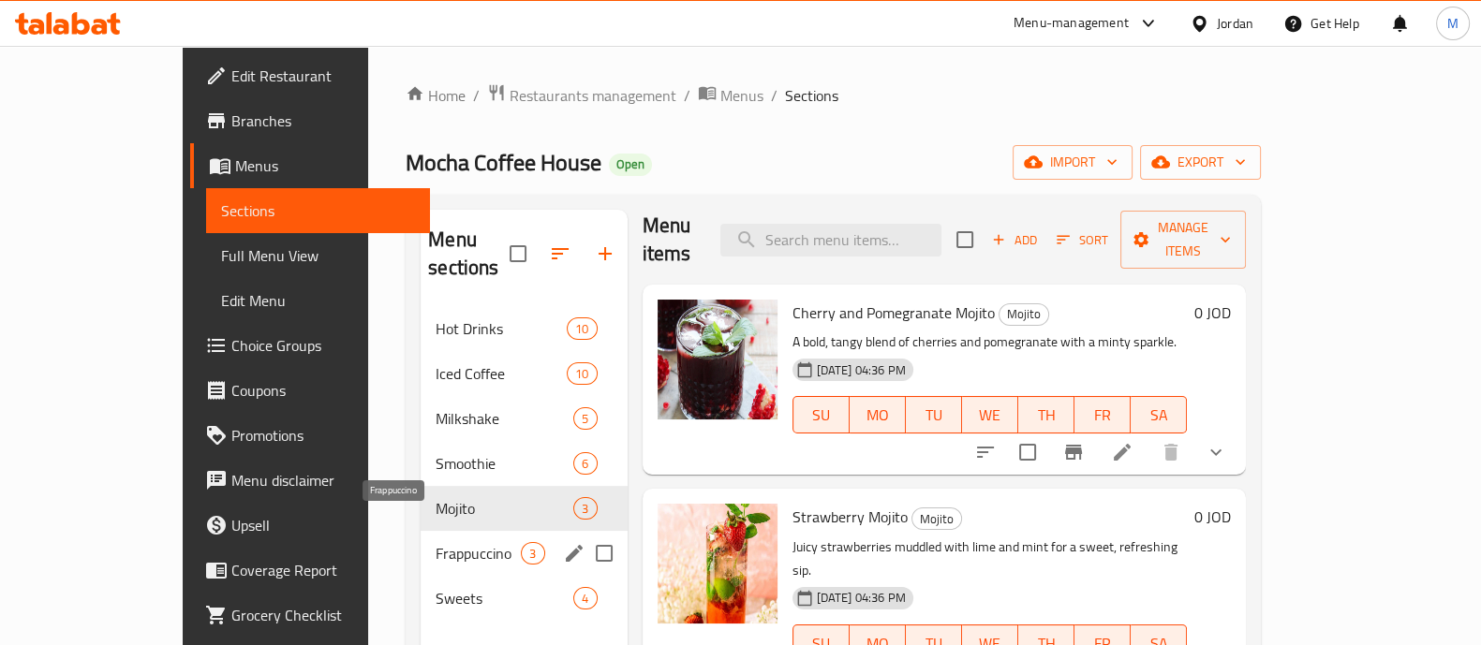
click at [436, 542] on span "Frappuccino" at bounding box center [478, 553] width 85 height 22
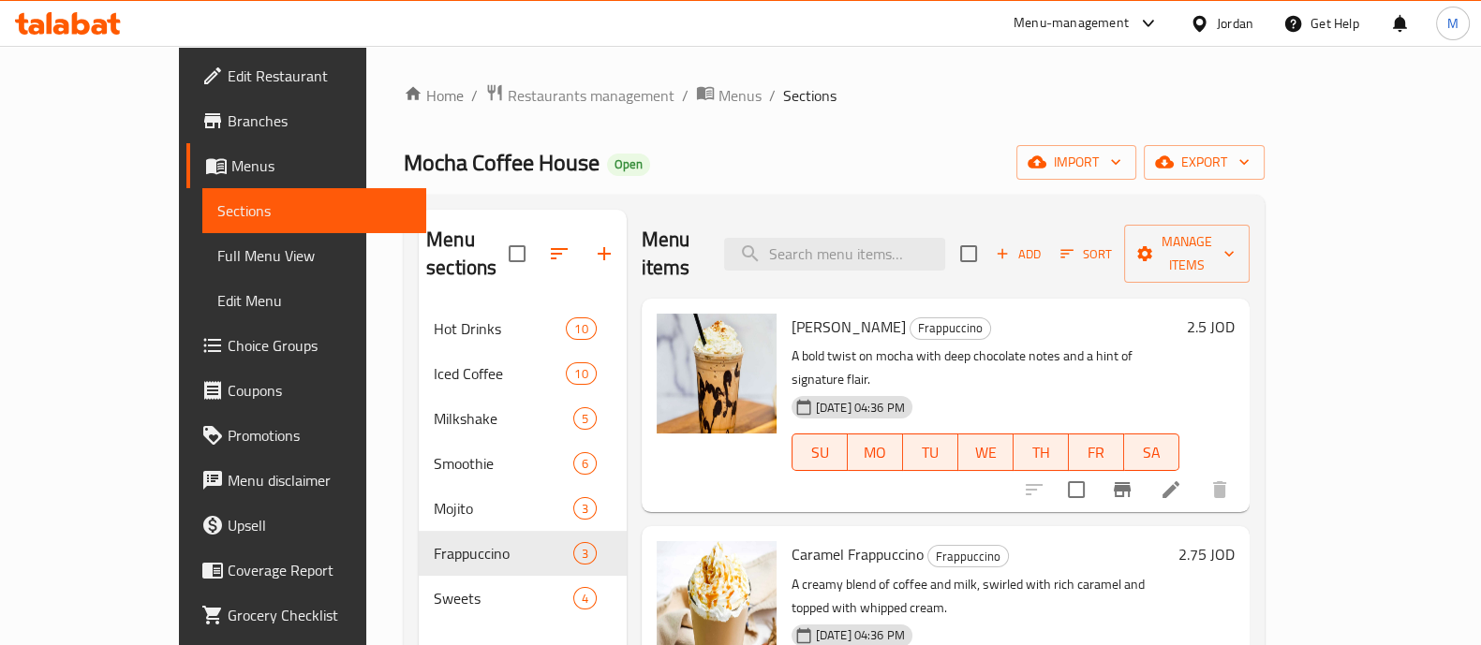
click at [1043, 244] on span "Add" at bounding box center [1018, 255] width 51 height 22
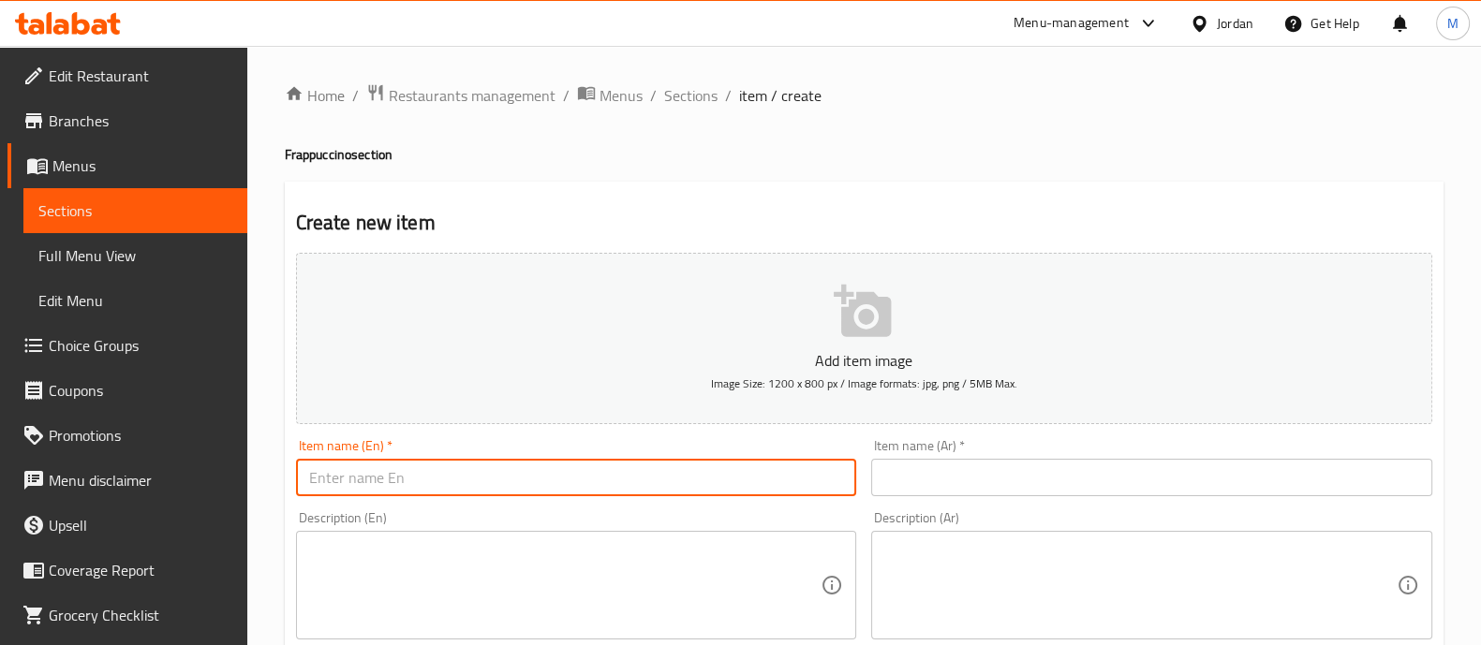
click at [604, 477] on input "text" at bounding box center [576, 477] width 561 height 37
paste input "[PERSON_NAME]"
type input "[PERSON_NAME]"
click at [824, 158] on h4 "Frappuccino section" at bounding box center [864, 154] width 1159 height 19
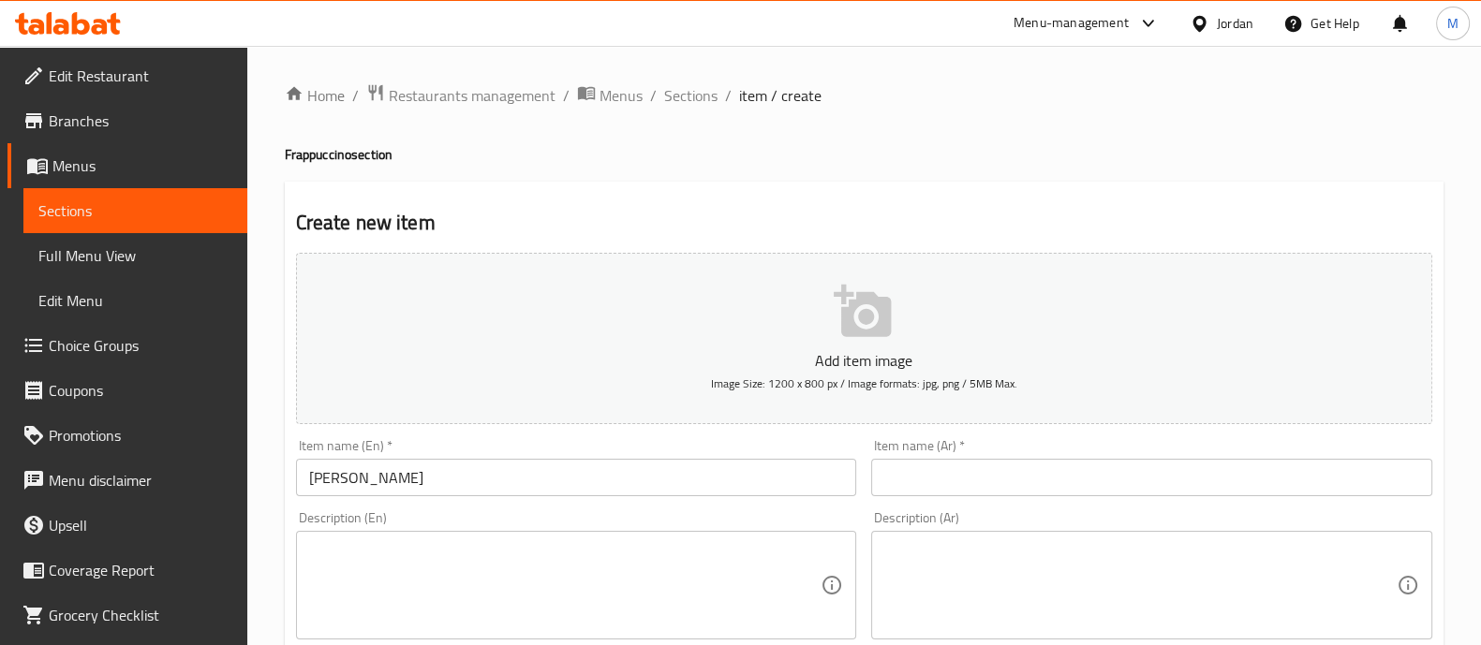
click at [960, 475] on input "text" at bounding box center [1151, 477] width 561 height 37
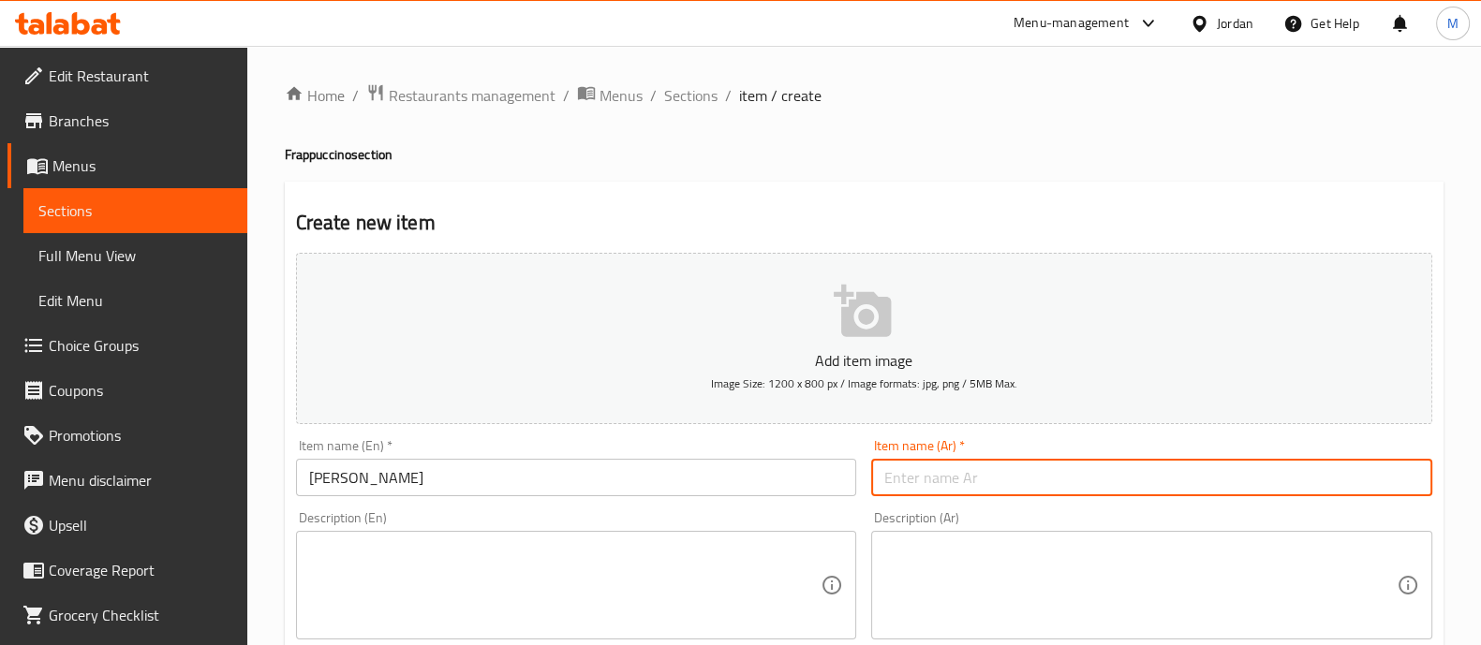
paste input "[PERSON_NAME]"
type input "[PERSON_NAME]"
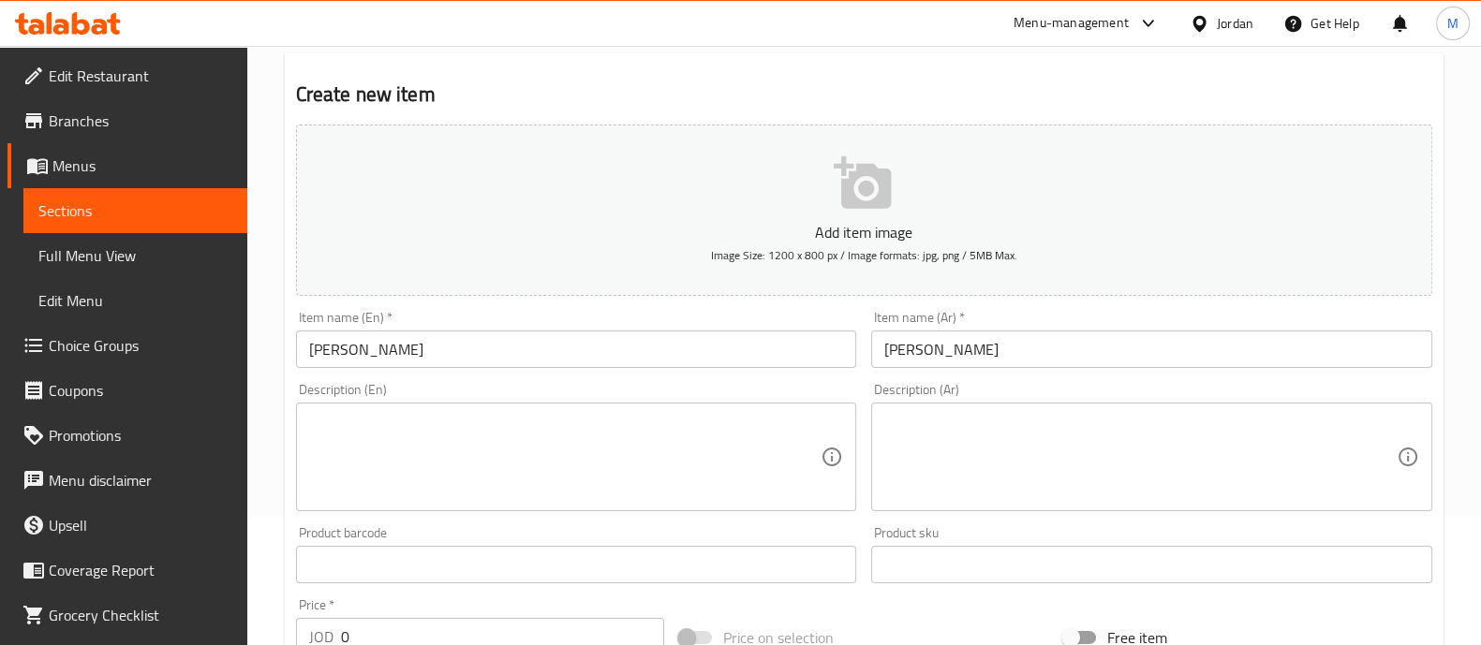
scroll to position [233, 0]
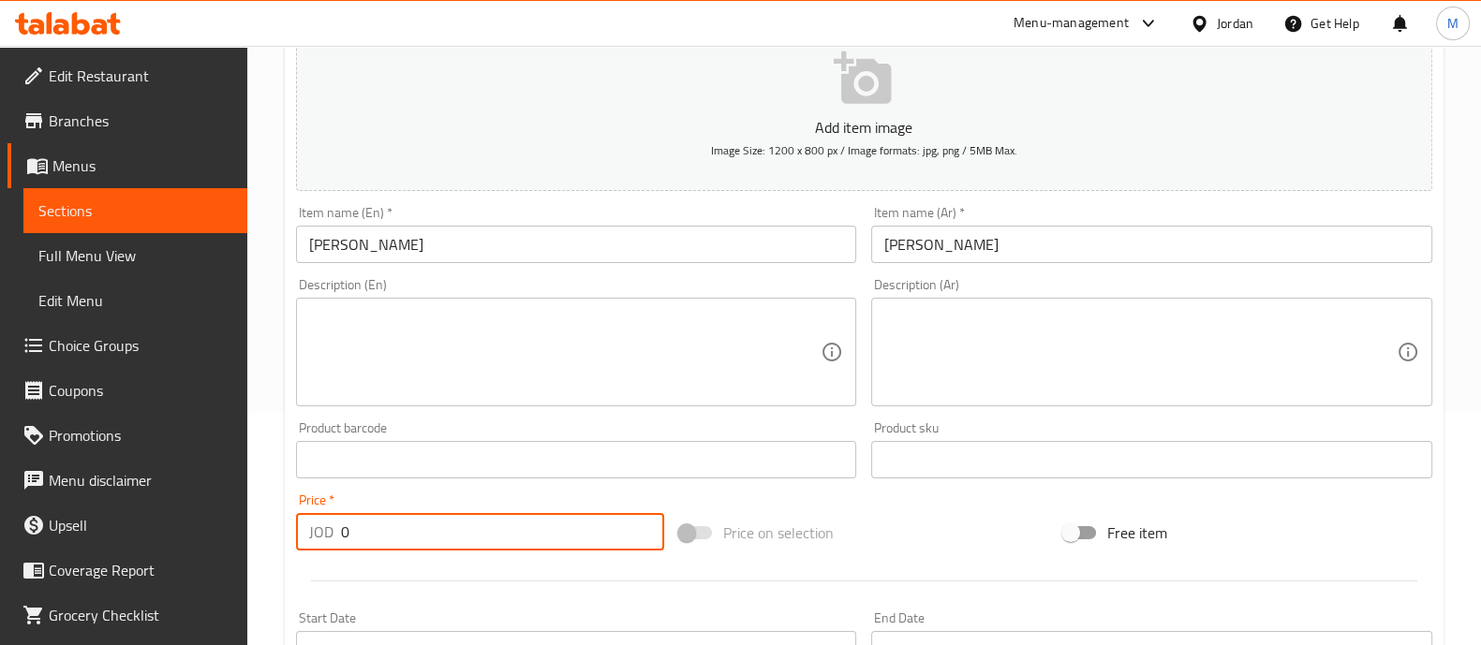
drag, startPoint x: 430, startPoint y: 529, endPoint x: 323, endPoint y: 525, distance: 106.8
click at [312, 529] on div "JOD 0 Price *" at bounding box center [480, 531] width 369 height 37
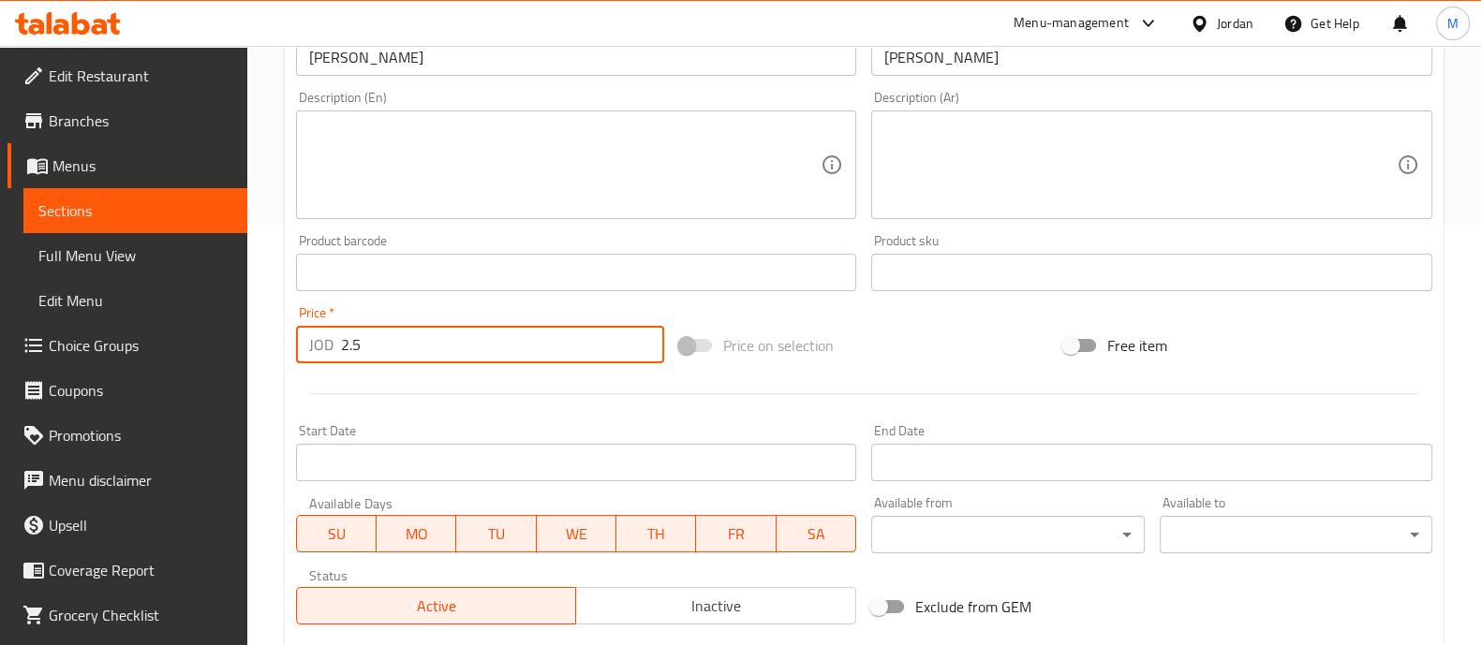
scroll to position [676, 0]
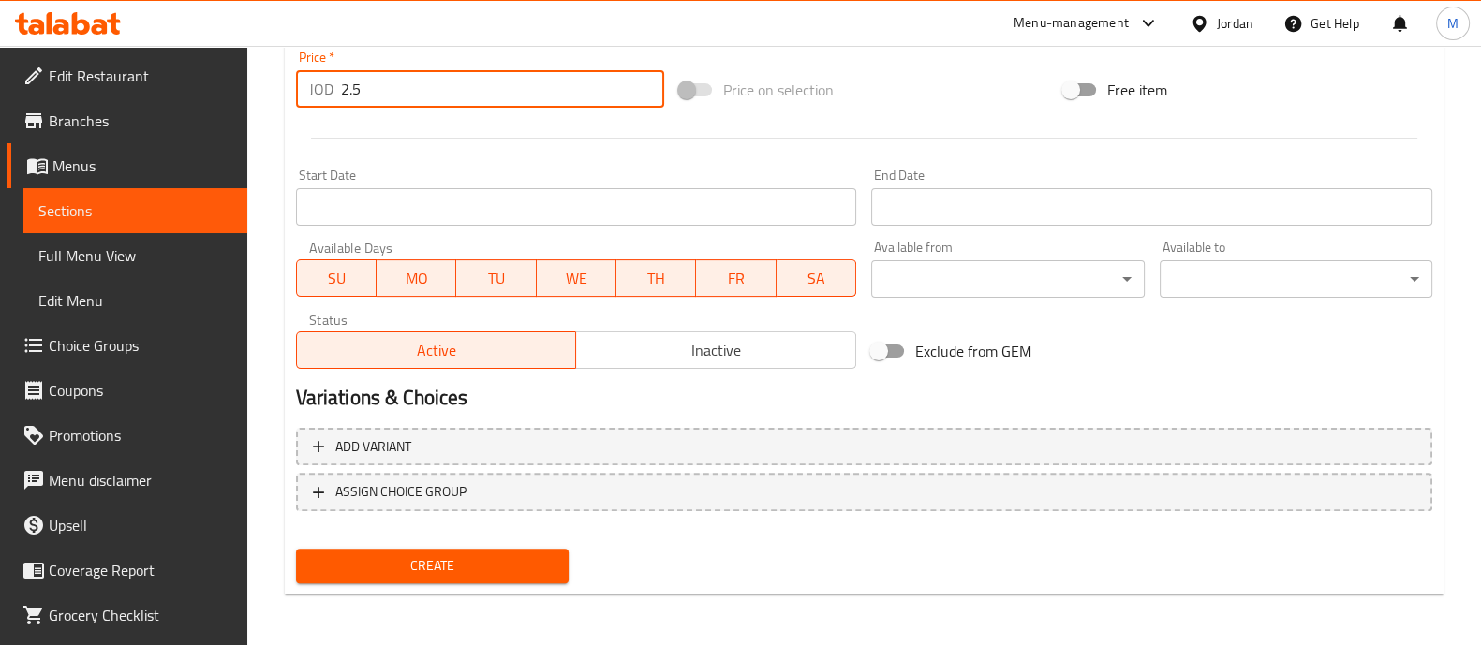
type input "2.5"
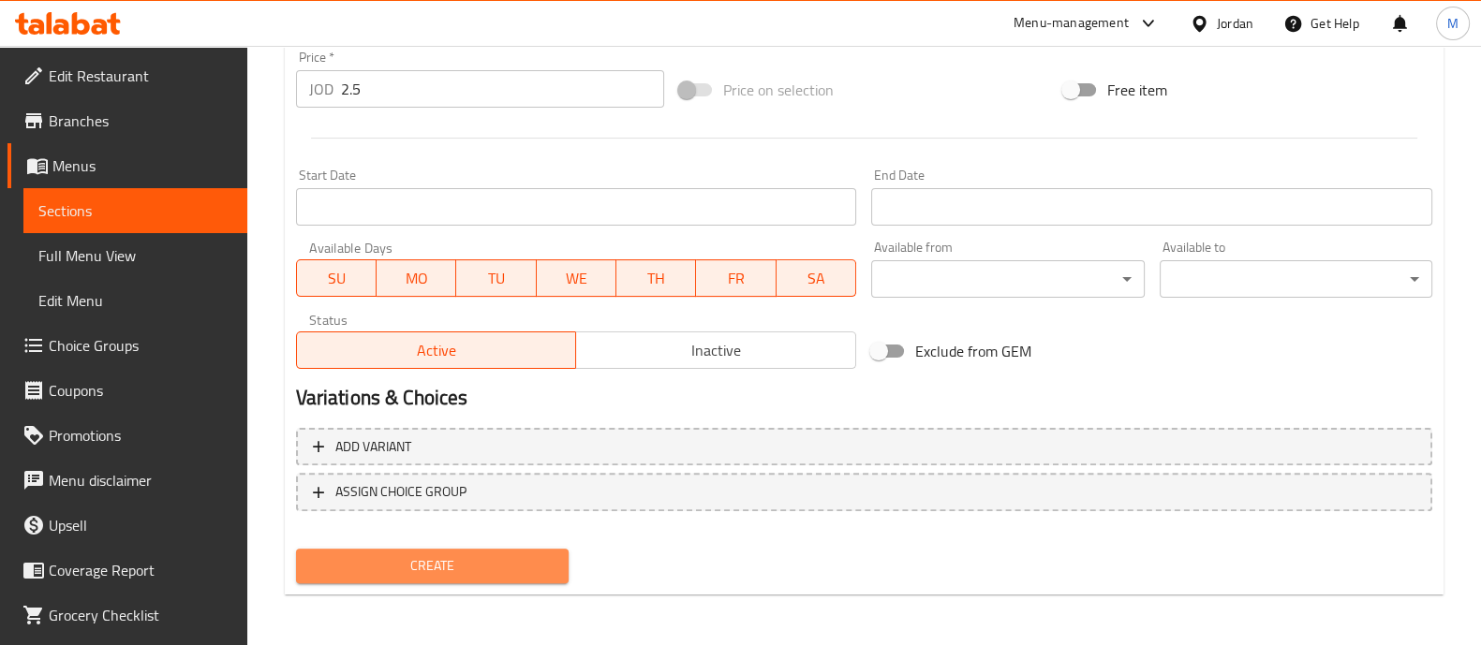
click at [436, 554] on span "Create" at bounding box center [432, 565] width 243 height 23
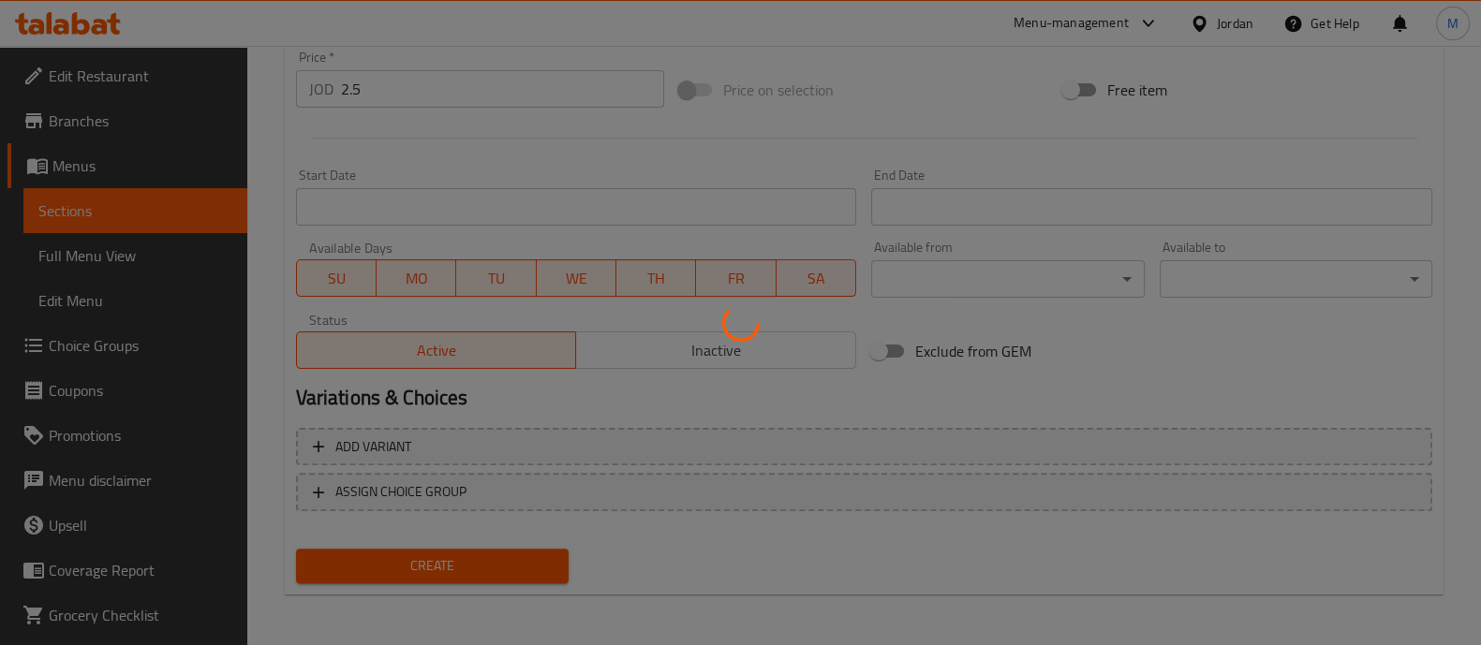
type input "0"
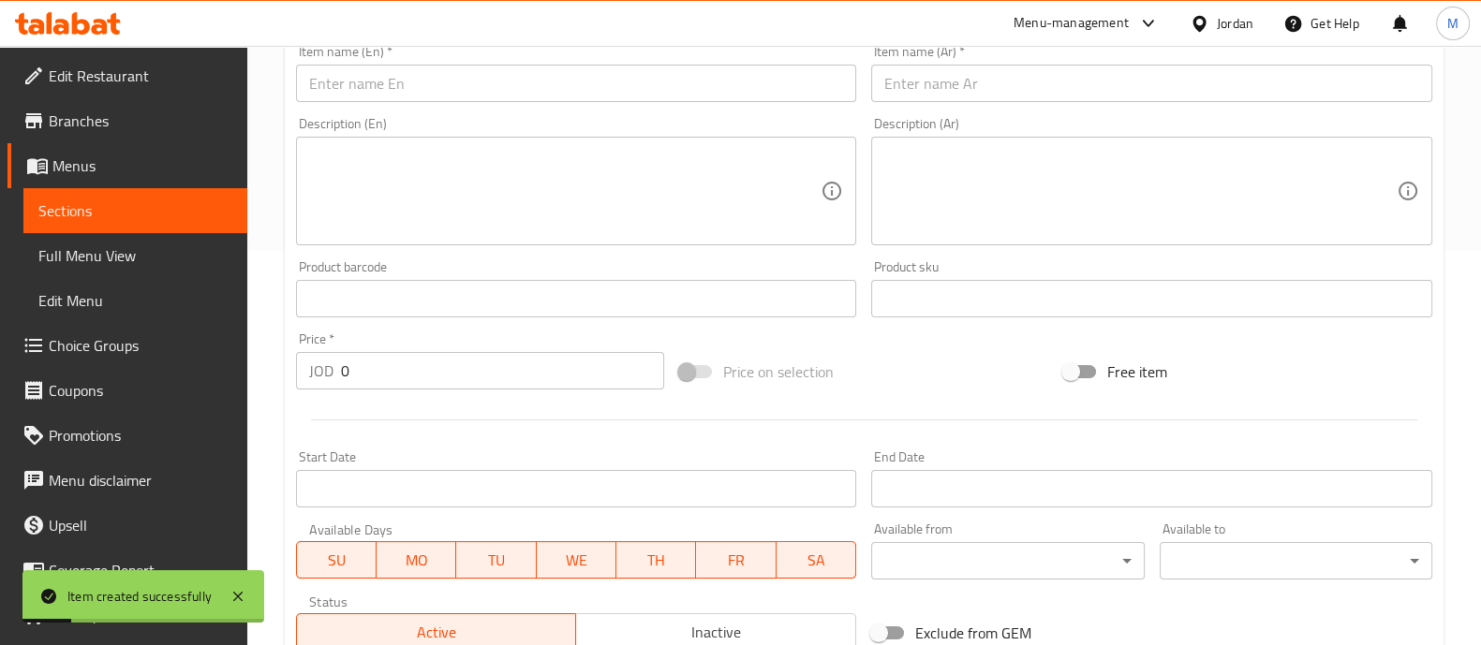
scroll to position [0, 0]
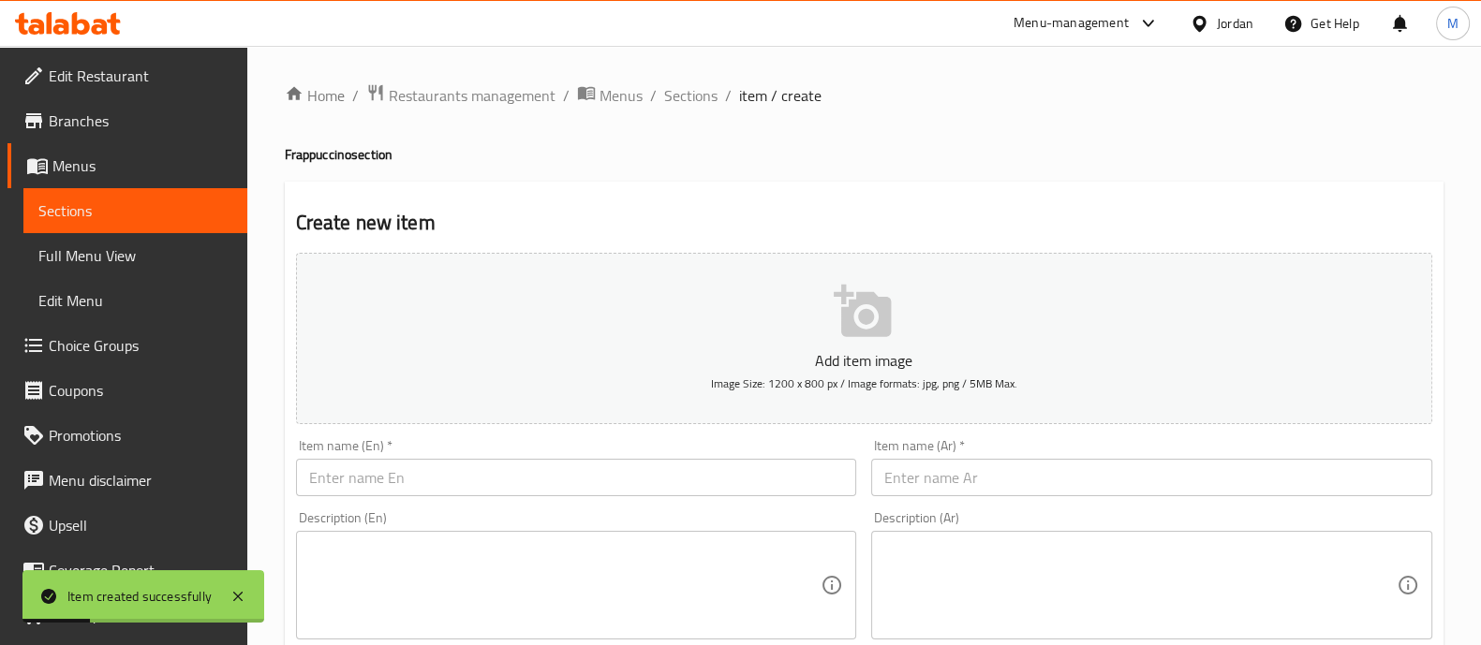
drag, startPoint x: 703, startPoint y: 100, endPoint x: 740, endPoint y: 110, distance: 37.7
click at [703, 99] on span "Sections" at bounding box center [690, 95] width 53 height 22
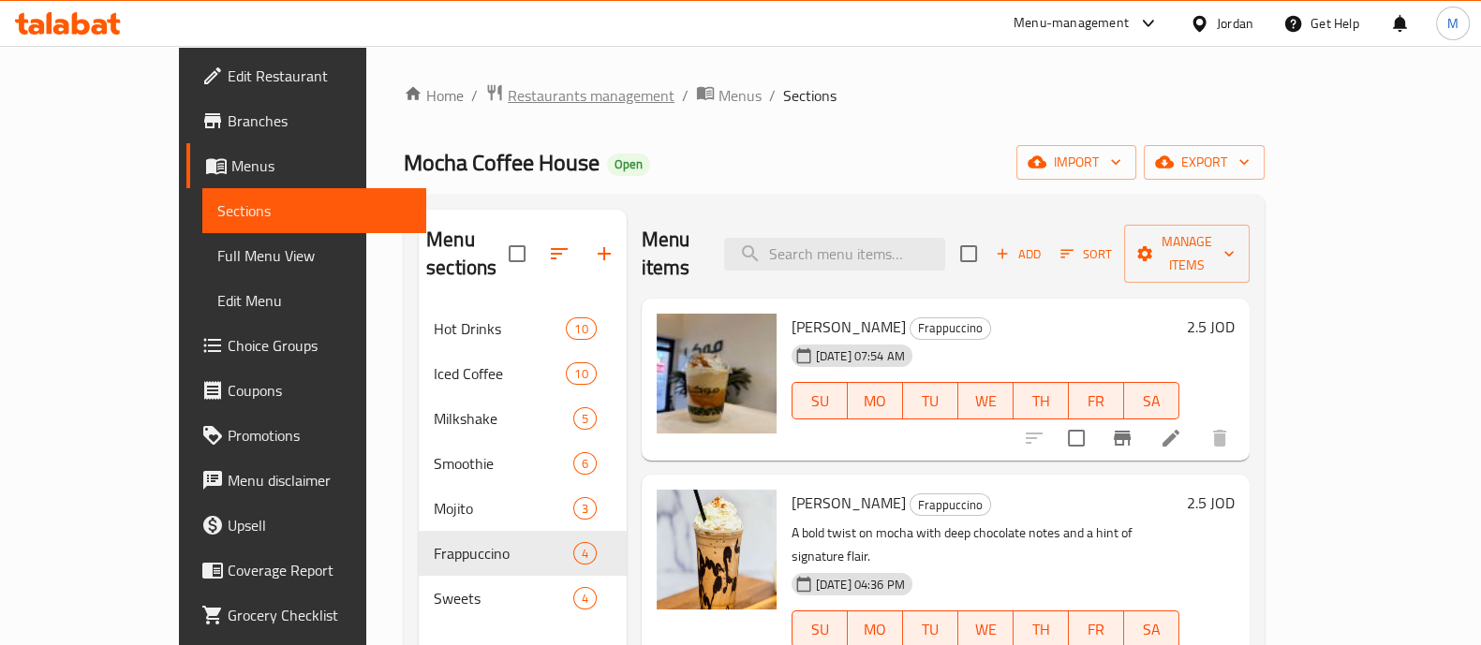
click at [529, 97] on span "Restaurants management" at bounding box center [591, 95] width 167 height 22
